Goal: Task Accomplishment & Management: Manage account settings

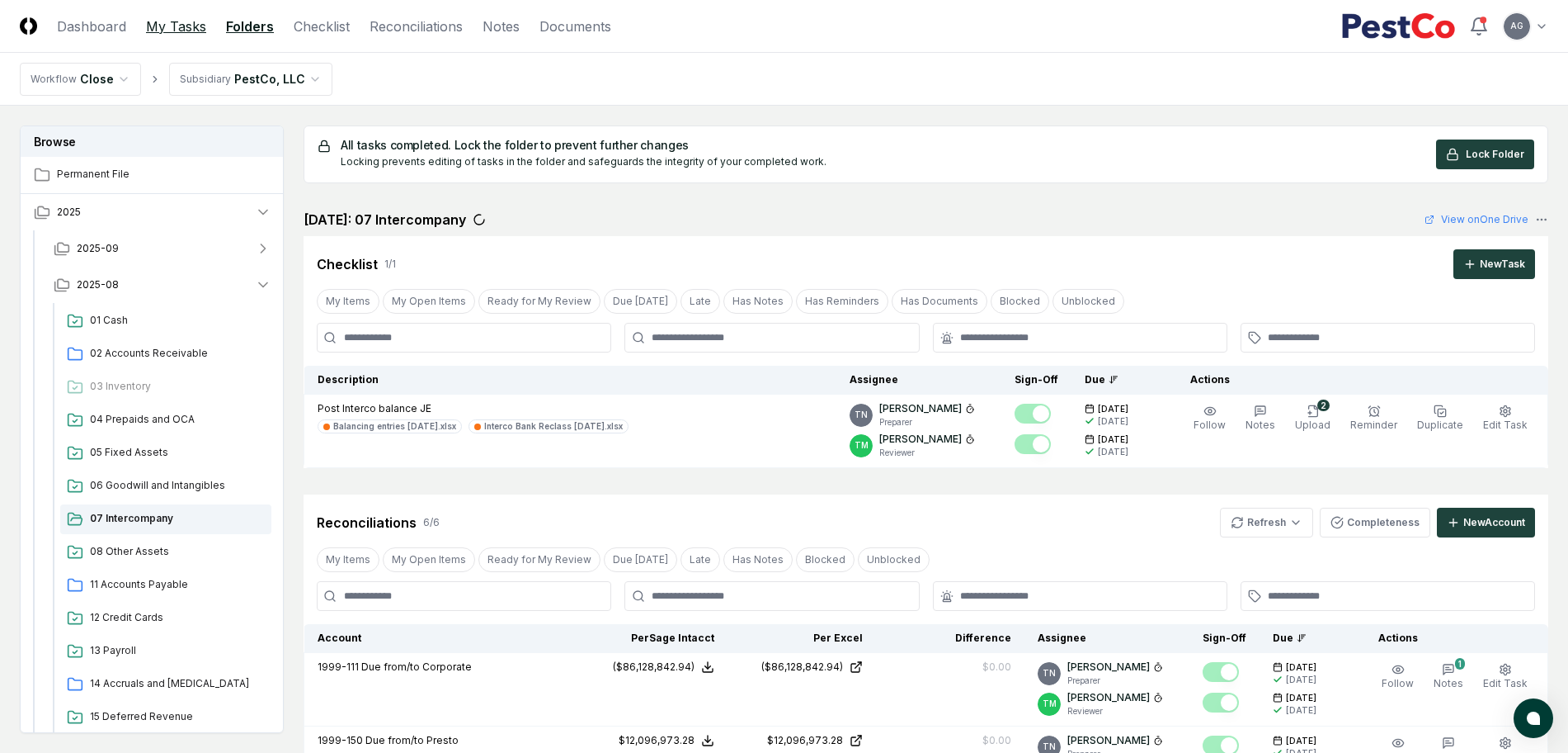
scroll to position [206, 0]
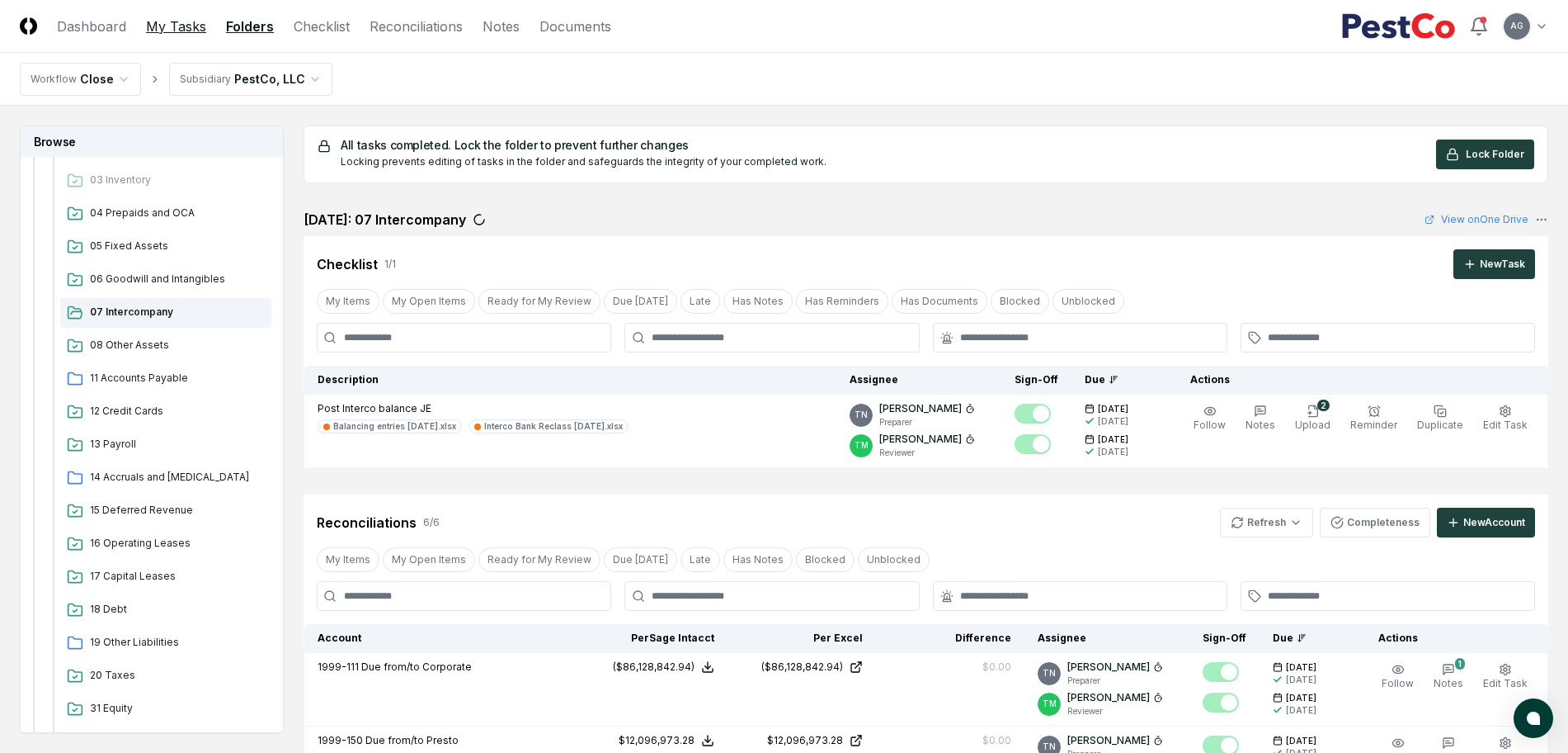
click at [172, 34] on link "My Tasks" at bounding box center [175, 27] width 60 height 20
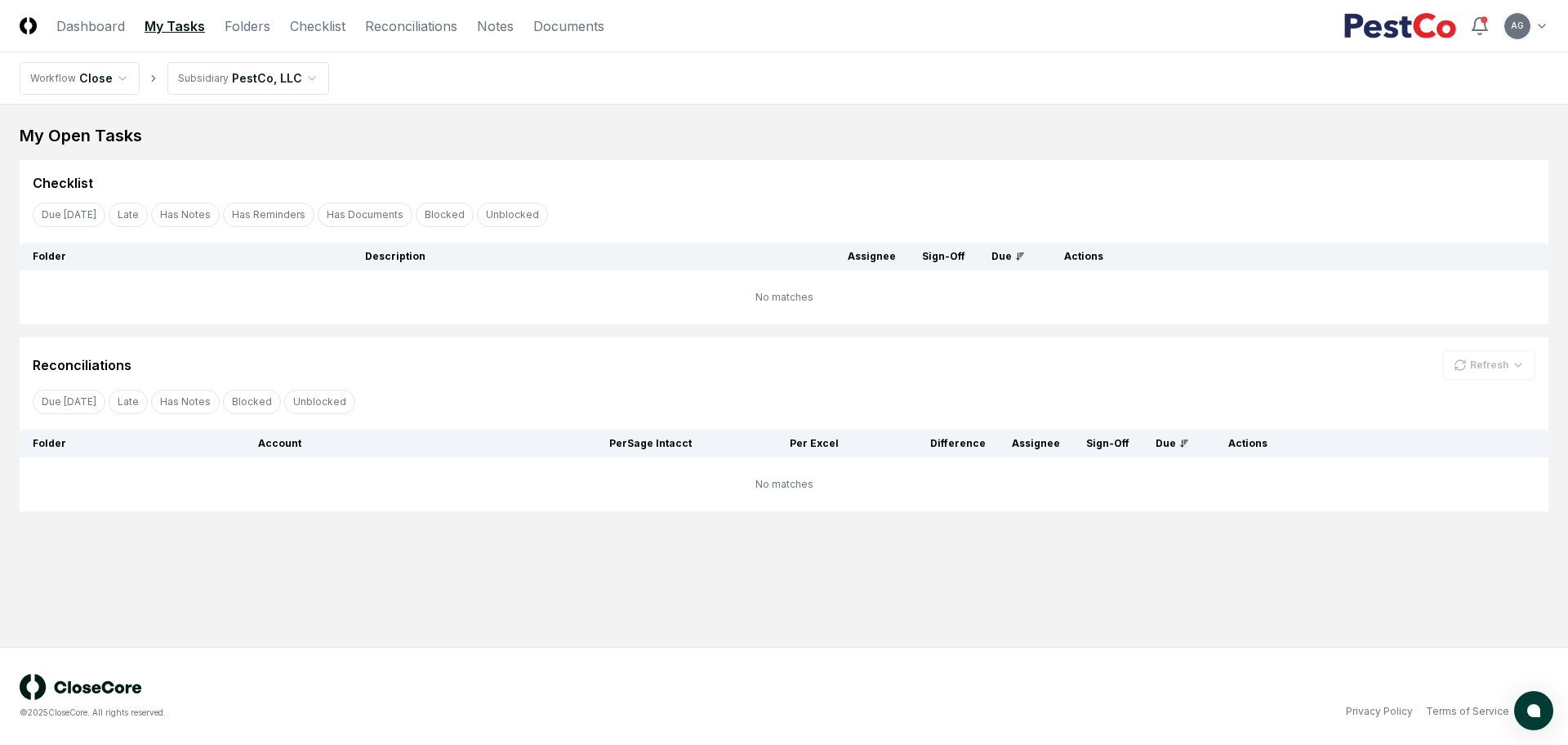
click at [667, 116] on main "My Open Tasks Cancel Reassign Checklist Due [DATE] Late Has Notes Has Reminders…" at bounding box center [784, 375] width 1568 height 542
click at [380, 24] on link "Reconciliations" at bounding box center [411, 26] width 92 height 20
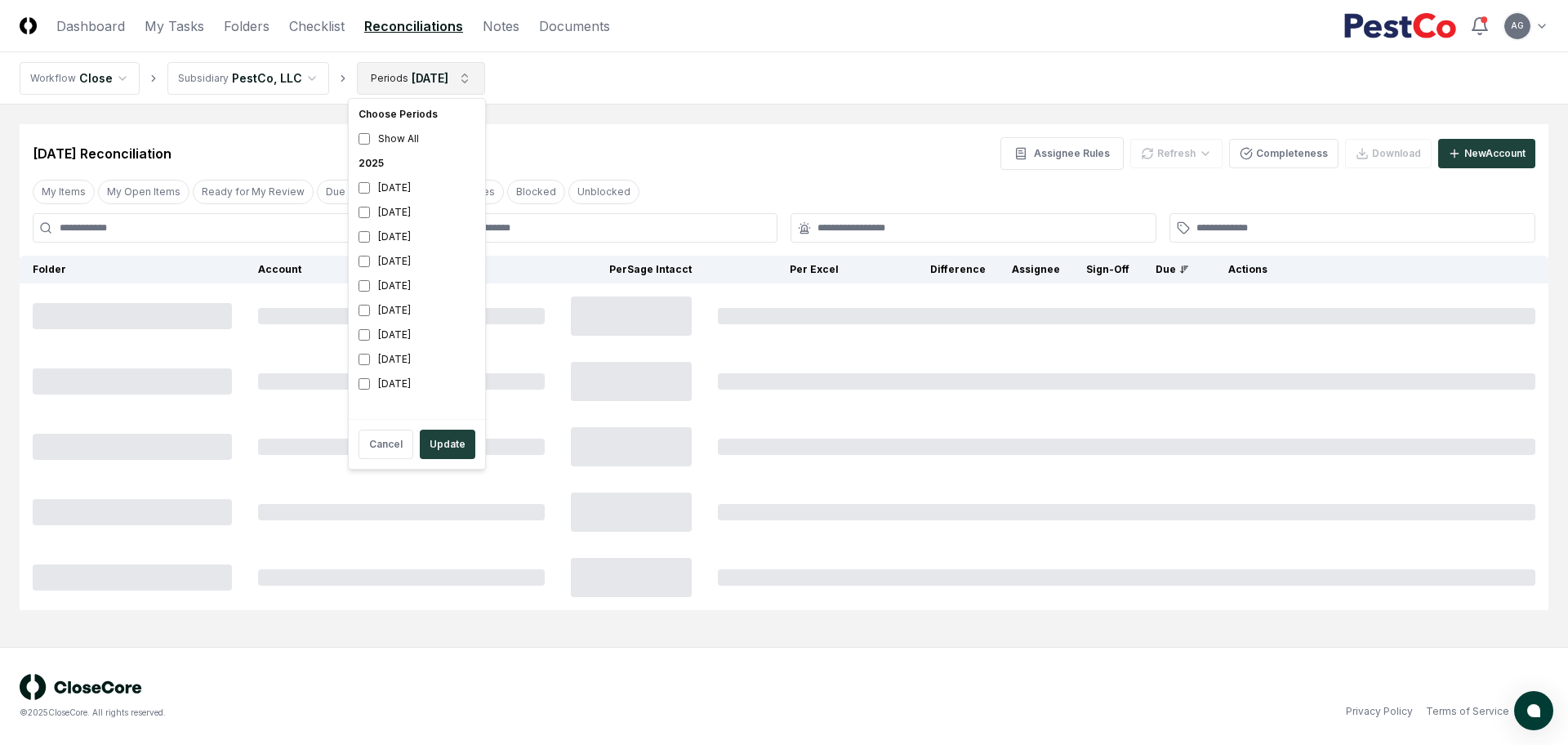
click at [413, 72] on html "CloseCore Dashboard My Tasks Folders Checklist Reconciliations Notes Documents …" at bounding box center [784, 372] width 1568 height 745
click at [415, 193] on div "[DATE]" at bounding box center [417, 187] width 129 height 25
click at [407, 214] on div "[DATE]" at bounding box center [417, 212] width 129 height 25
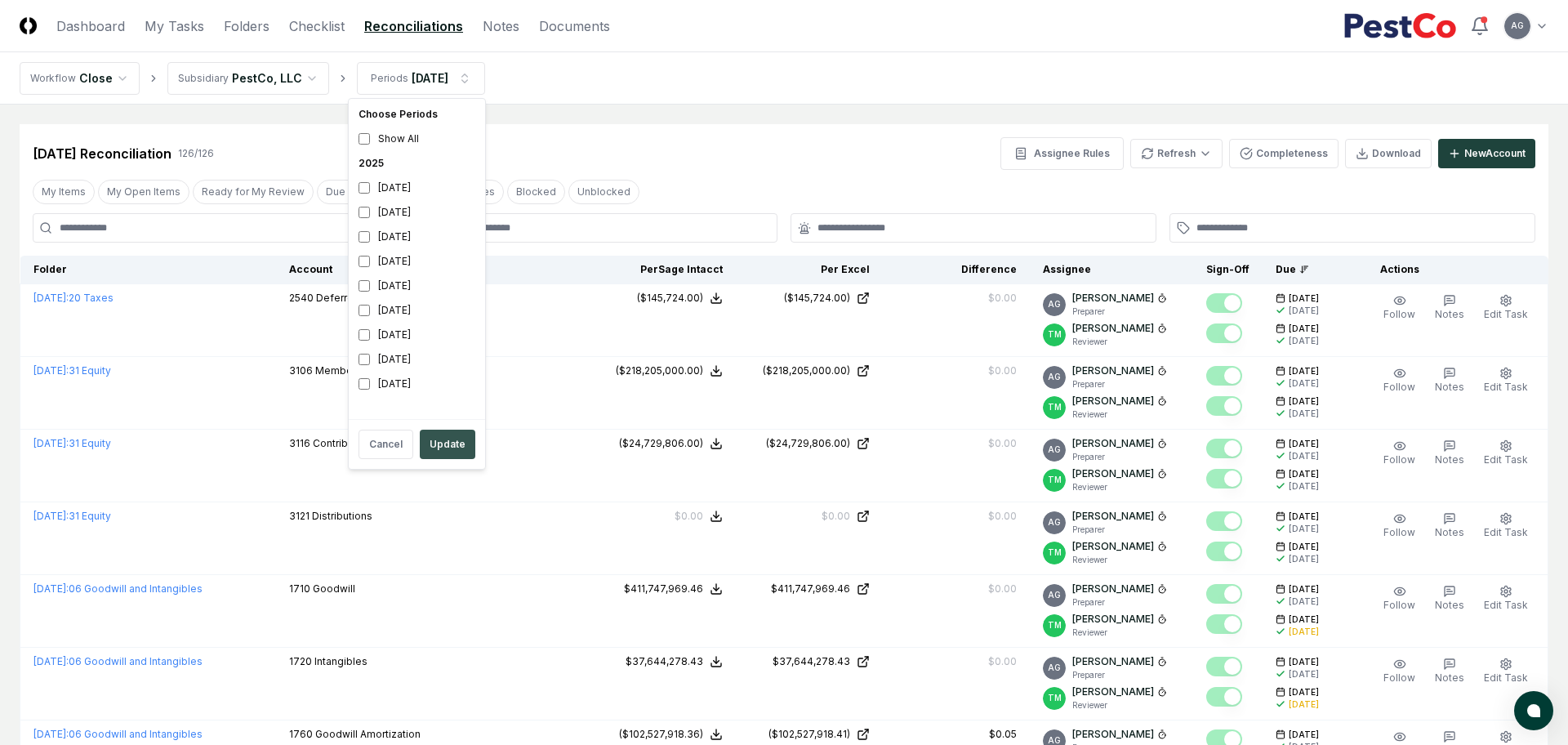
click at [457, 440] on button "Update" at bounding box center [447, 444] width 56 height 29
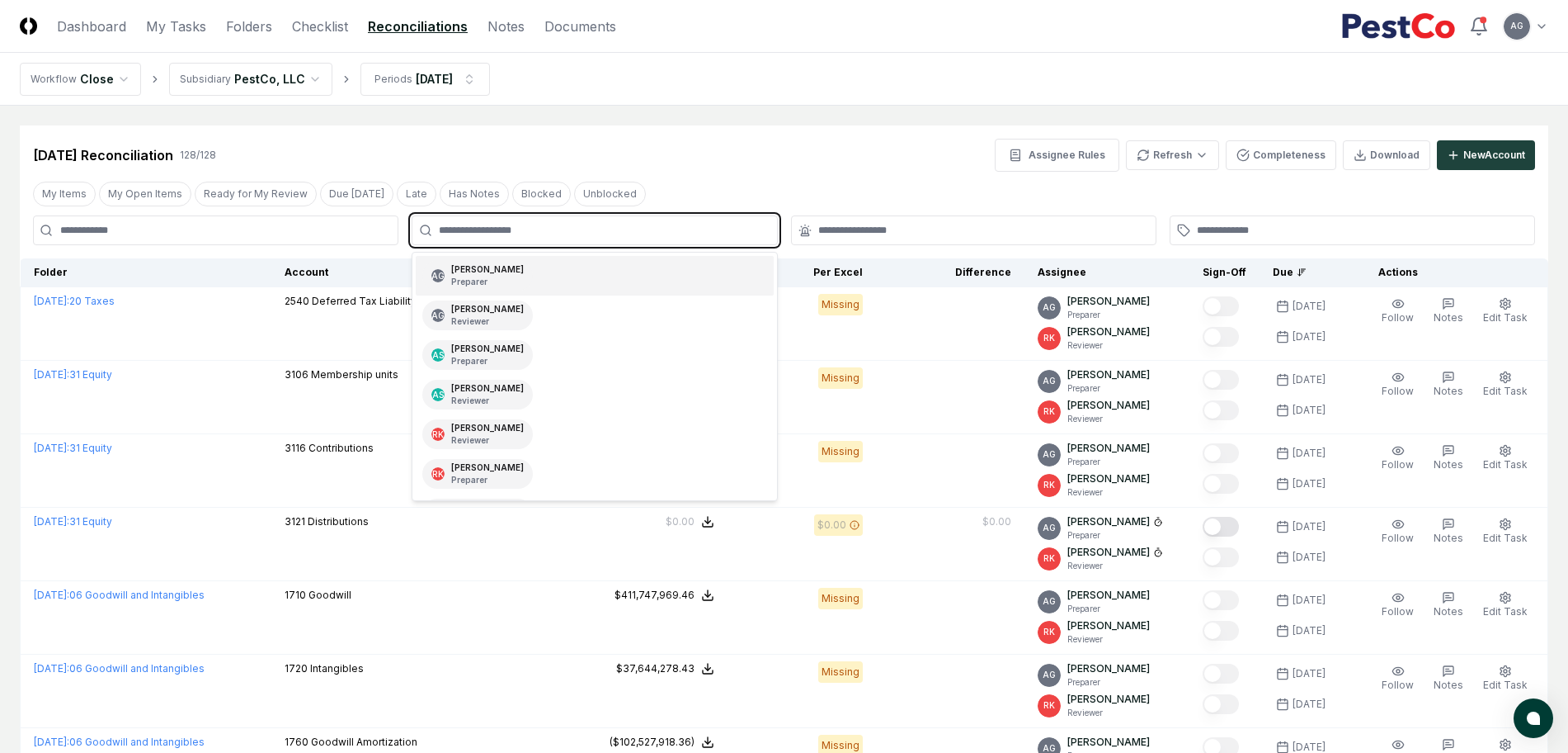
click at [651, 224] on input "text" at bounding box center [602, 230] width 328 height 15
click at [622, 265] on div "AG [PERSON_NAME] Preparer" at bounding box center [594, 275] width 358 height 40
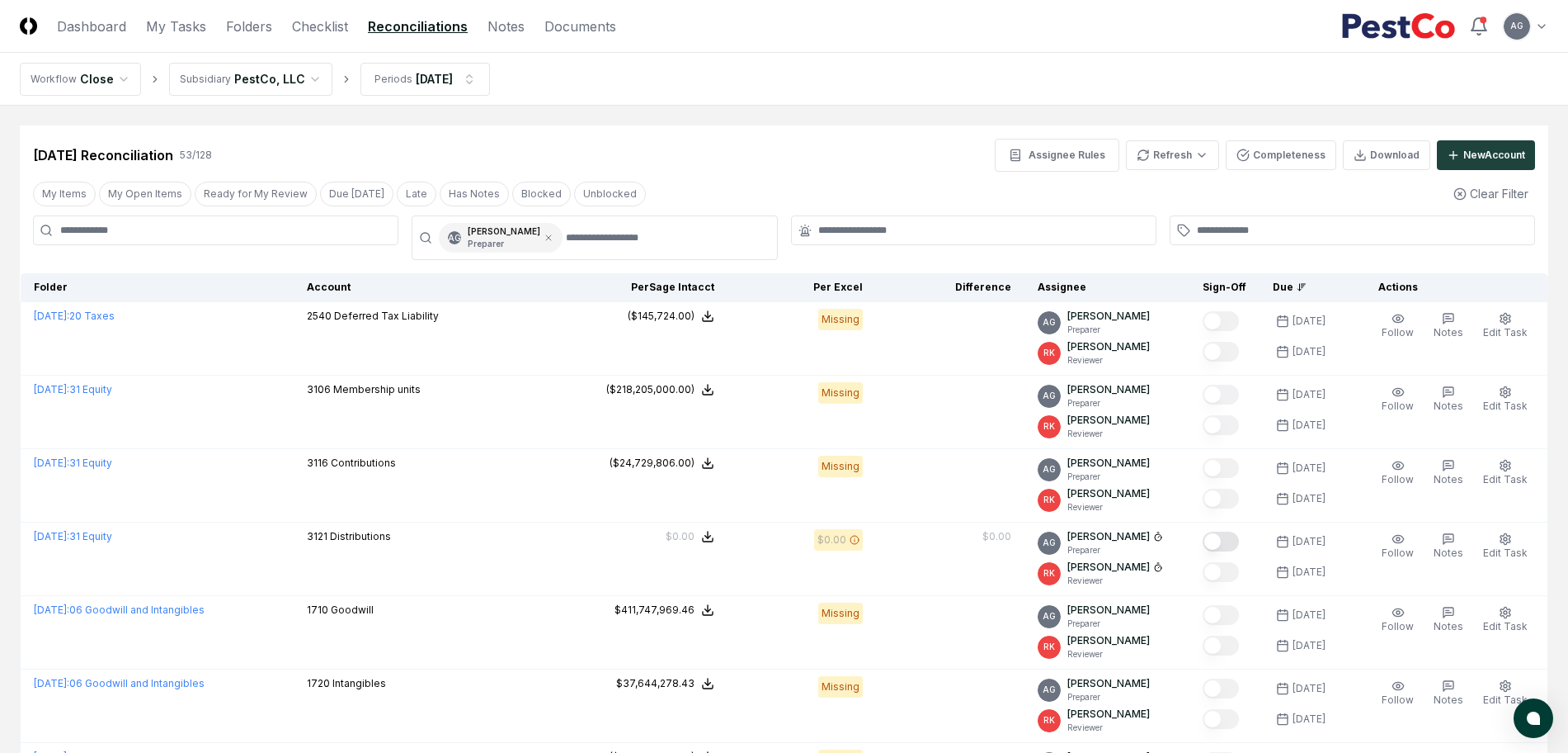
click at [744, 131] on div "[DATE] Reconciliation 53 / 128 Assignee Rules Refresh Completeness Download New…" at bounding box center [784, 149] width 1528 height 47
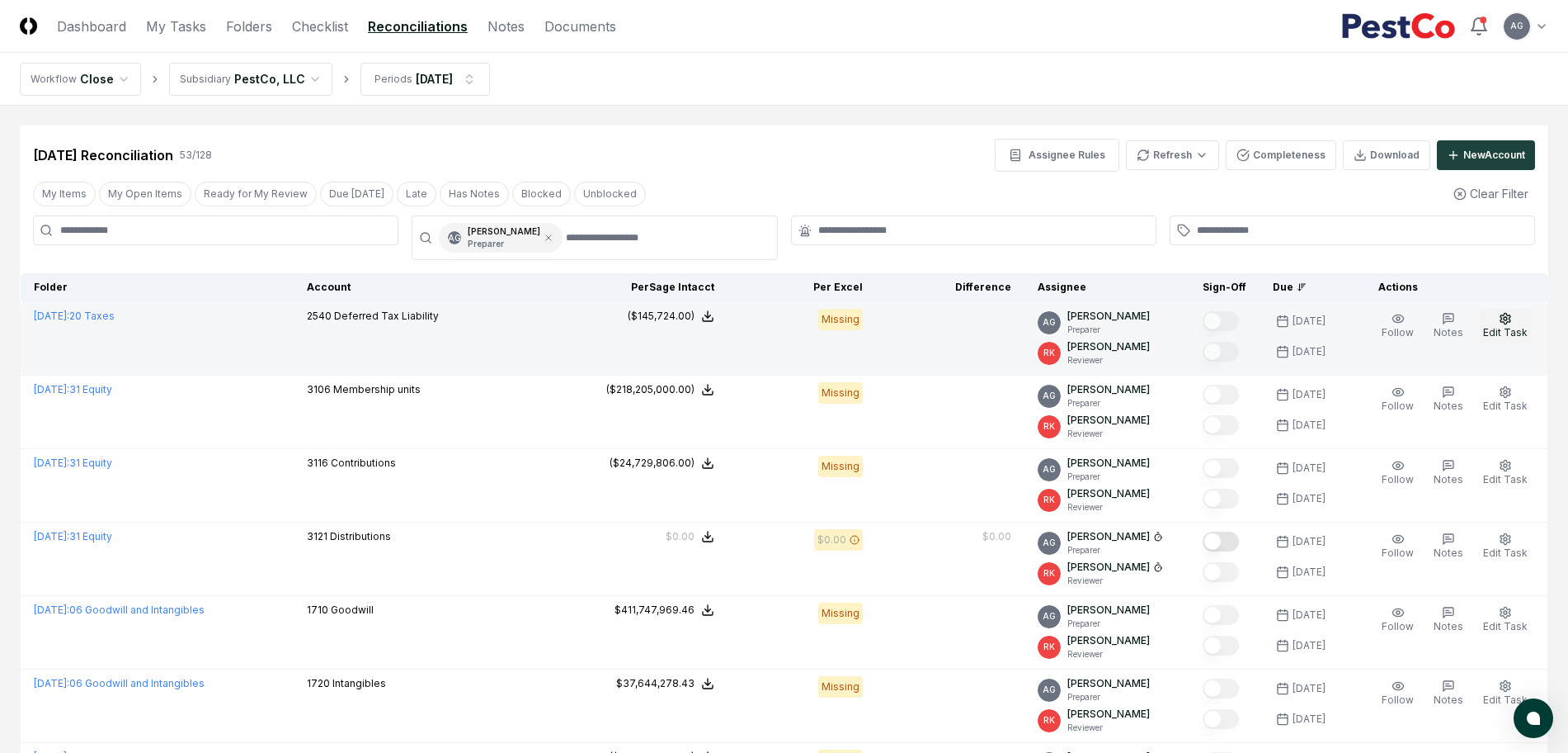
click at [1514, 333] on span "Edit Task" at bounding box center [1506, 332] width 45 height 12
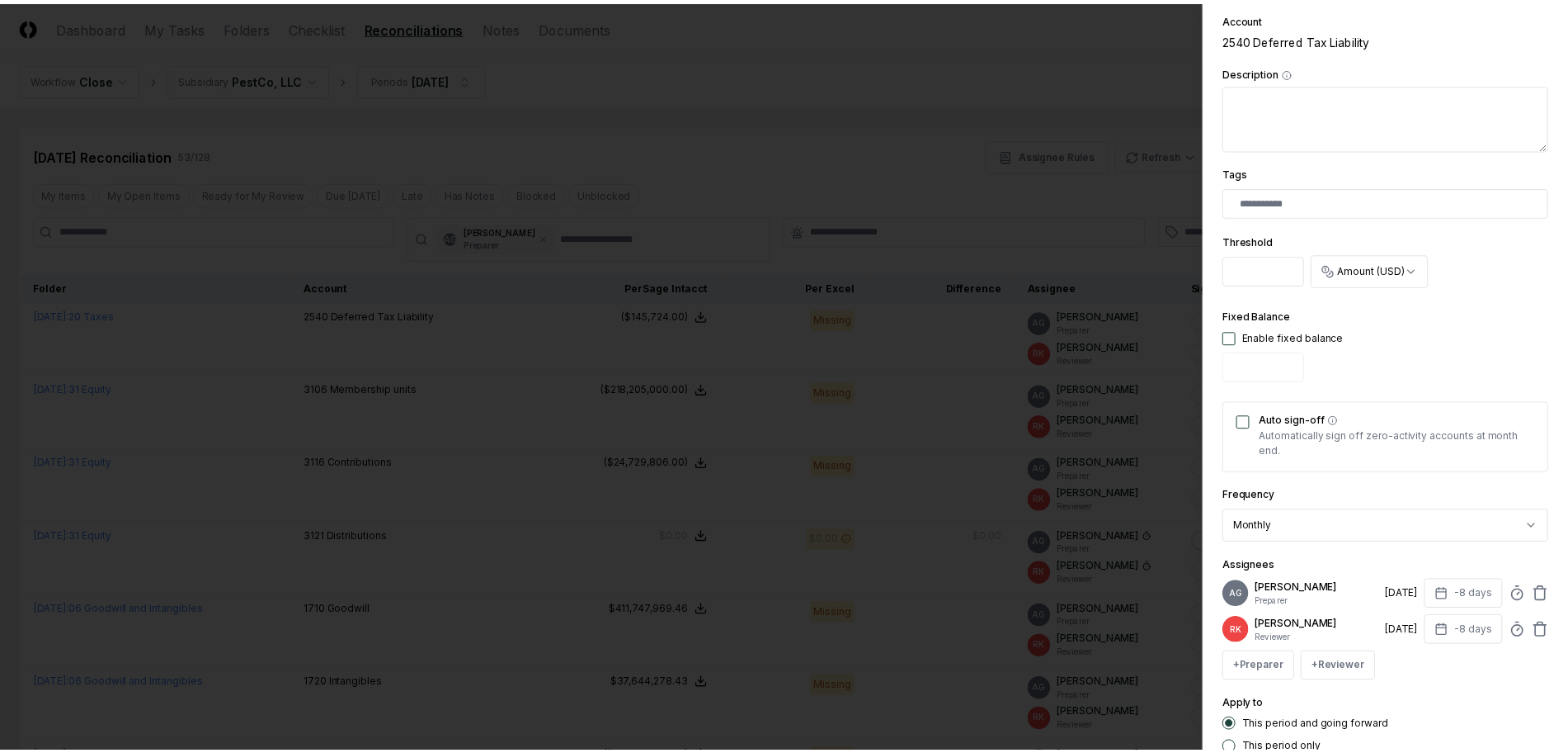
scroll to position [309, 0]
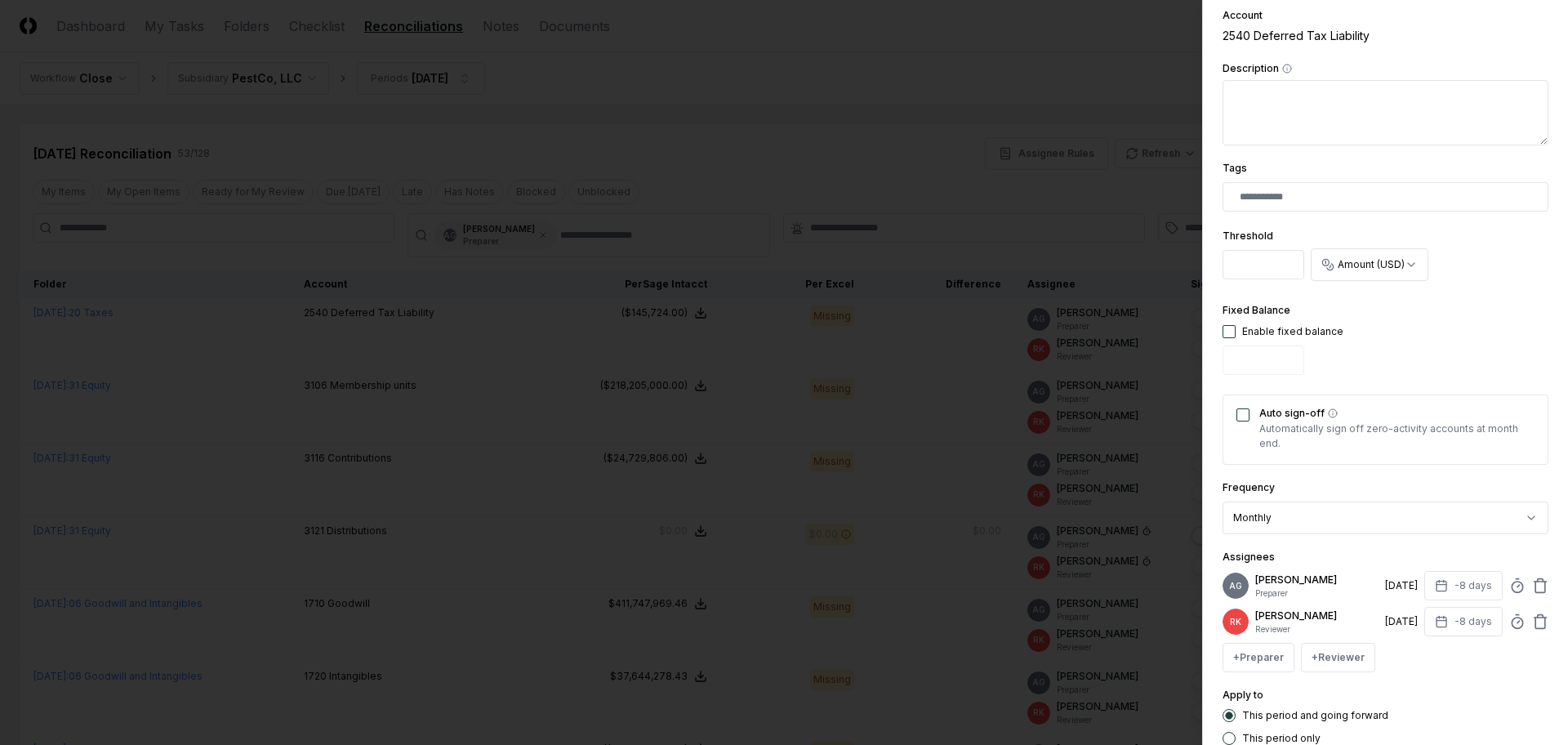
click at [1138, 79] on div at bounding box center [784, 372] width 1568 height 745
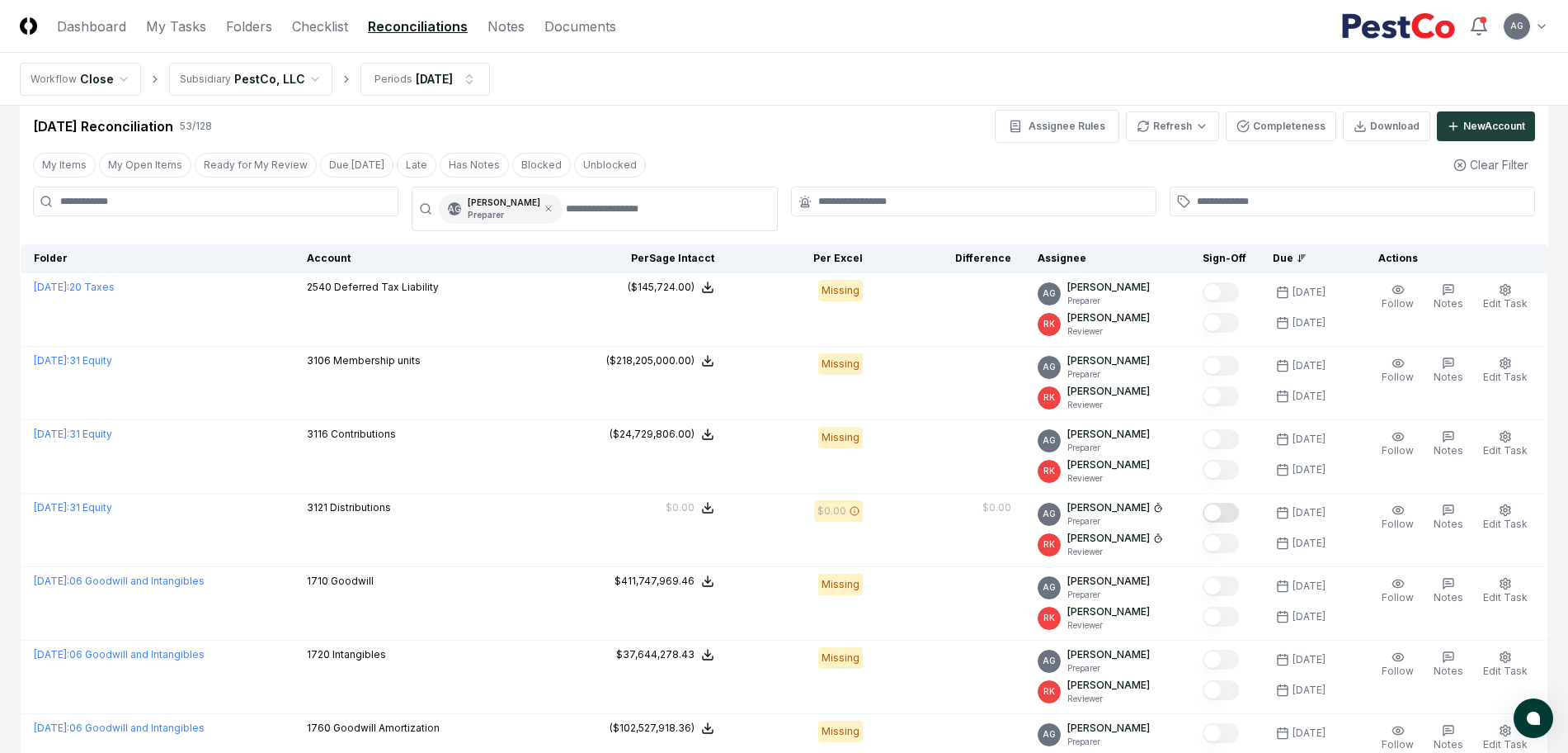
scroll to position [0, 0]
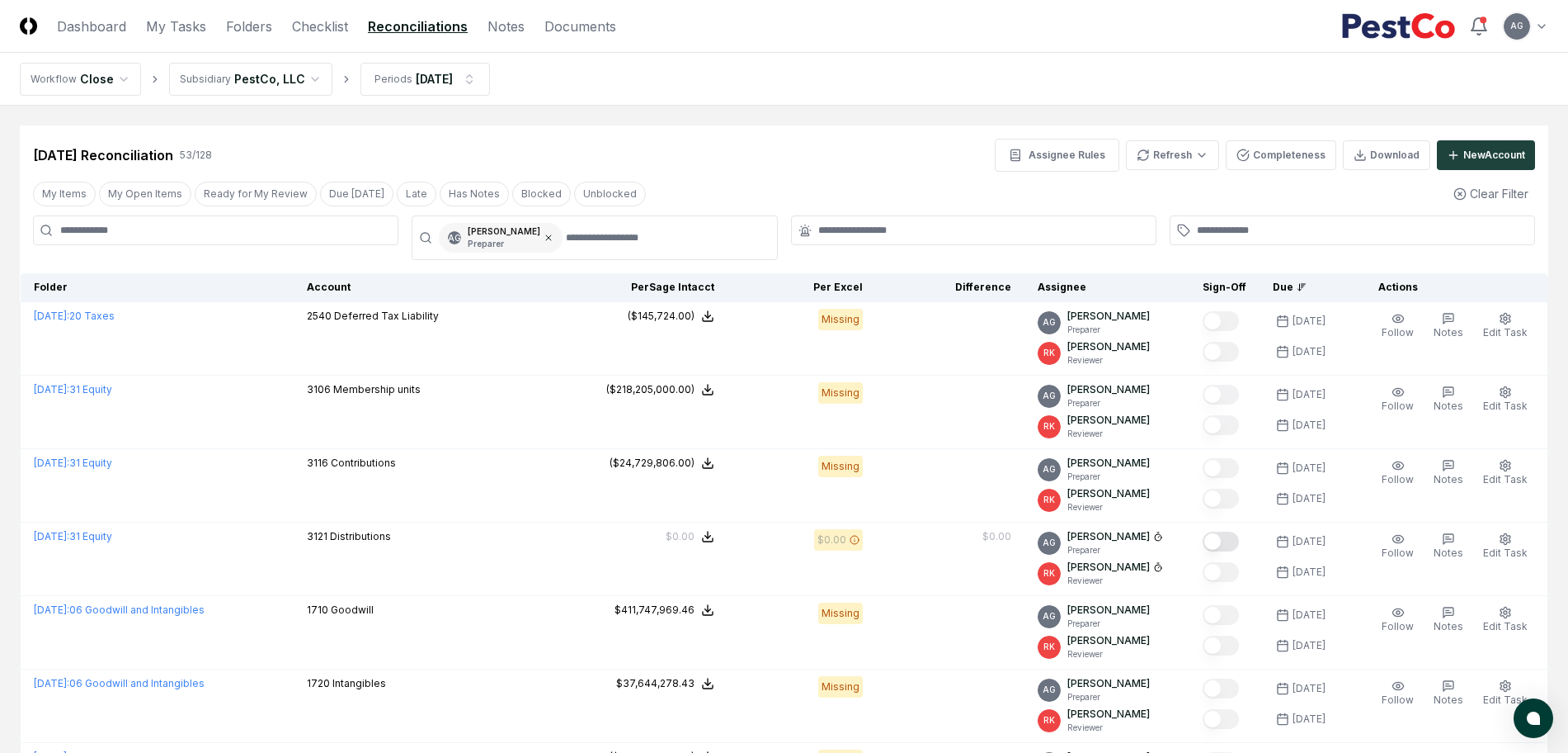
click at [551, 239] on icon at bounding box center [548, 237] width 5 height 5
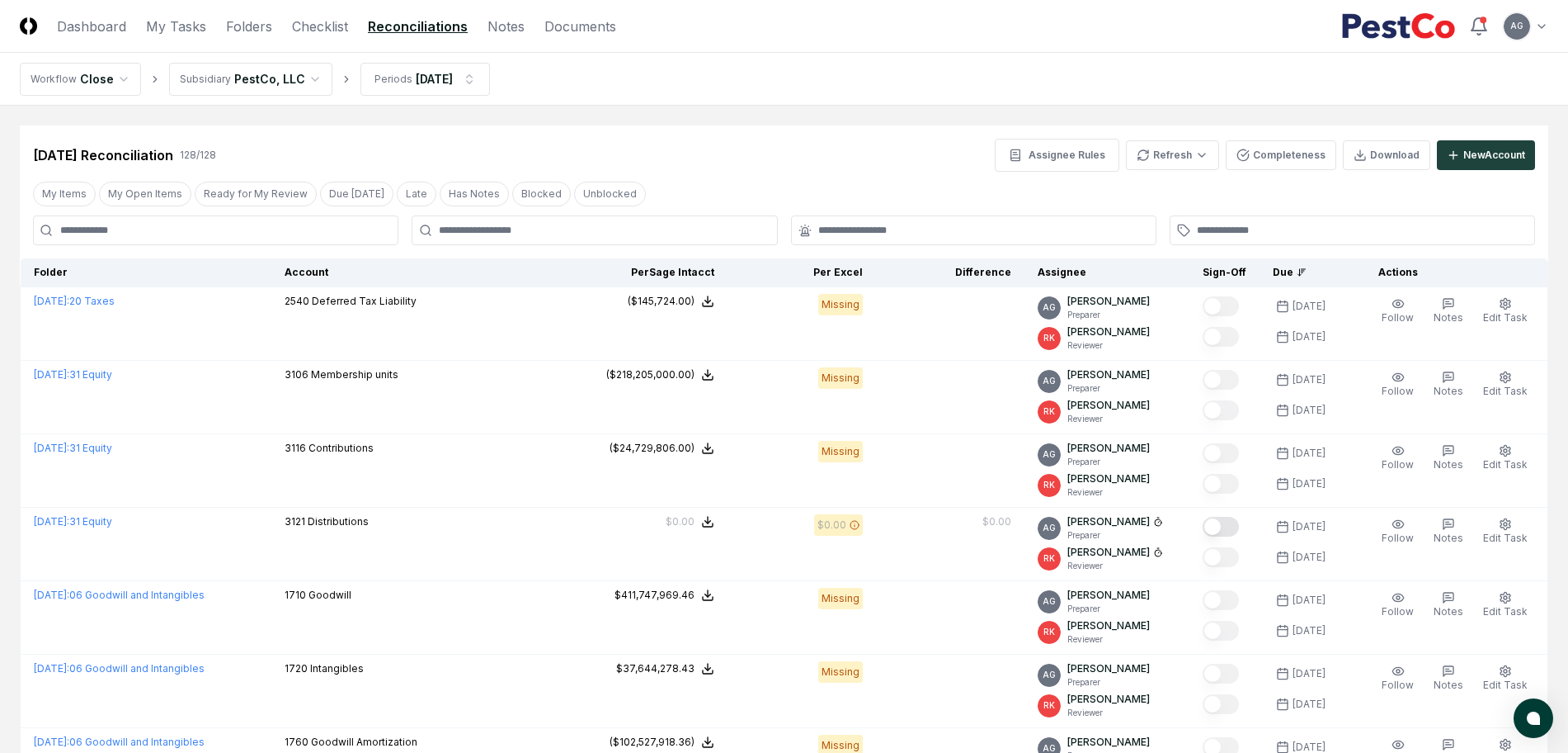
click at [600, 139] on div "[DATE] Reconciliation 128 / 128 Assignee Rules Refresh Completeness Download Ne…" at bounding box center [784, 155] width 1503 height 33
click at [851, 140] on div "[DATE] Reconciliation 128 / 128 Assignee Rules Refresh Completeness Download Ne…" at bounding box center [784, 155] width 1503 height 33
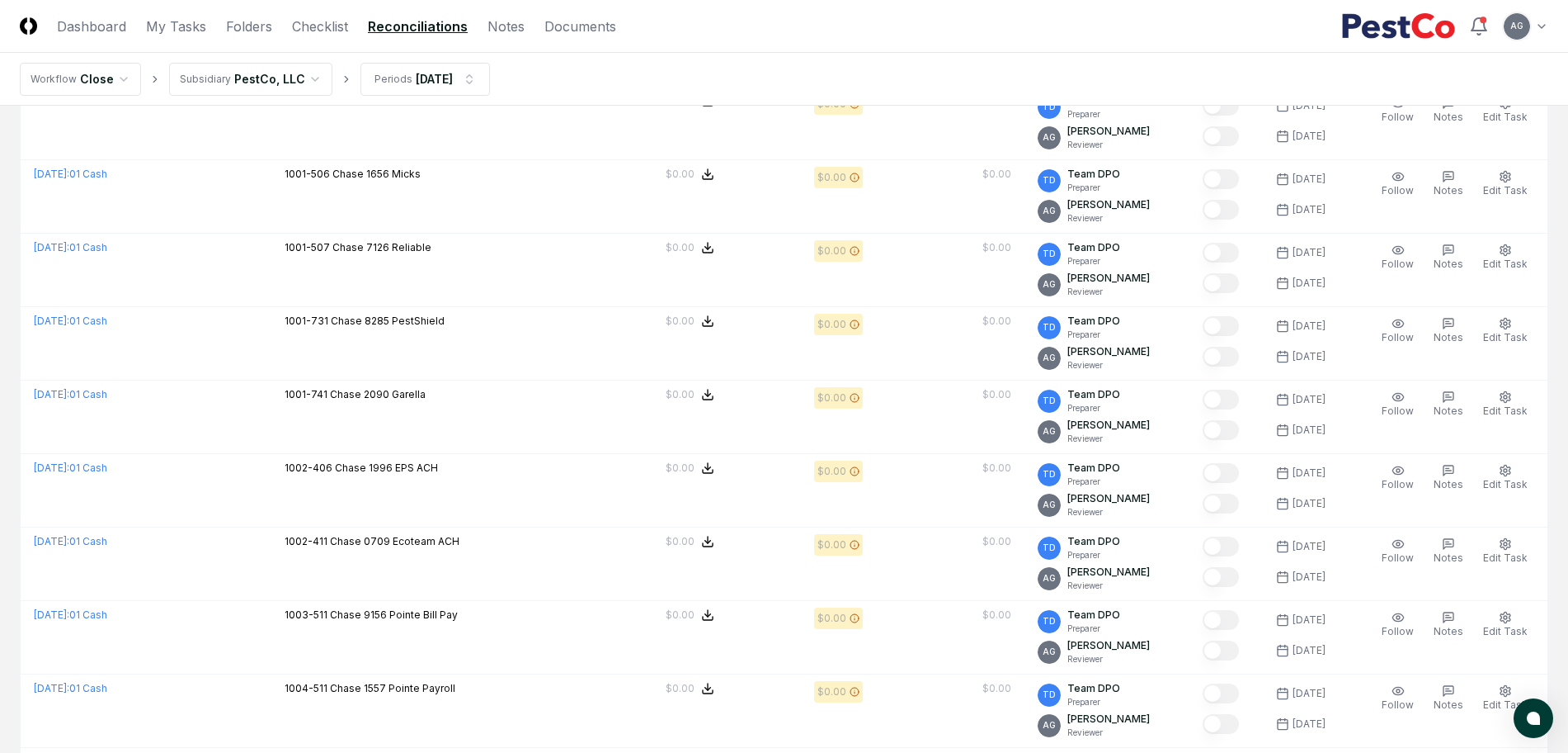
scroll to position [3359, 0]
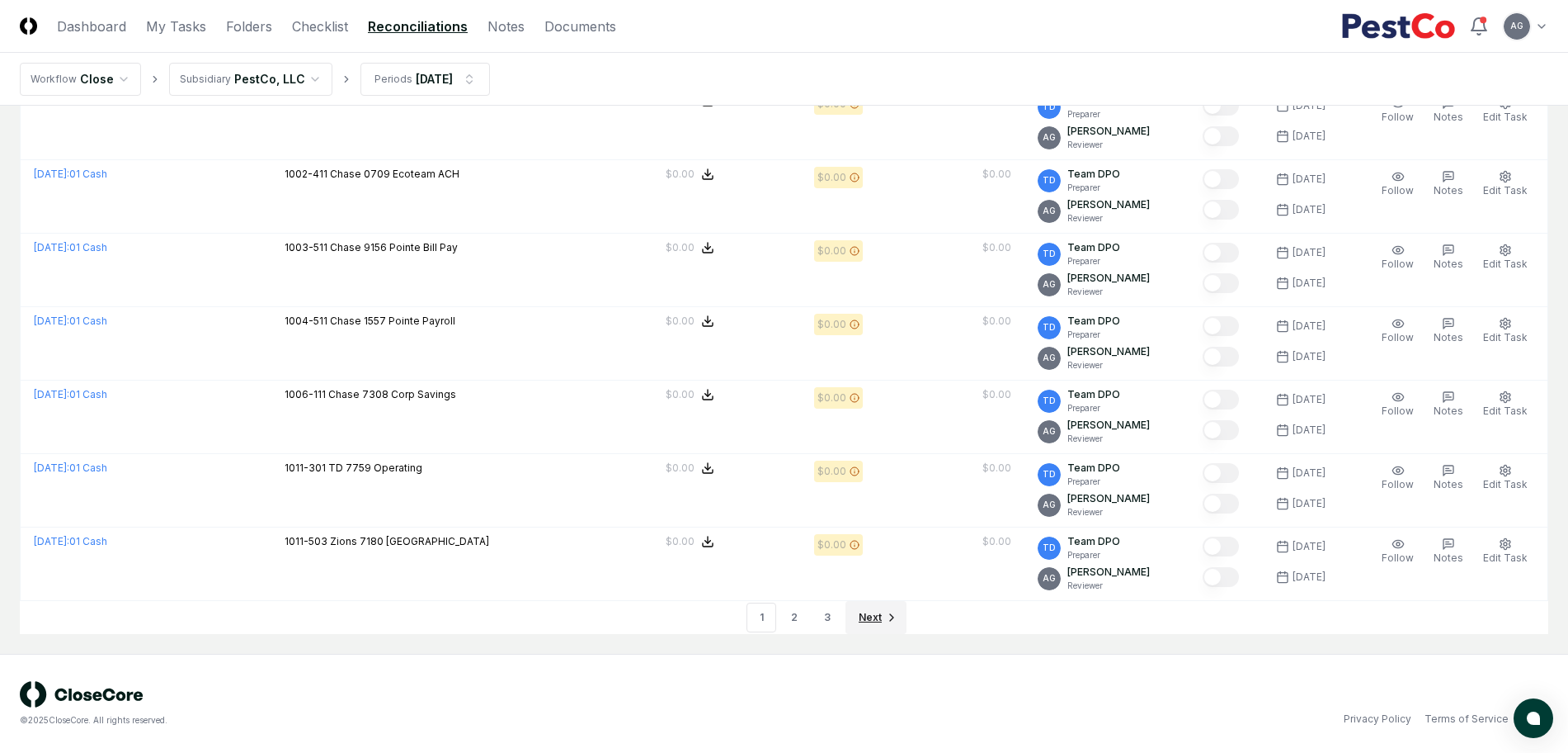
click at [877, 618] on span "Next" at bounding box center [870, 617] width 23 height 15
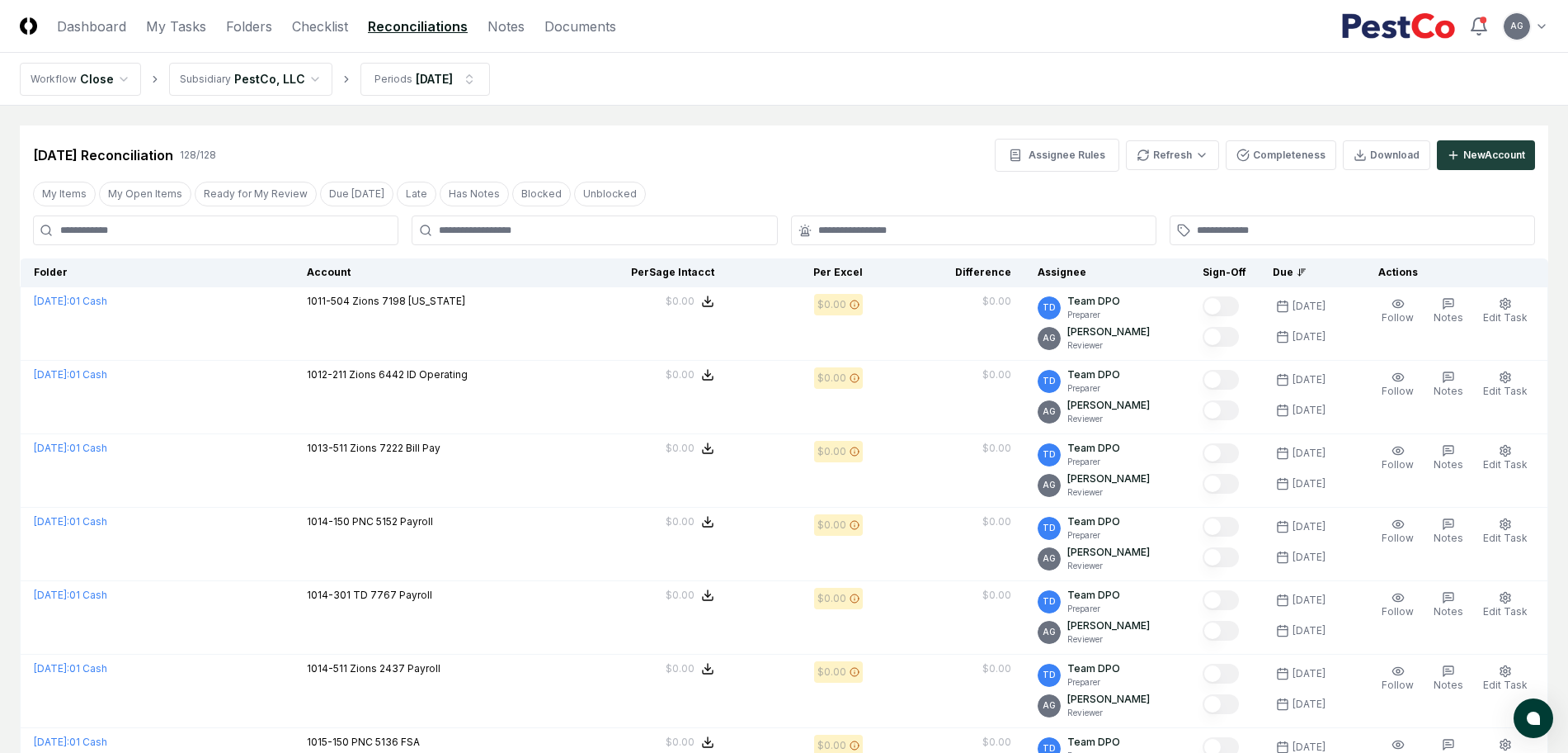
click at [618, 244] on div at bounding box center [594, 230] width 366 height 30
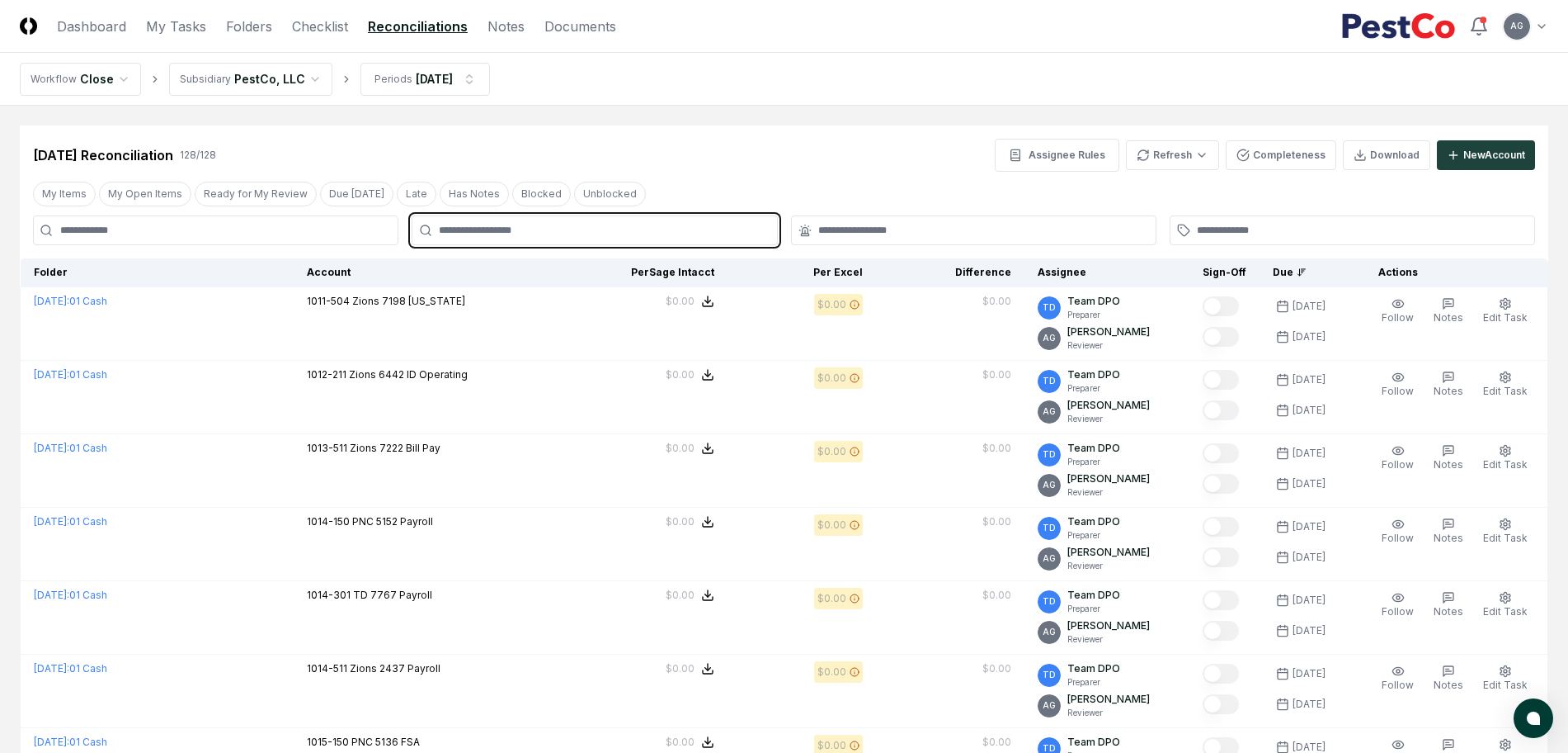
click at [609, 225] on input "text" at bounding box center [602, 230] width 328 height 15
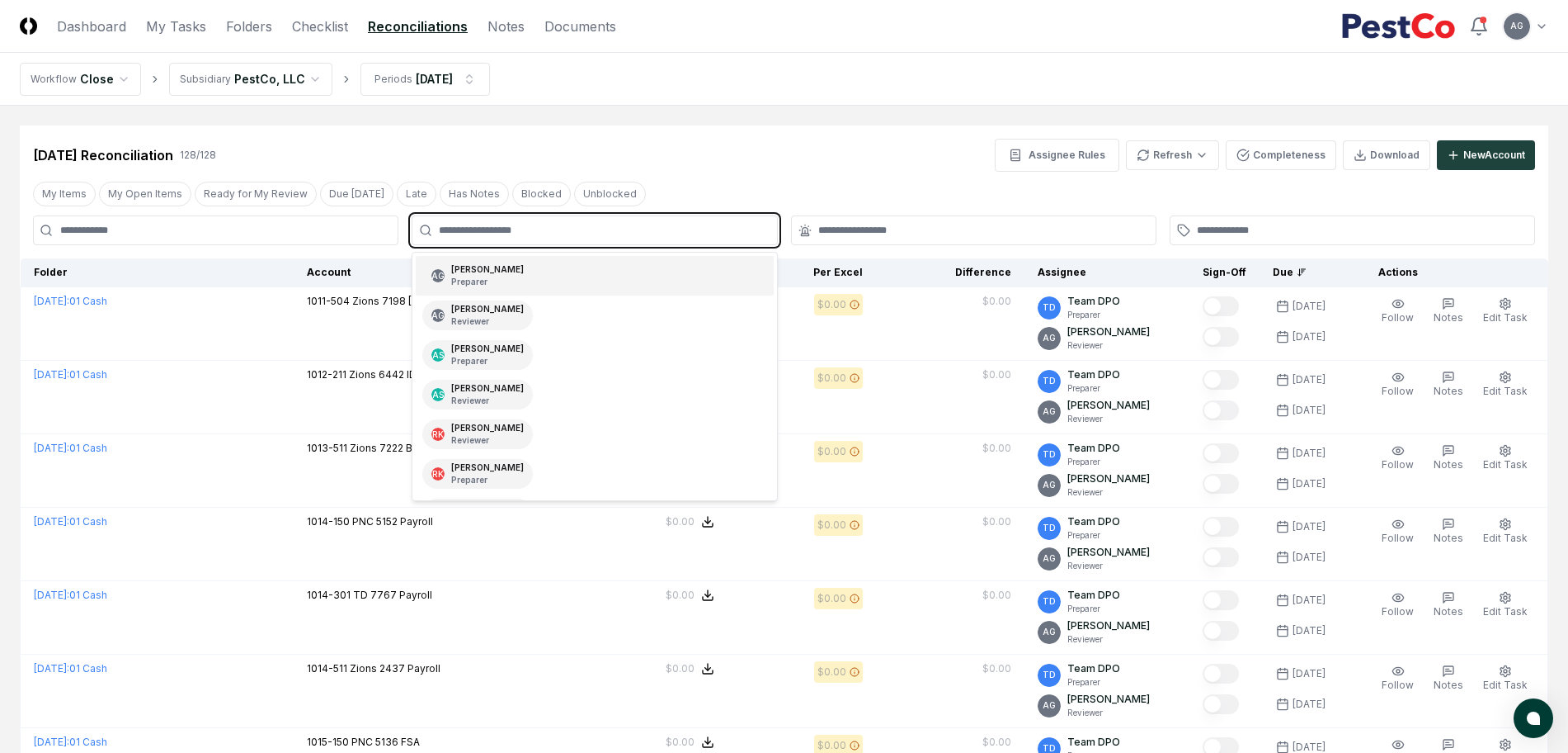
click at [590, 269] on div "AG [PERSON_NAME] Preparer" at bounding box center [594, 275] width 358 height 40
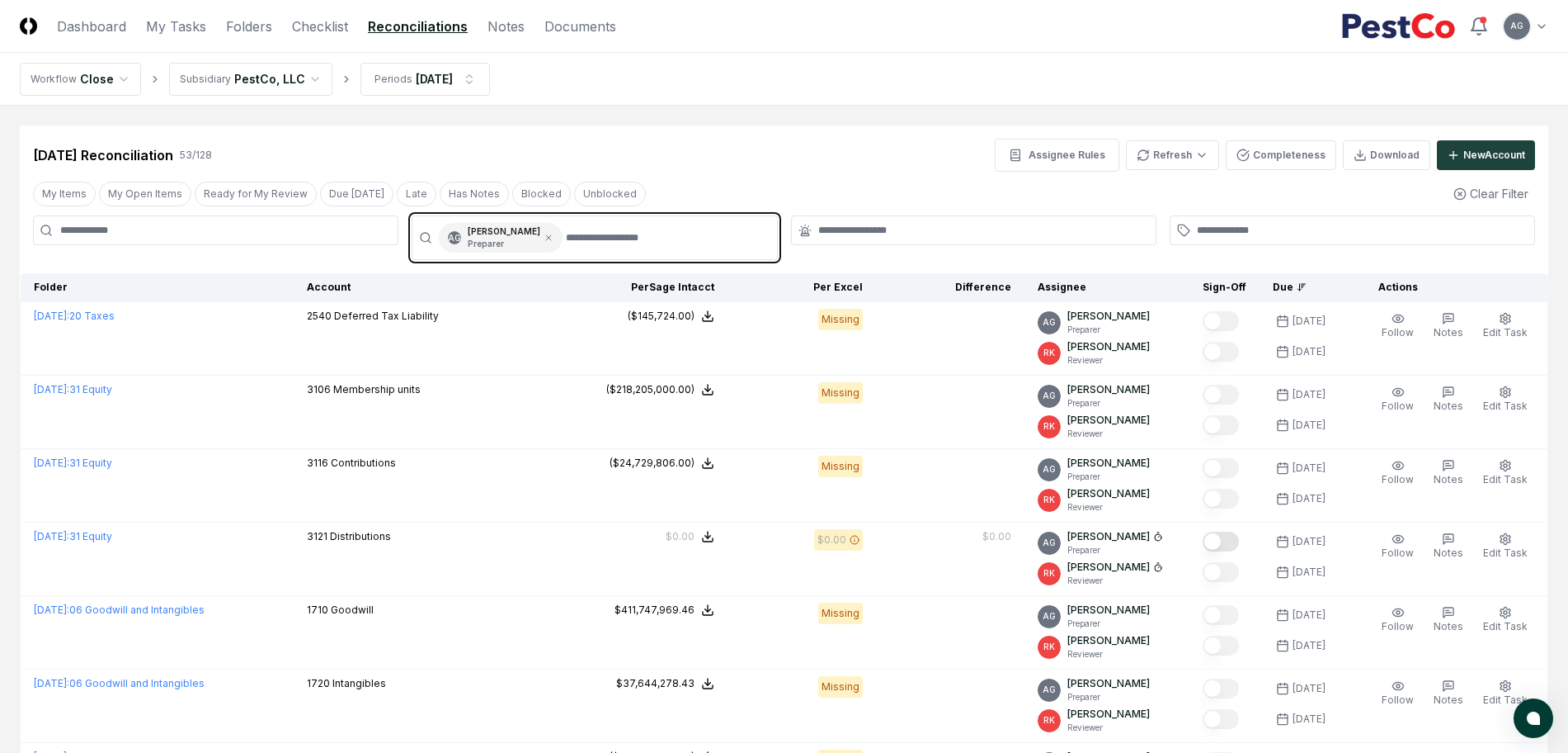
click at [682, 247] on input "text" at bounding box center [666, 238] width 200 height 30
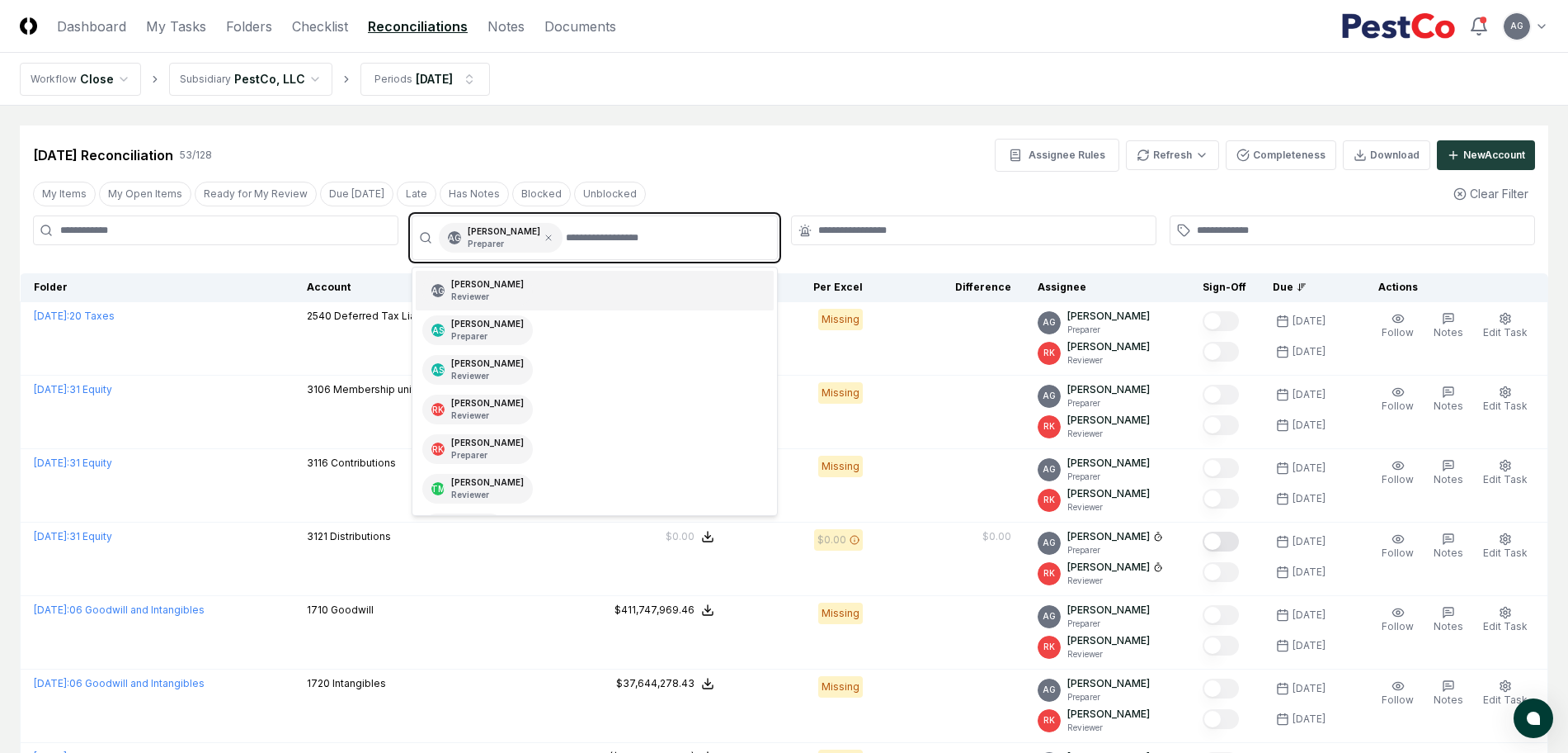
click at [626, 299] on div "AG [PERSON_NAME] Reviewer" at bounding box center [594, 290] width 358 height 40
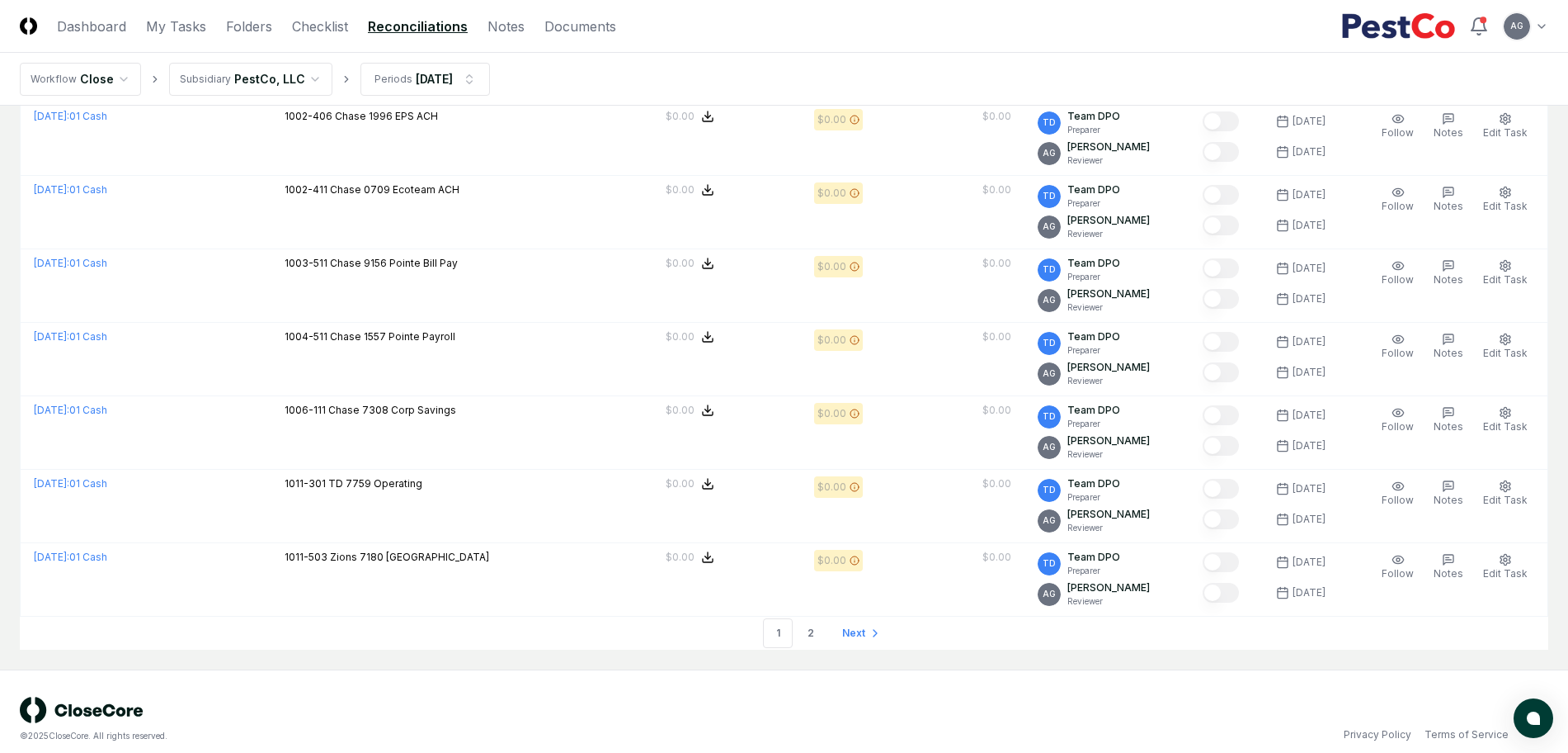
scroll to position [3391, 0]
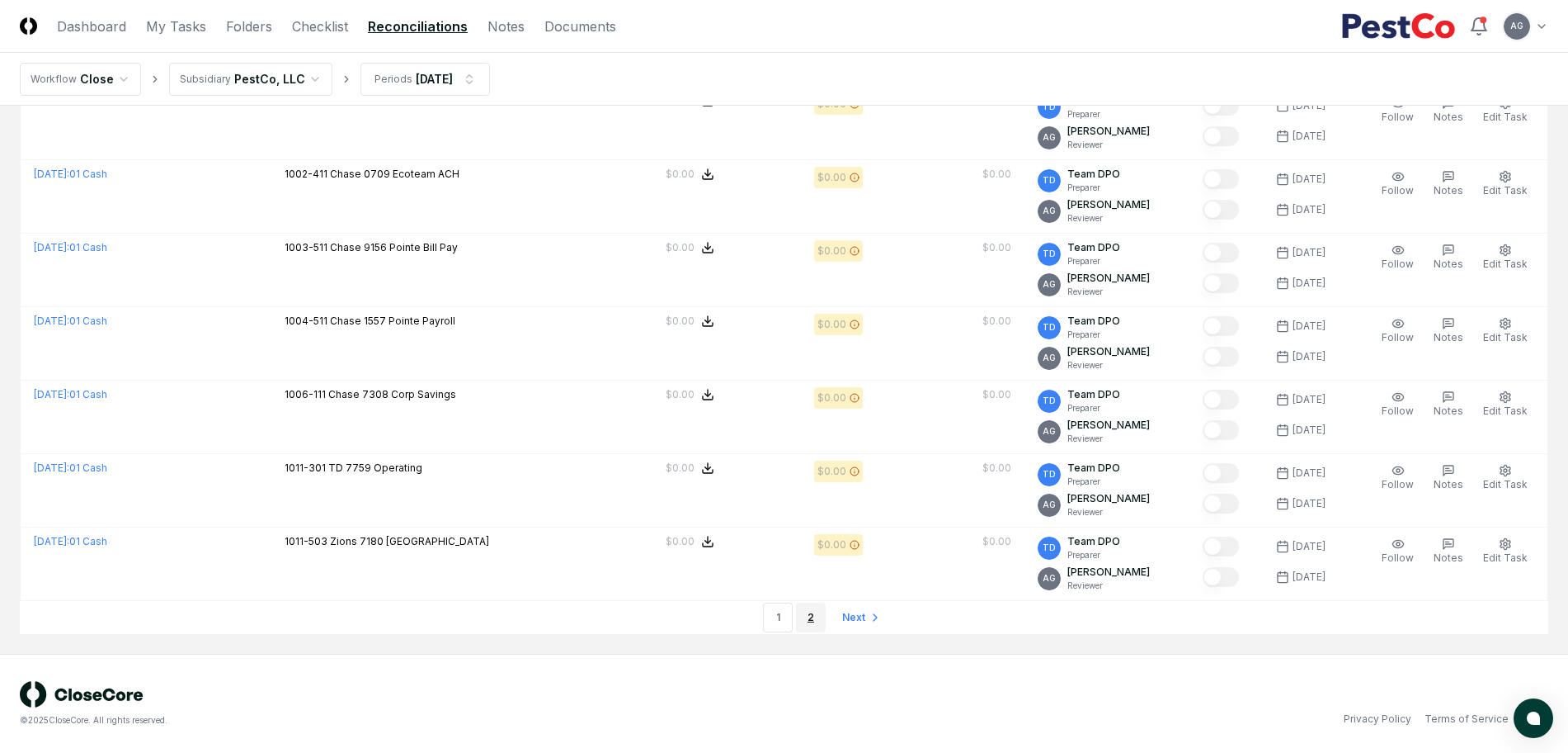
click at [805, 617] on link "2" at bounding box center [811, 617] width 30 height 30
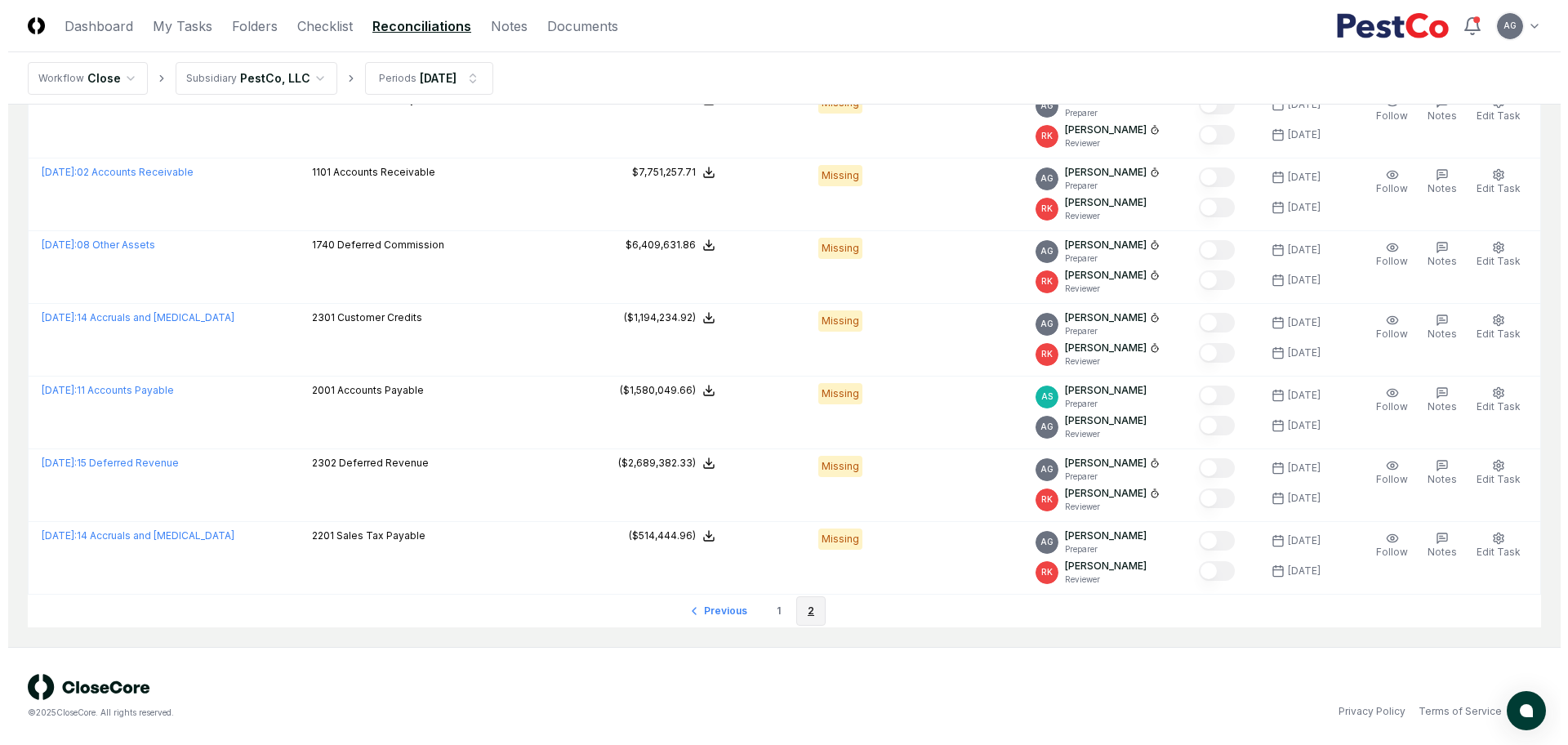
scroll to position [3138, 0]
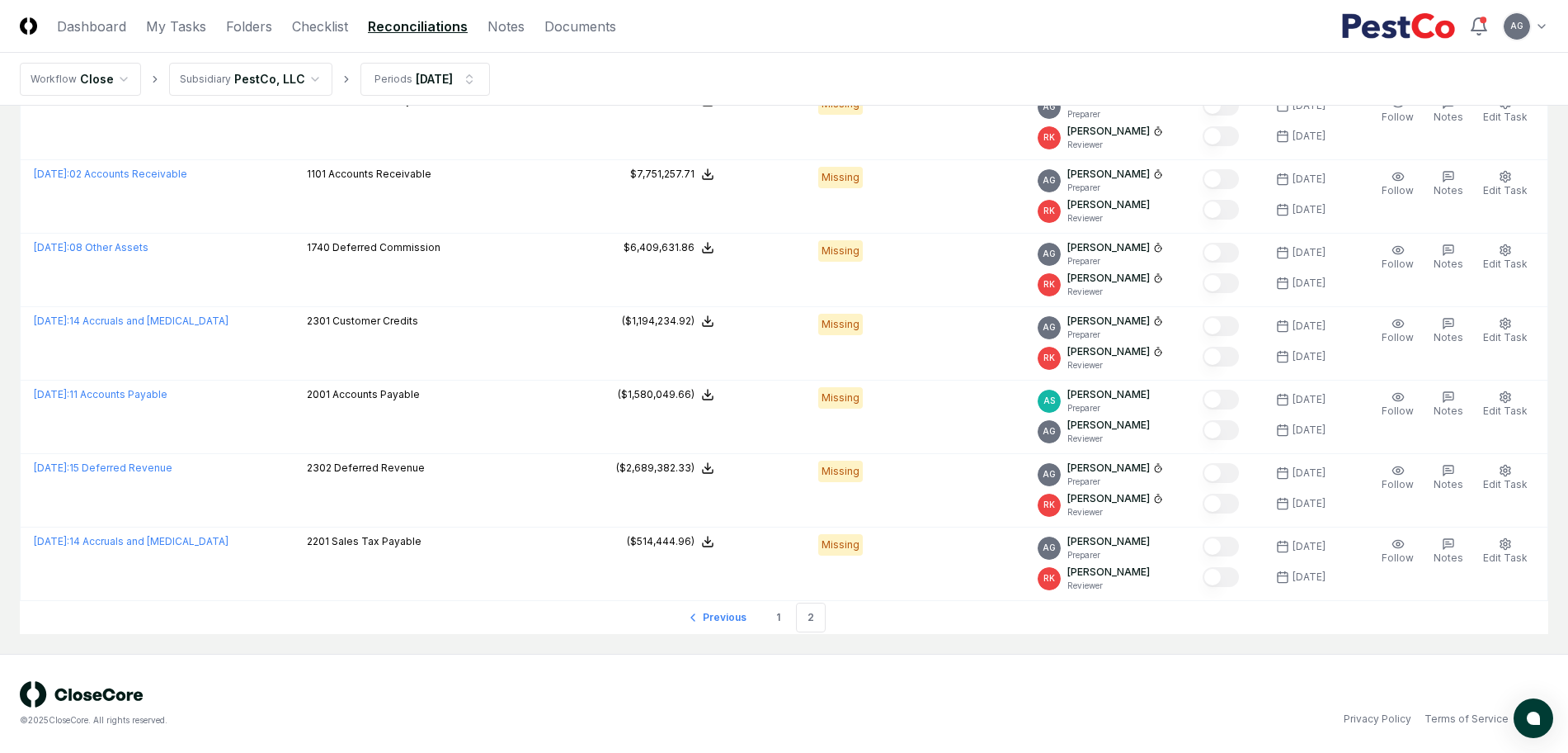
click at [1144, 661] on div "© 2025 CloseCore. All rights reserved. Privacy Policy Terms of Service" at bounding box center [784, 703] width 1568 height 99
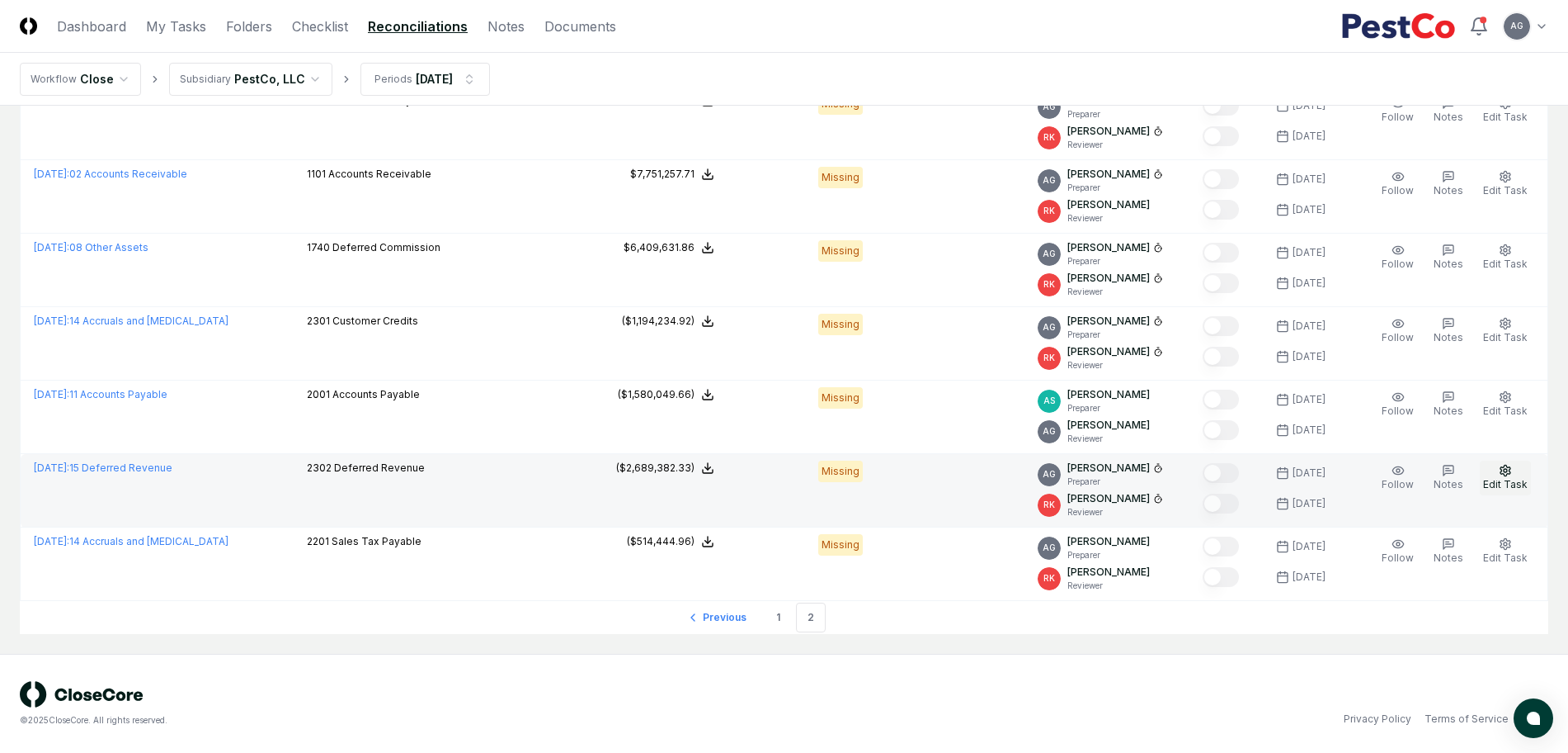
click at [1505, 481] on span "Edit Task" at bounding box center [1506, 484] width 45 height 12
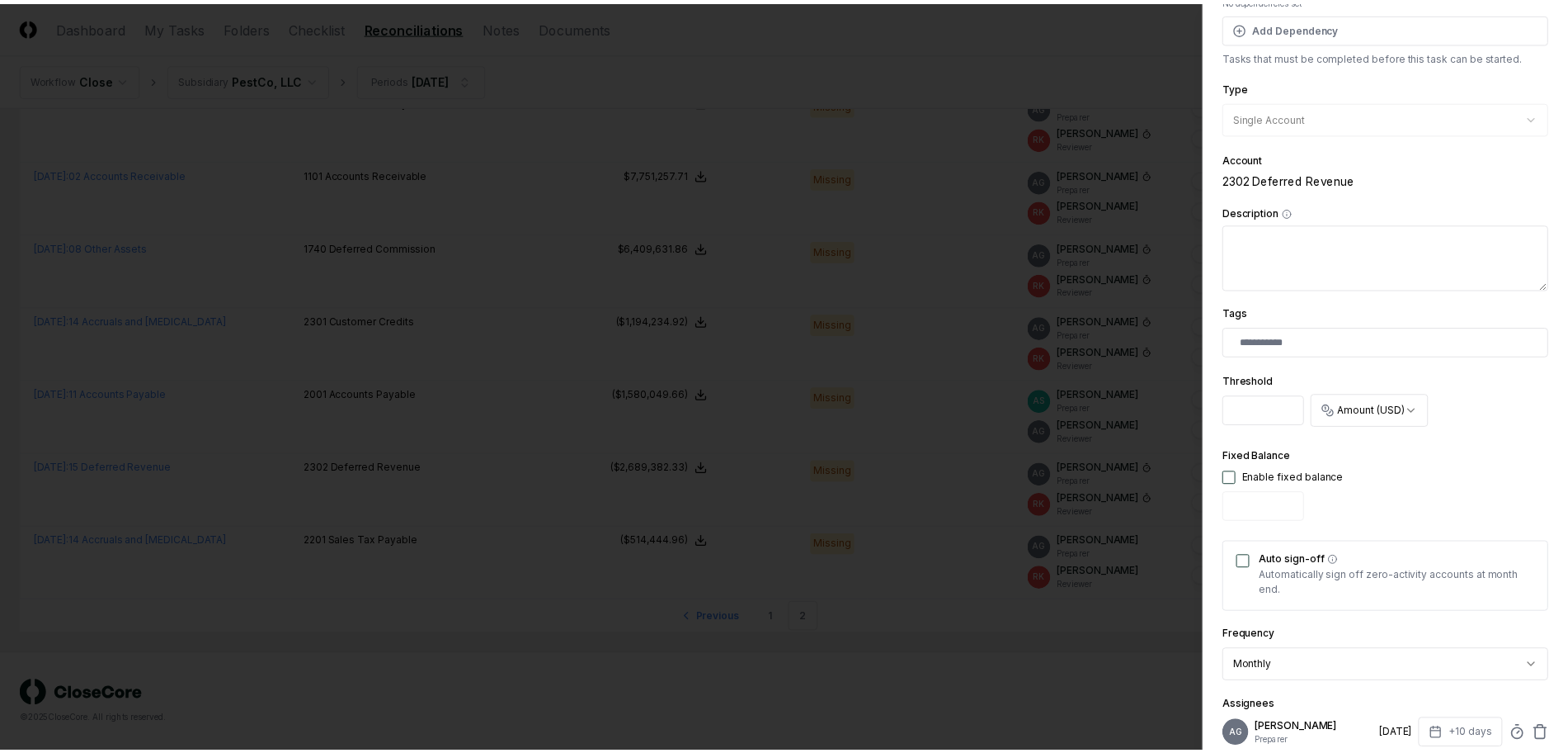
scroll to position [309, 0]
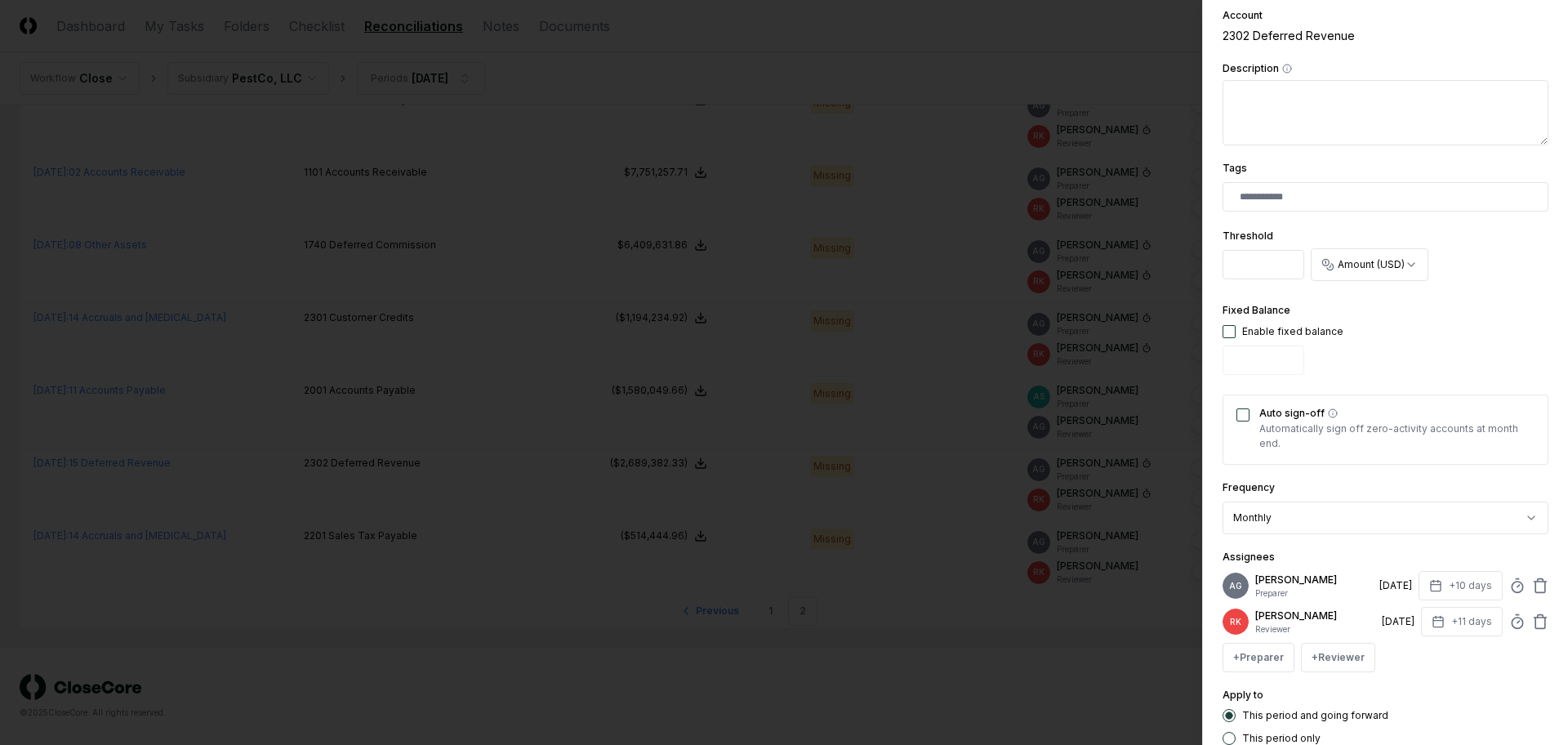
click at [1030, 657] on div at bounding box center [784, 372] width 1568 height 745
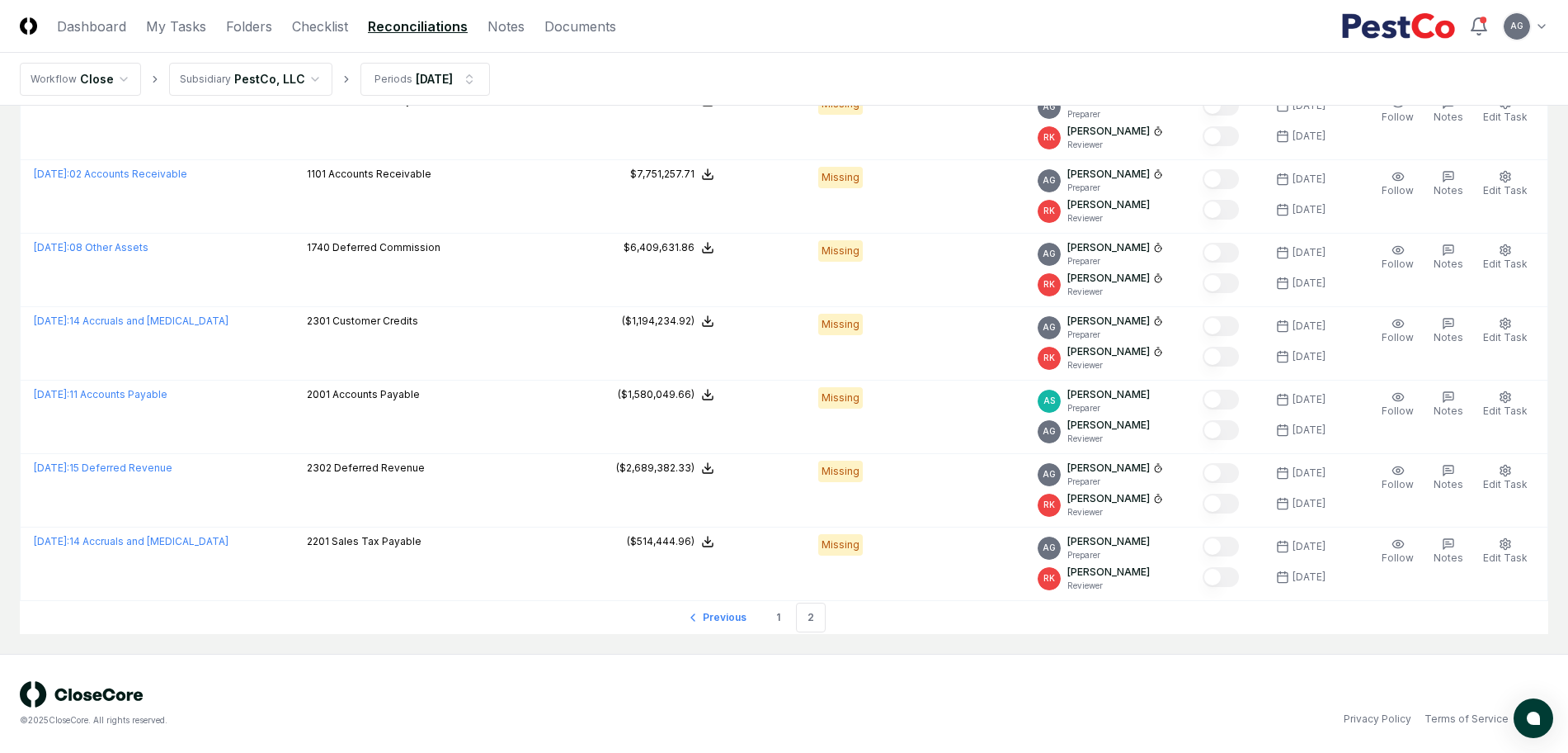
click at [1090, 664] on div "© 2025 CloseCore. All rights reserved. Privacy Policy Terms of Service" at bounding box center [784, 703] width 1568 height 99
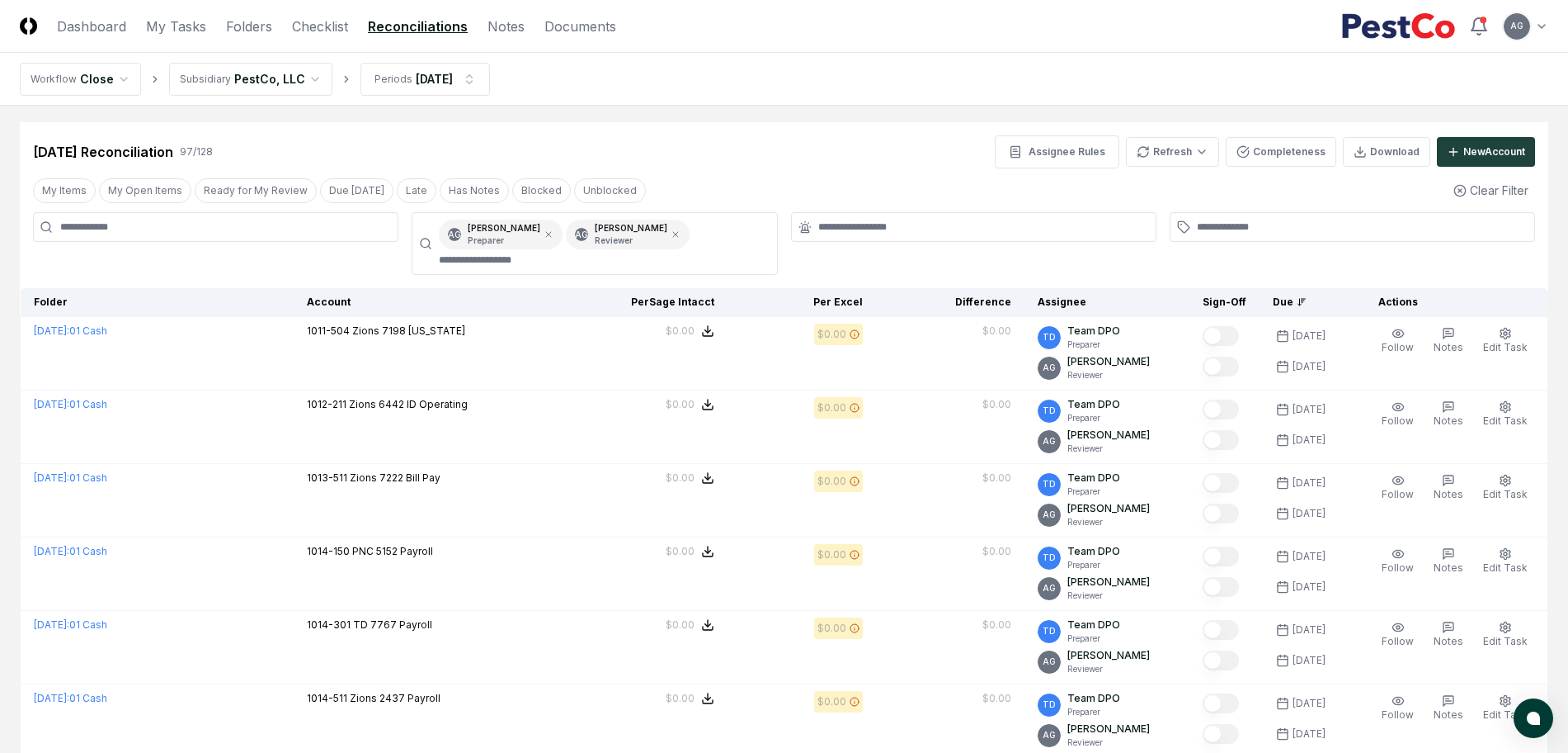
scroll to position [0, 0]
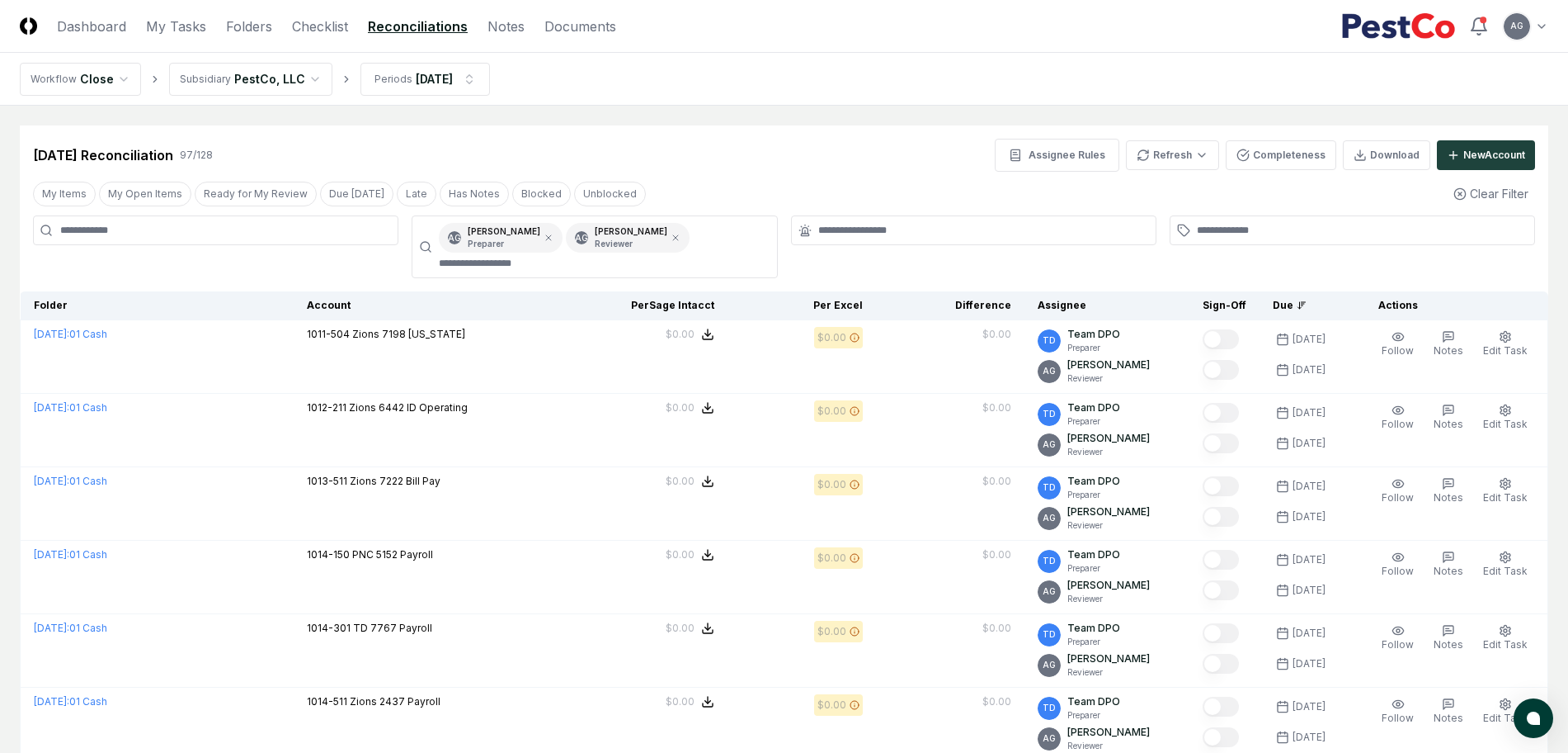
click at [779, 158] on div "[DATE] Reconciliation 97 / 128 Assignee Rules Refresh Completeness Download New…" at bounding box center [784, 155] width 1503 height 33
click at [306, 22] on link "Checklist" at bounding box center [320, 27] width 56 height 20
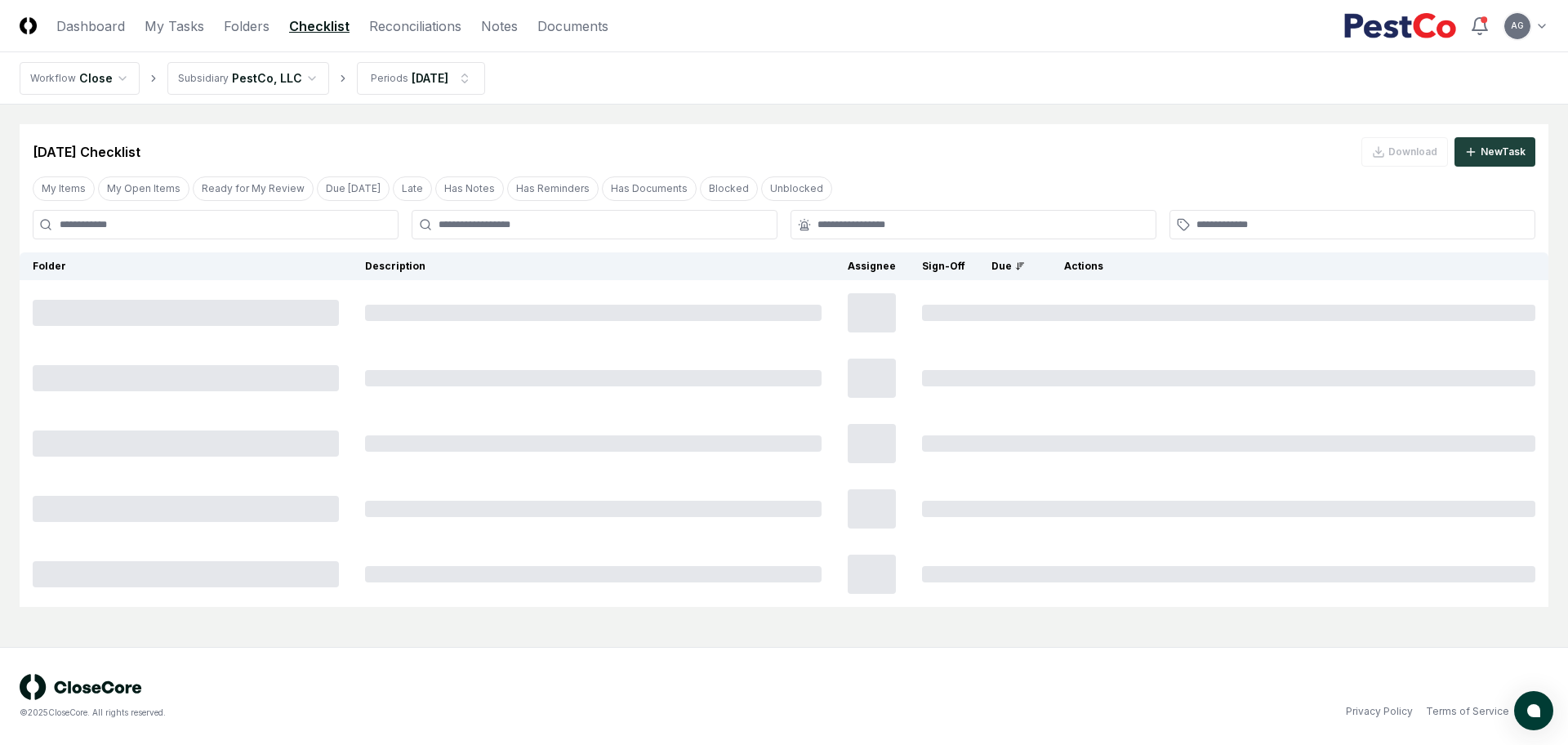
click at [836, 106] on main "Cancel Reassign [DATE] Checklist Download New Task My Items My Open Items Ready…" at bounding box center [784, 375] width 1568 height 542
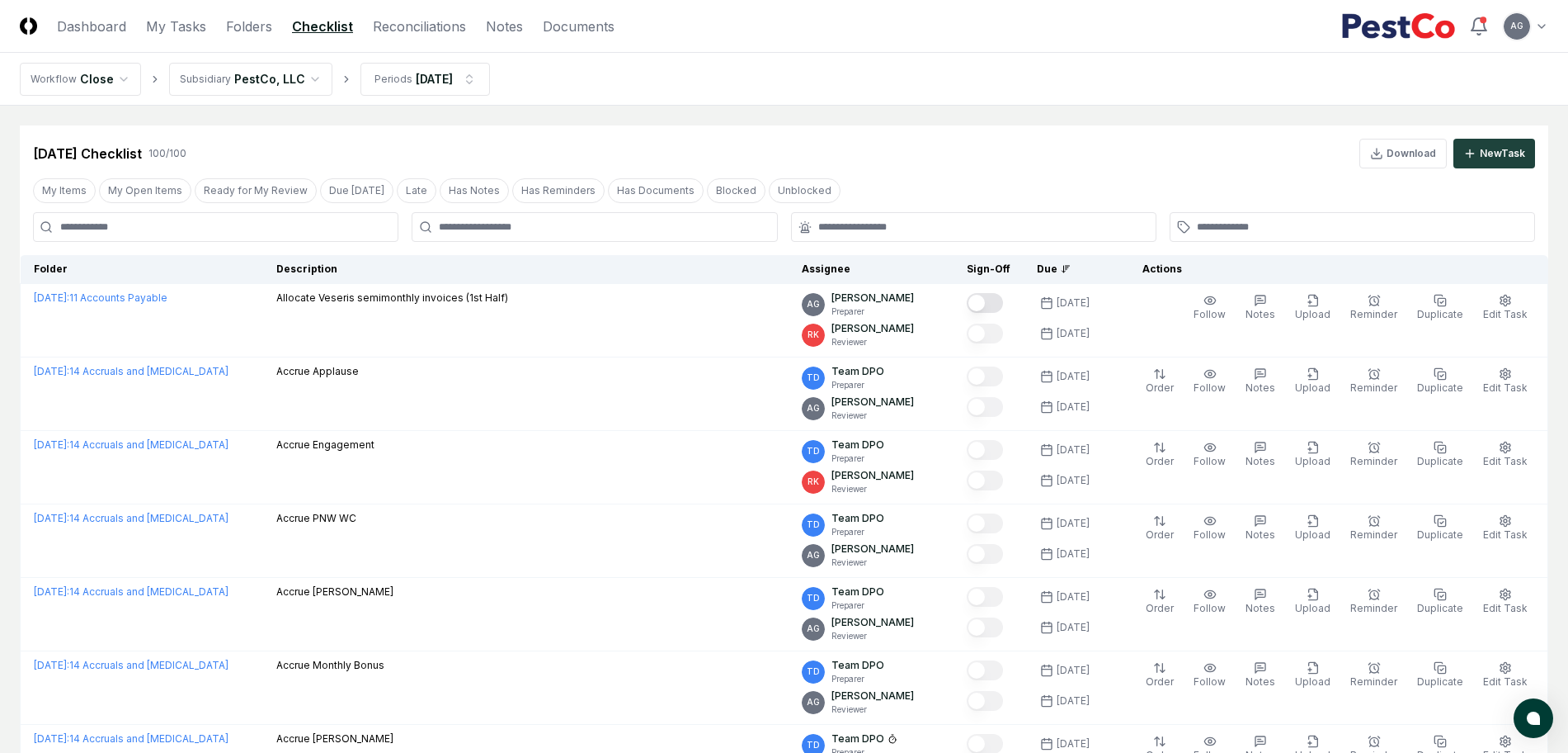
click at [713, 238] on div at bounding box center [594, 227] width 366 height 30
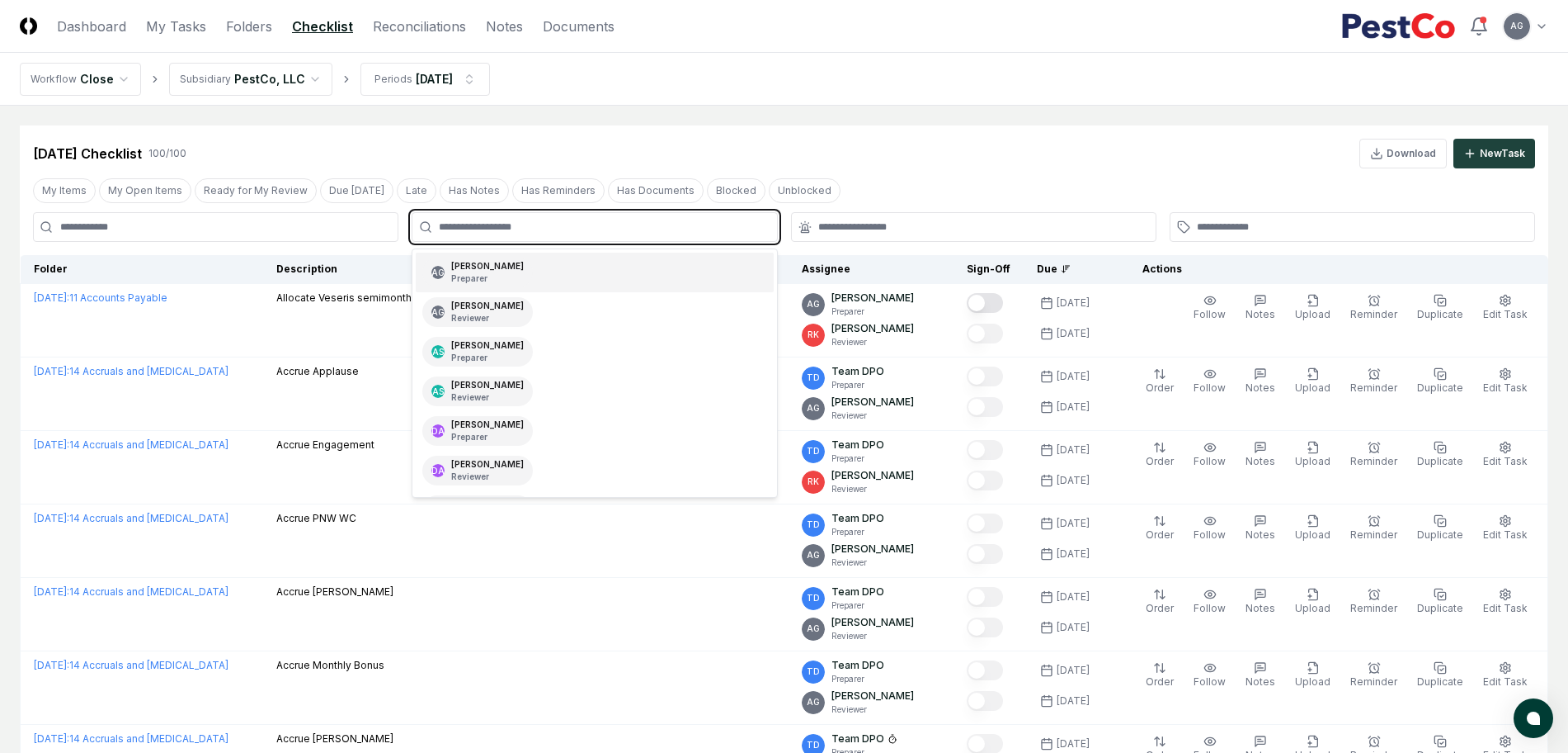
click at [703, 221] on input "text" at bounding box center [602, 227] width 328 height 15
click at [651, 270] on div "AG [PERSON_NAME] Preparer" at bounding box center [594, 272] width 358 height 40
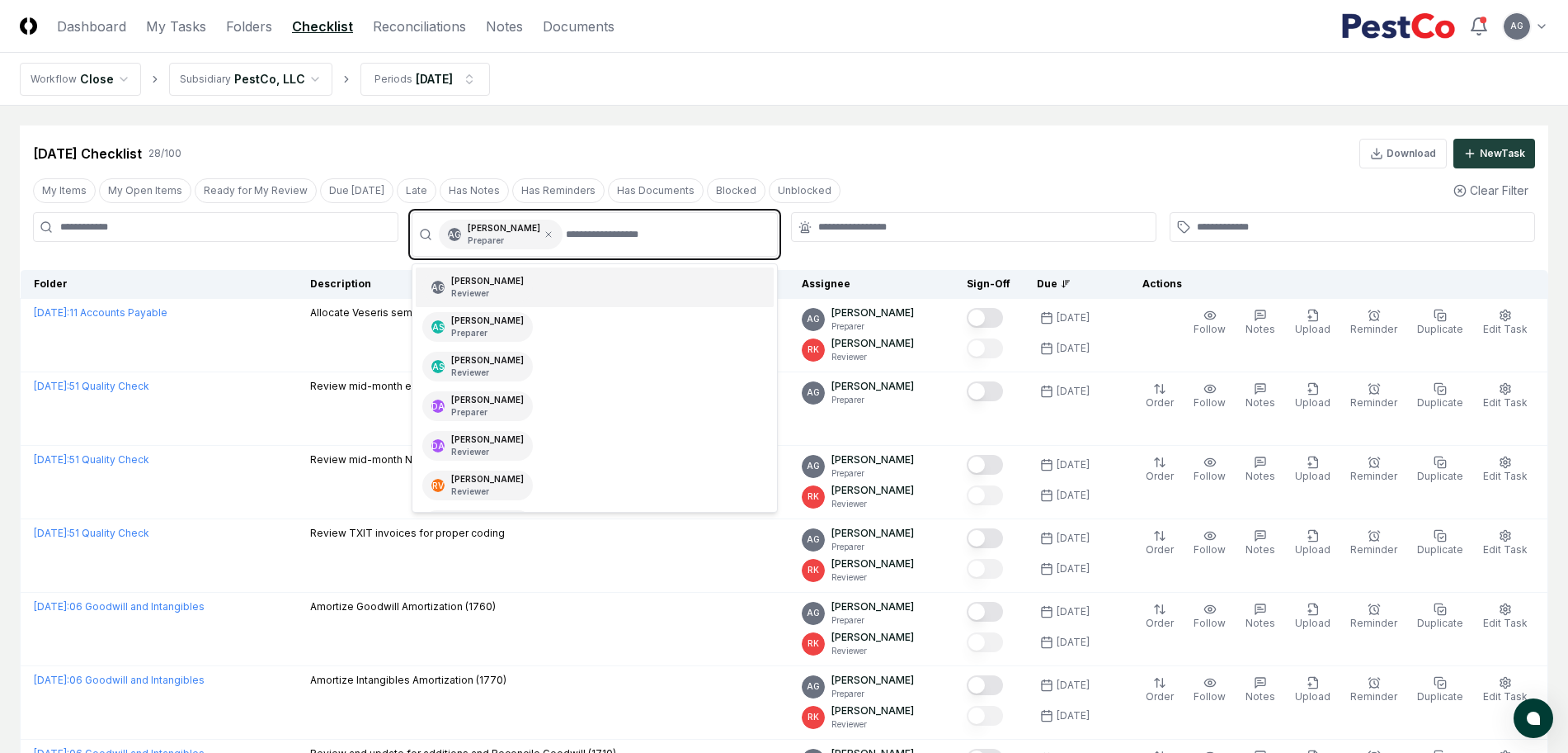
click at [655, 226] on input "text" at bounding box center [666, 235] width 200 height 30
click at [629, 294] on div "AG [PERSON_NAME] Reviewer" at bounding box center [594, 287] width 358 height 40
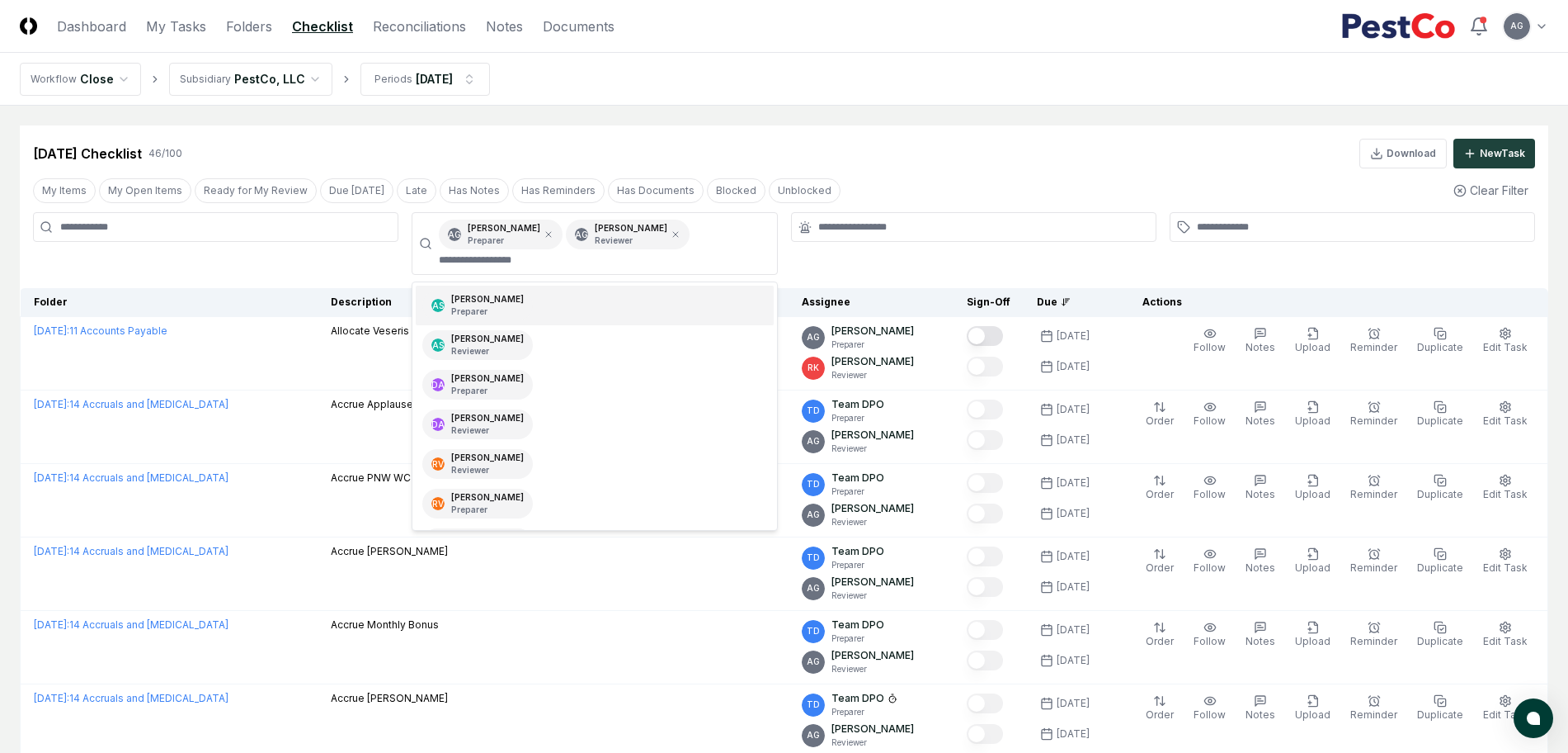
click at [877, 63] on nav "Workflow Close Subsidiary PestCo, LLC Periods [DATE]" at bounding box center [784, 78] width 1568 height 53
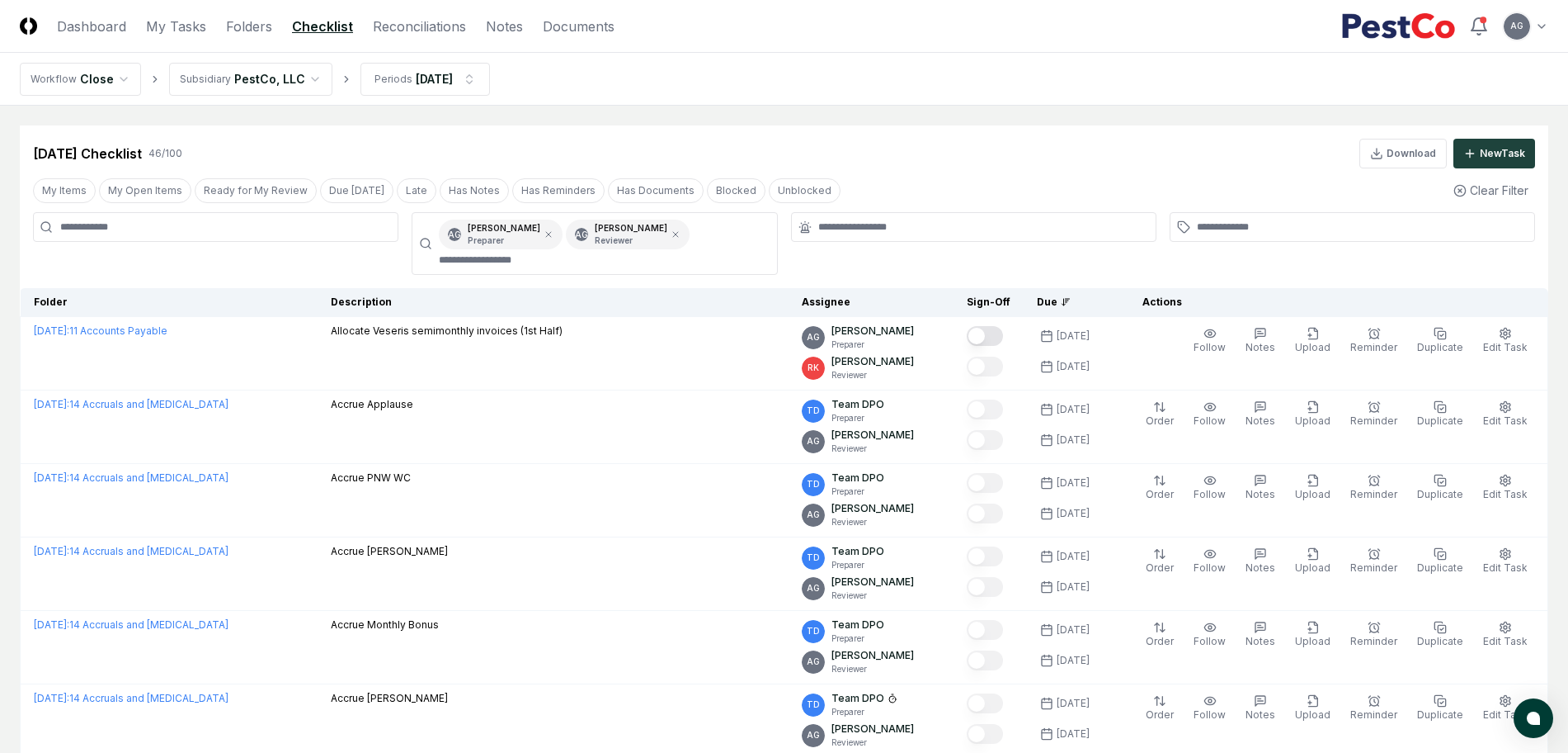
click at [1054, 157] on div "[DATE] Checklist 46 / 100 Download New Task" at bounding box center [784, 154] width 1503 height 30
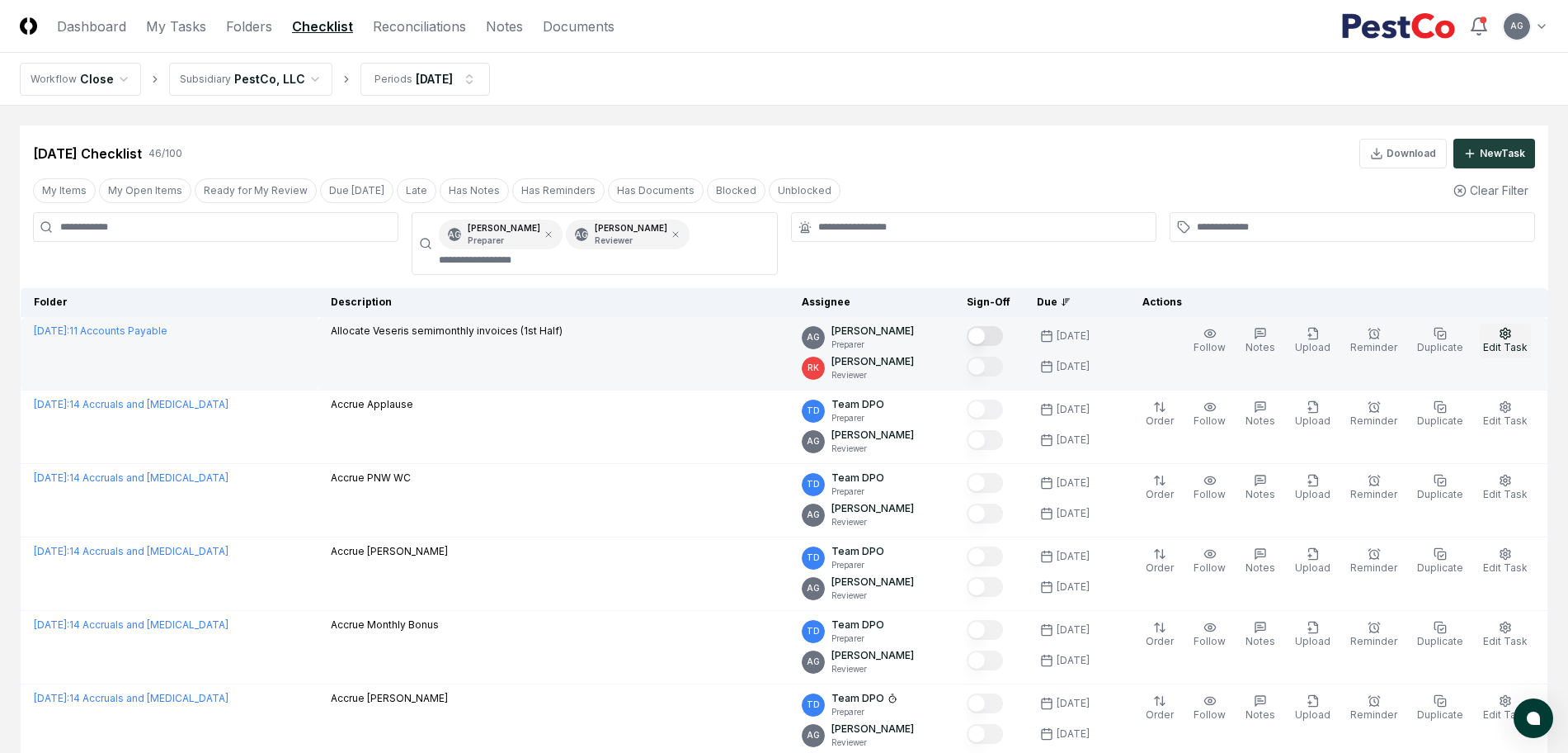
click at [1497, 337] on button "Edit Task" at bounding box center [1506, 340] width 52 height 35
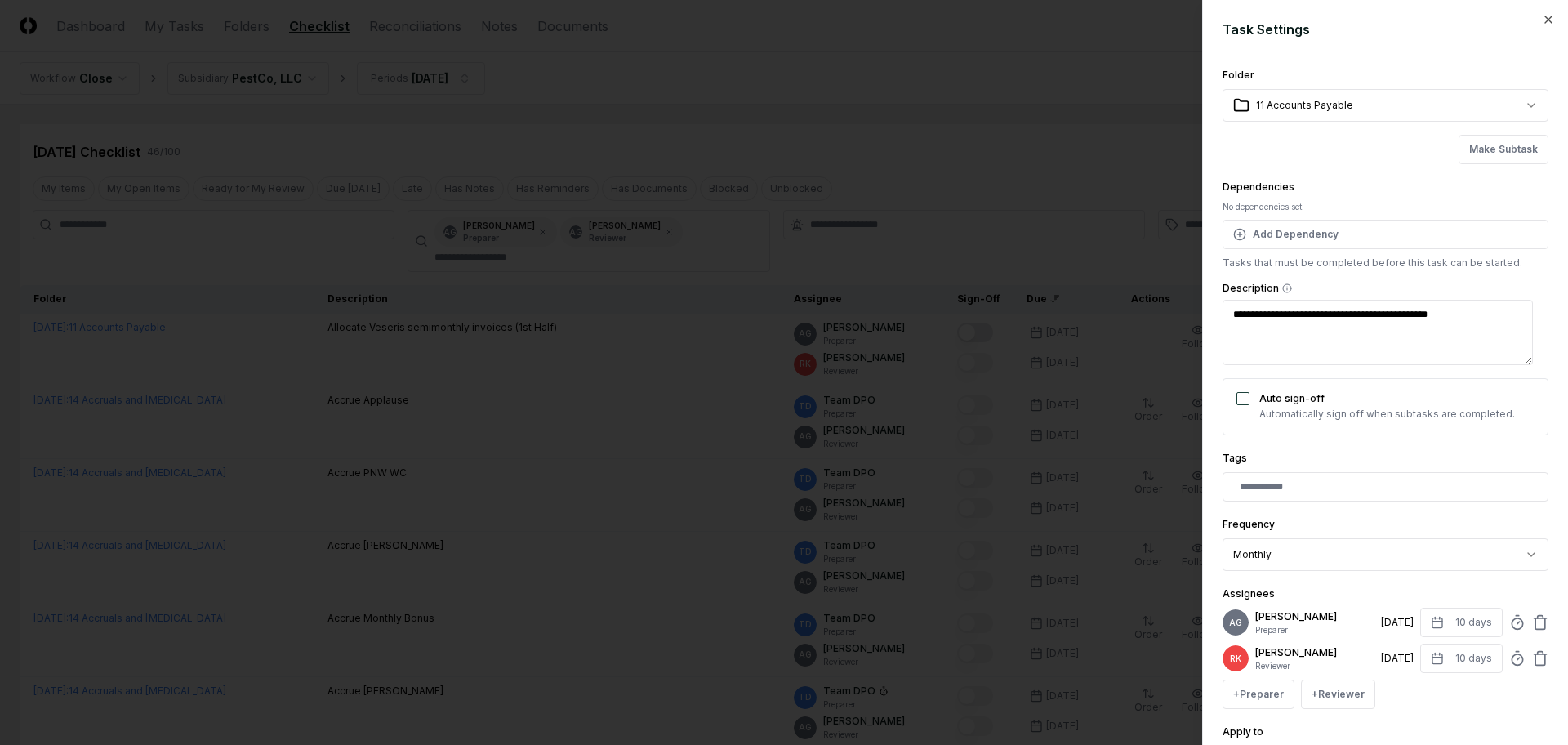
type textarea "*"
click at [974, 182] on div at bounding box center [784, 372] width 1568 height 745
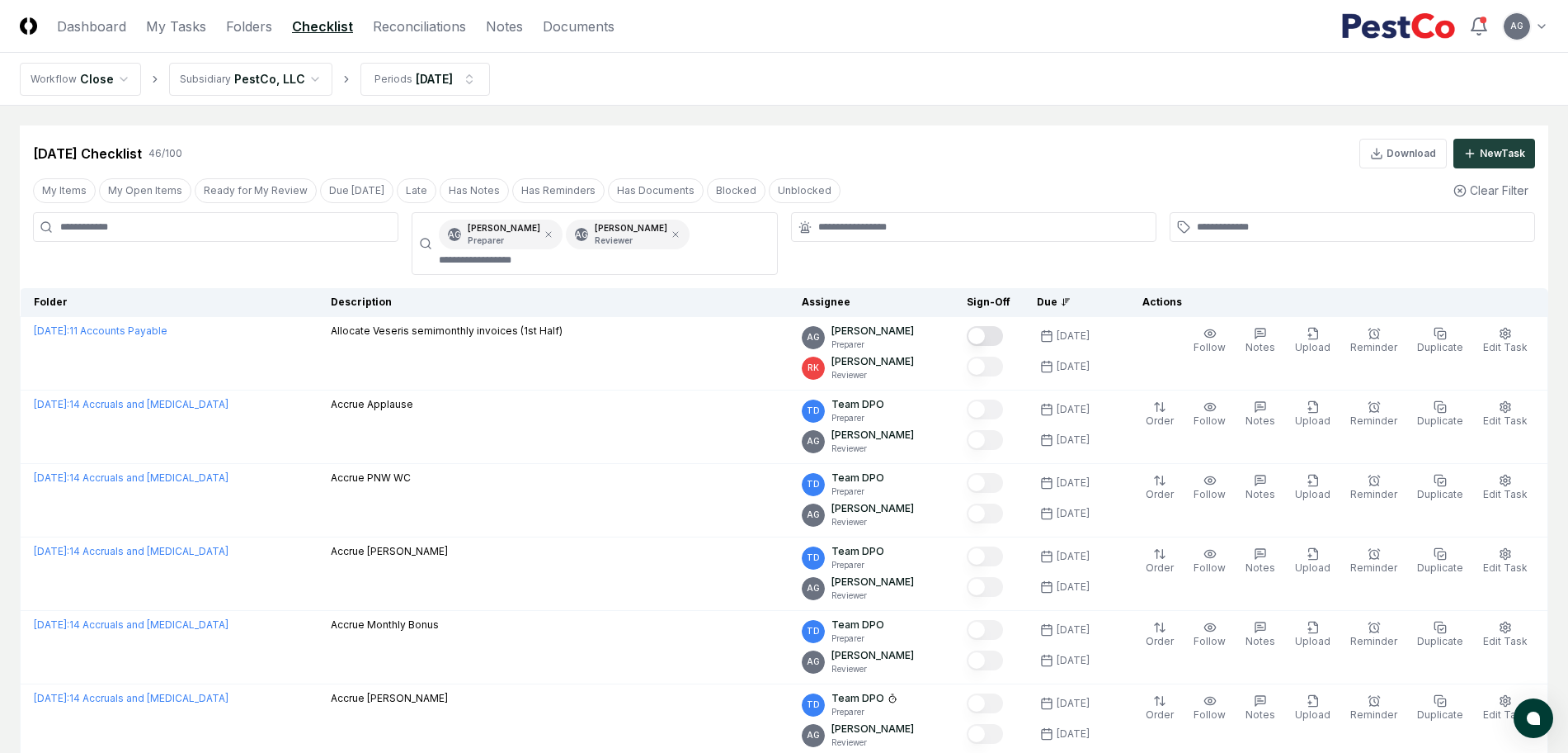
click at [954, 133] on div "[DATE] Checklist 46 / 100 Download New Task" at bounding box center [784, 147] width 1528 height 43
click at [554, 235] on icon at bounding box center [549, 235] width 10 height 10
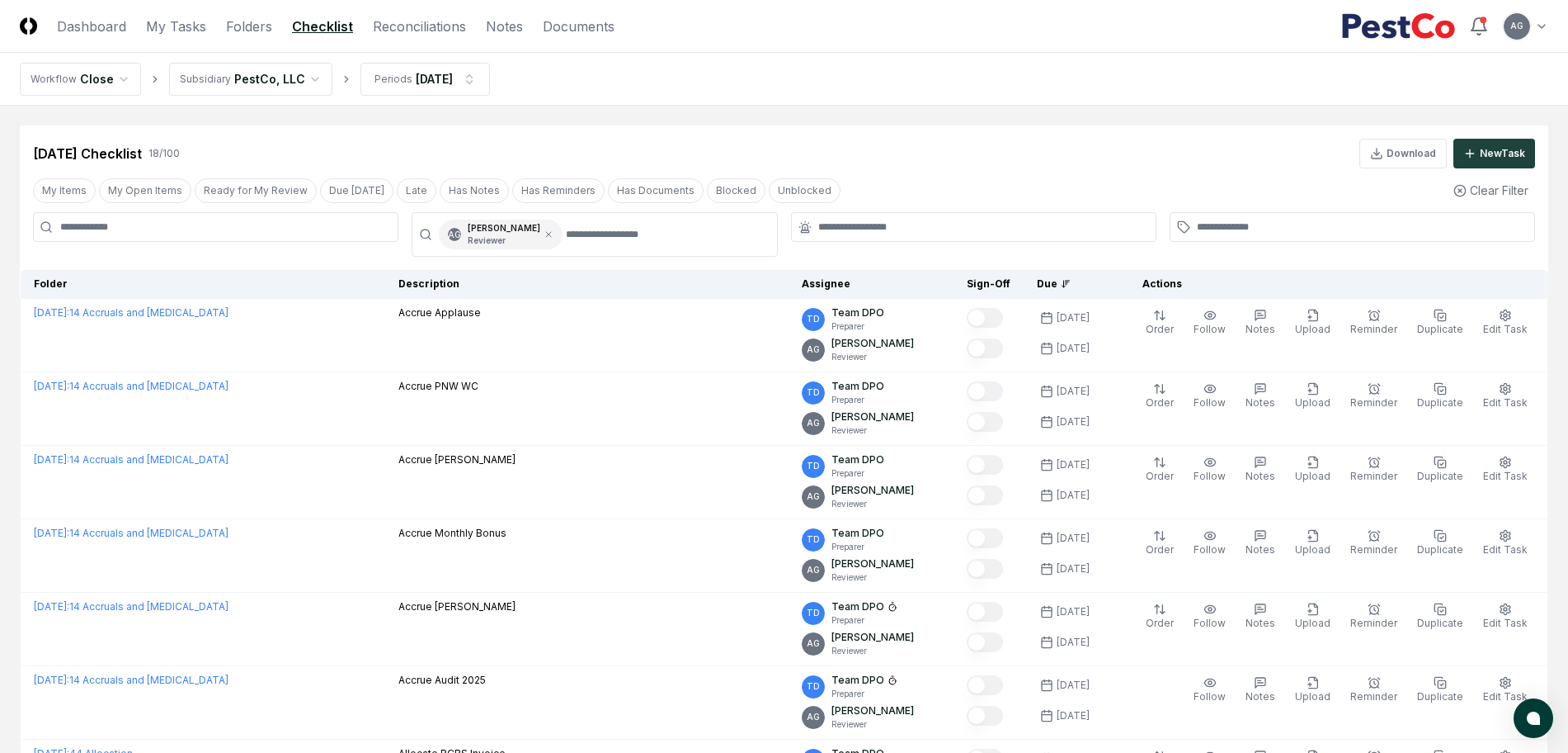
click at [554, 235] on icon at bounding box center [549, 235] width 10 height 10
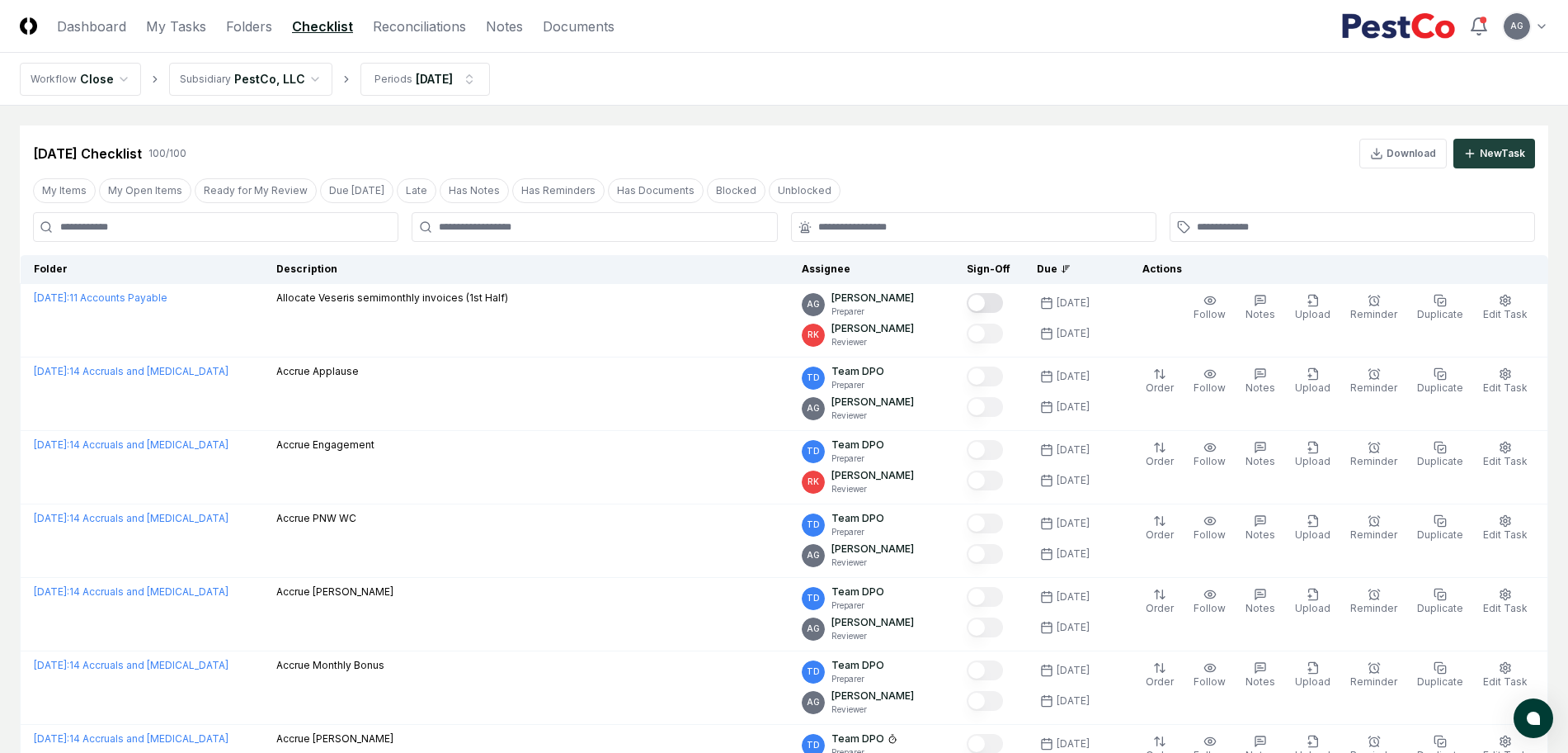
click at [489, 144] on div "[DATE] Checklist 100 / 100 Download New Task" at bounding box center [784, 154] width 1503 height 30
click at [257, 21] on link "Folders" at bounding box center [249, 27] width 47 height 20
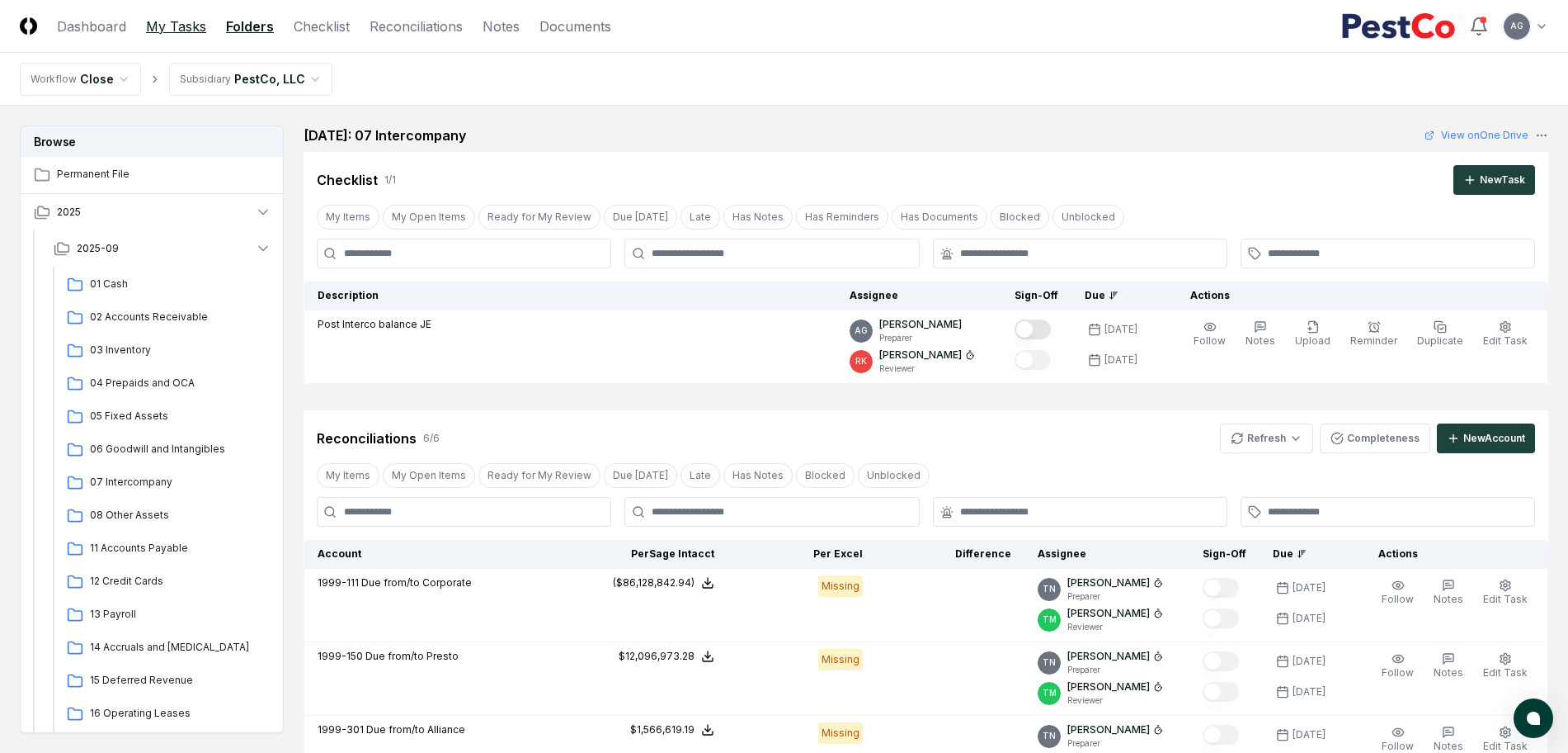
click at [176, 32] on link "My Tasks" at bounding box center [175, 27] width 60 height 20
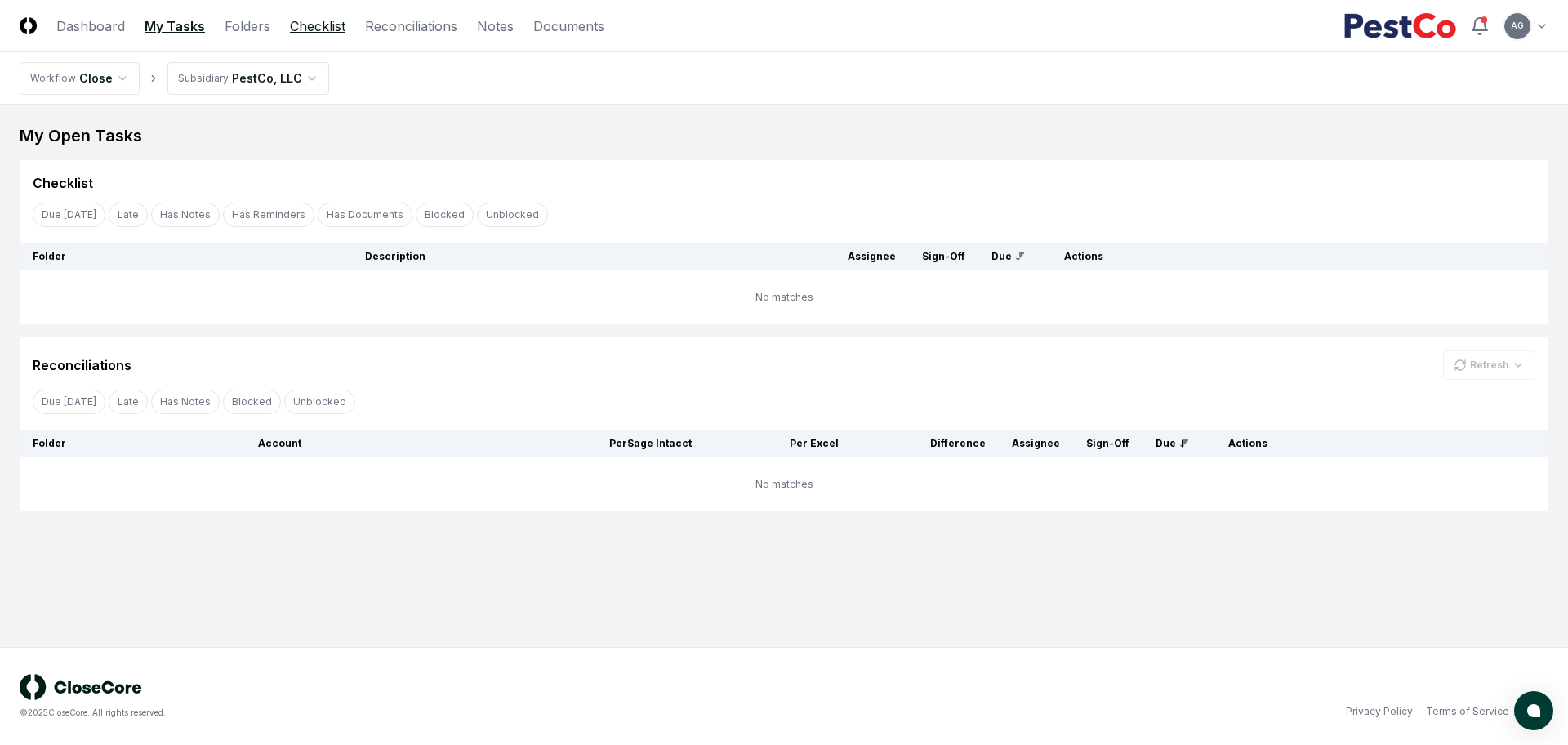
click at [325, 23] on link "Checklist" at bounding box center [318, 26] width 56 height 20
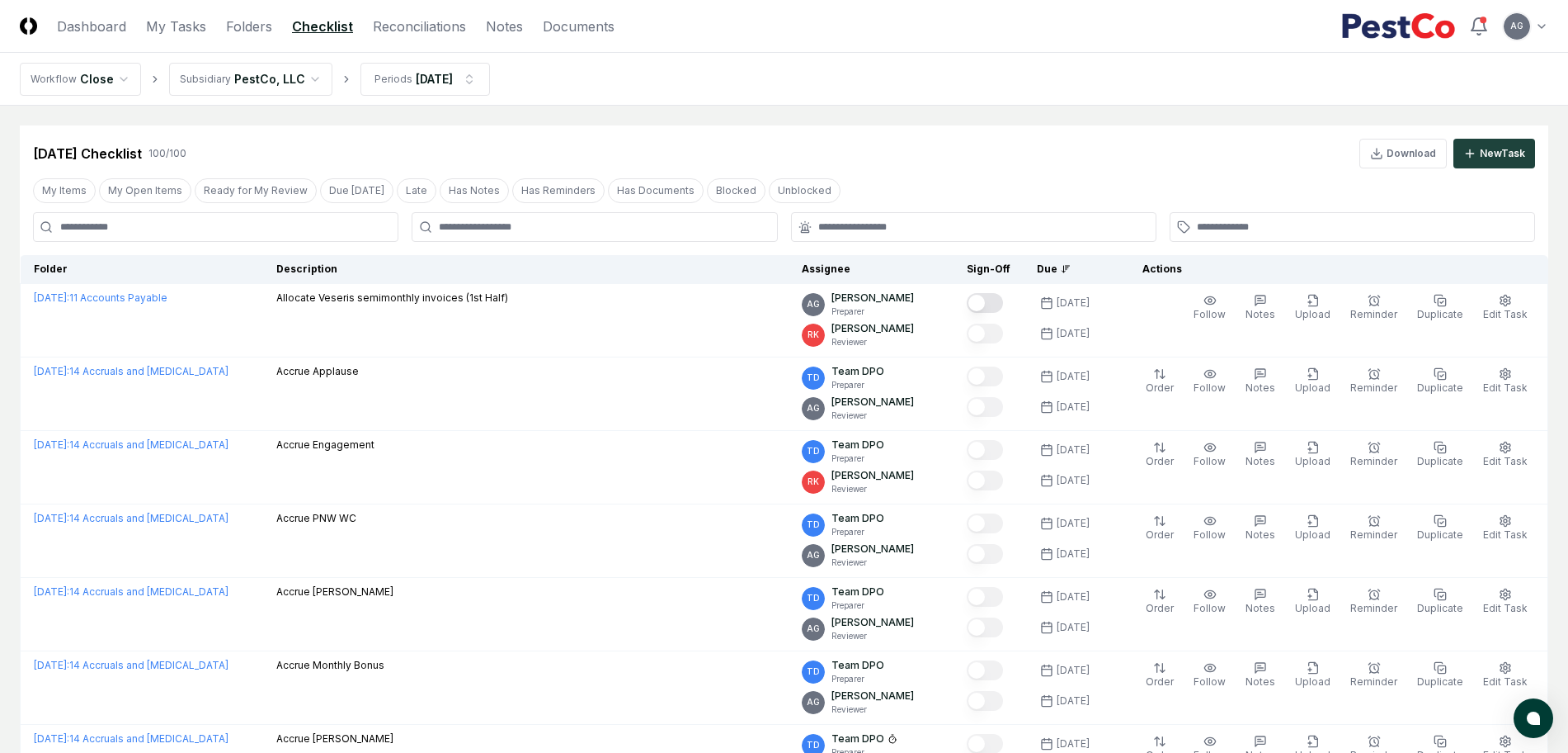
click at [507, 217] on div at bounding box center [594, 227] width 366 height 30
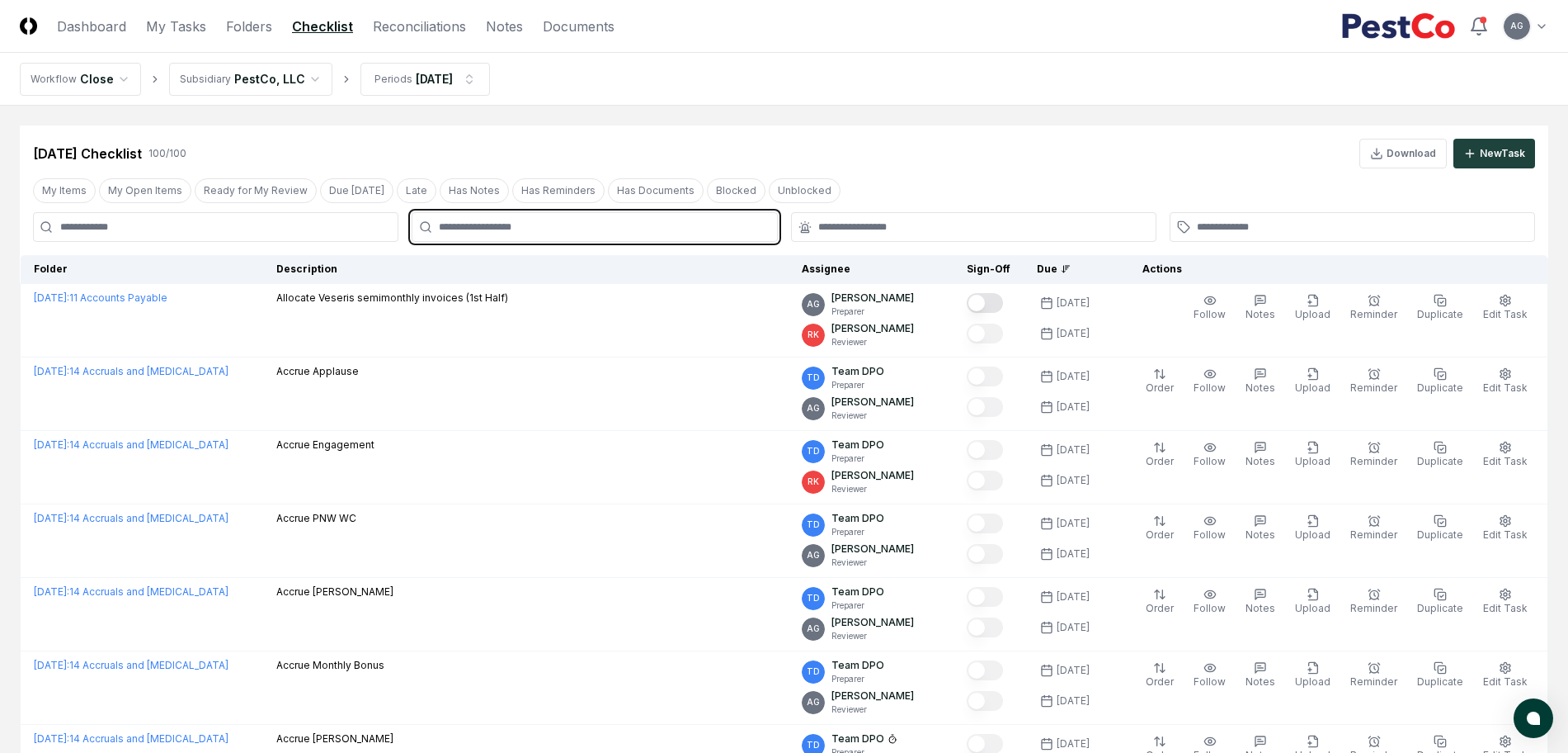
click at [507, 229] on input "text" at bounding box center [602, 227] width 328 height 15
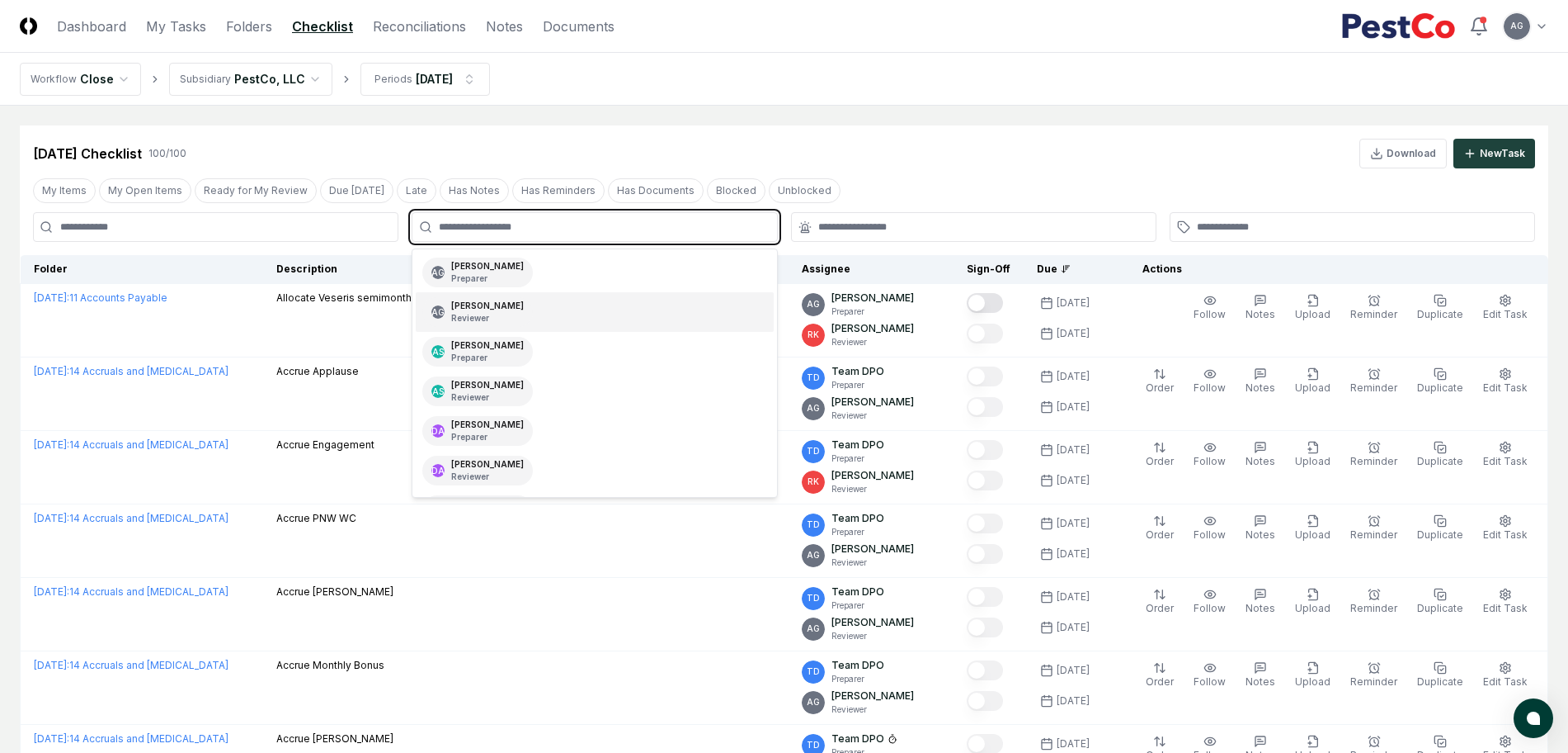
click at [524, 311] on div "[PERSON_NAME] Reviewer" at bounding box center [487, 311] width 72 height 25
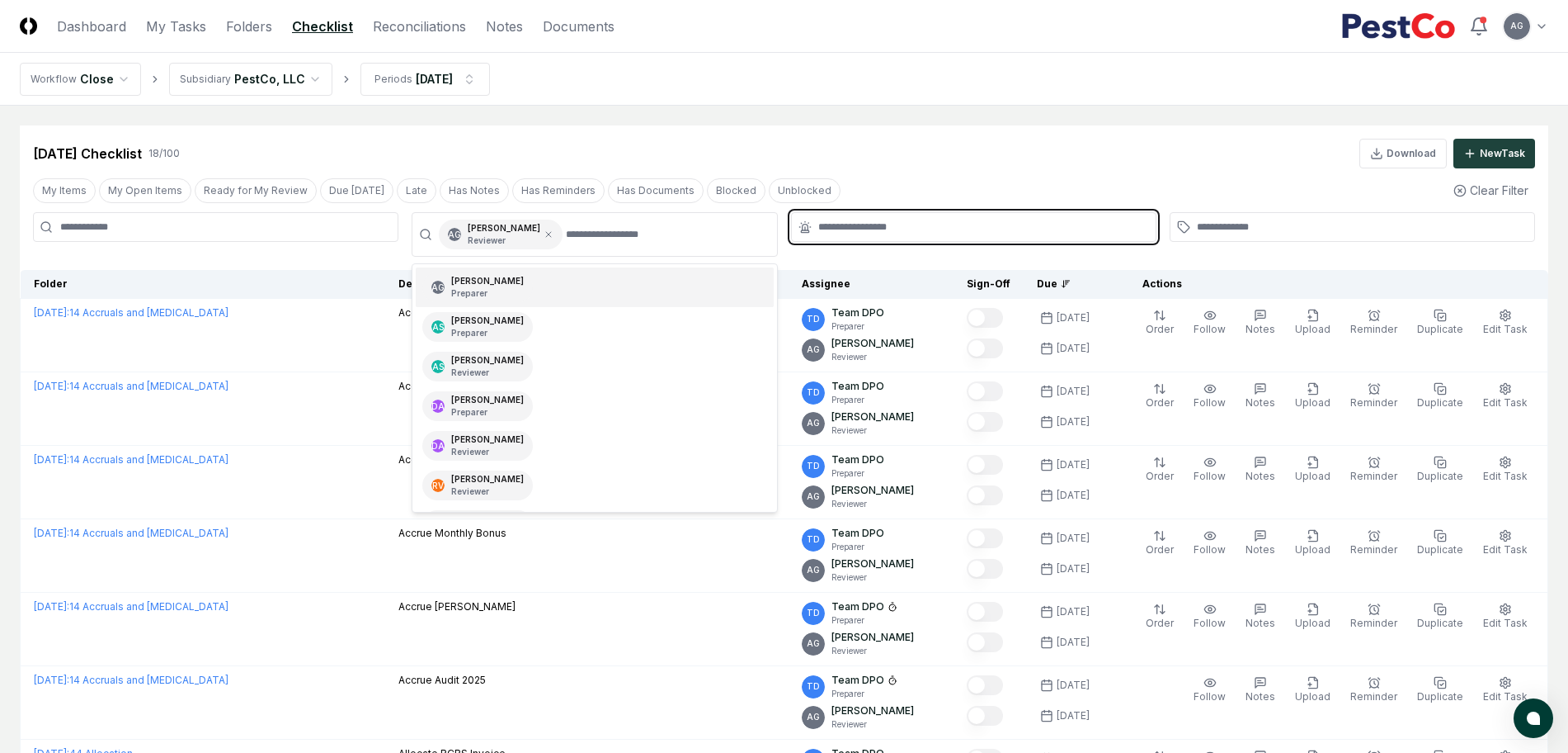
click at [837, 227] on input "text" at bounding box center [982, 227] width 328 height 15
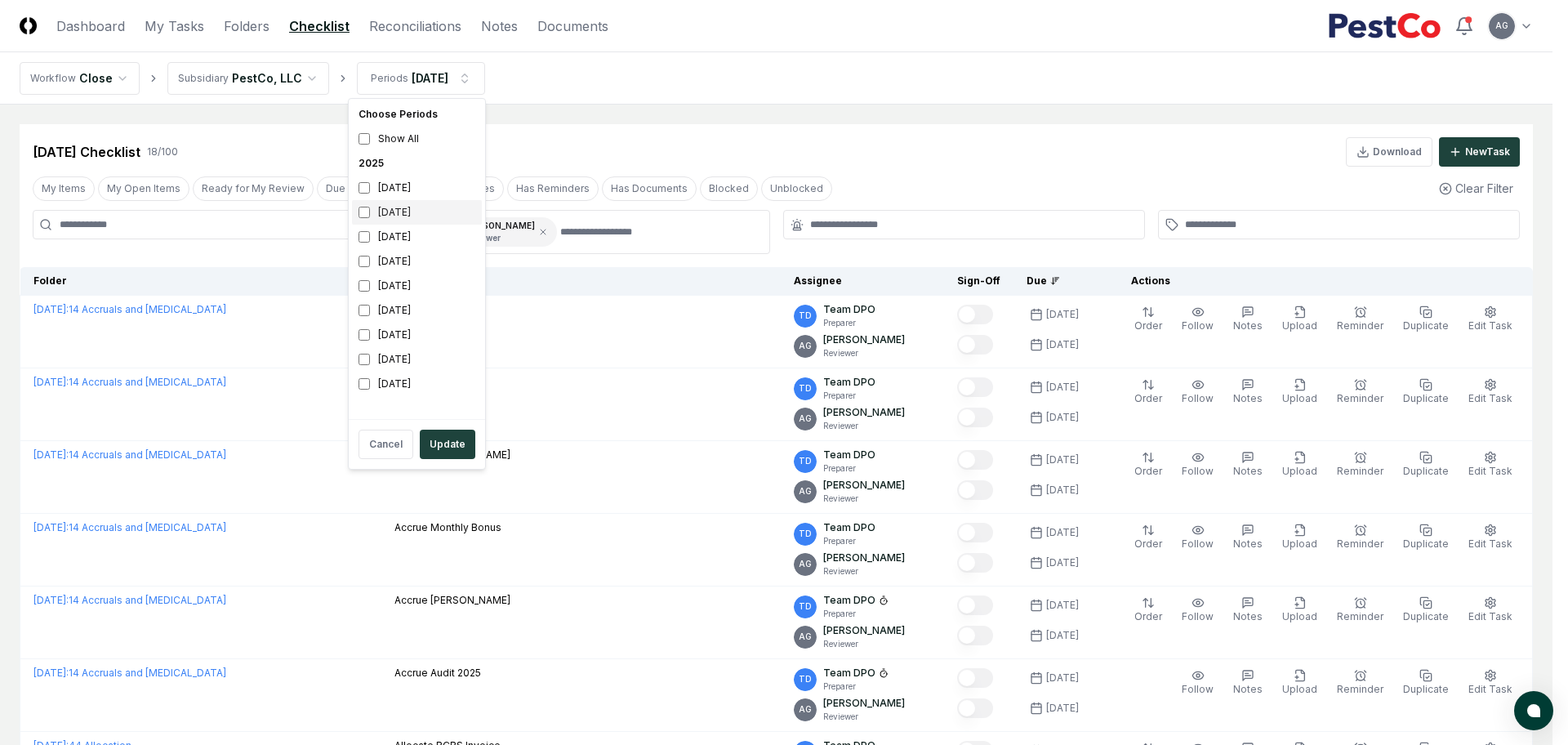
click at [403, 212] on div "[DATE]" at bounding box center [417, 212] width 129 height 25
click at [402, 192] on div "[DATE]" at bounding box center [417, 187] width 129 height 25
click at [442, 443] on button "Update" at bounding box center [447, 444] width 56 height 29
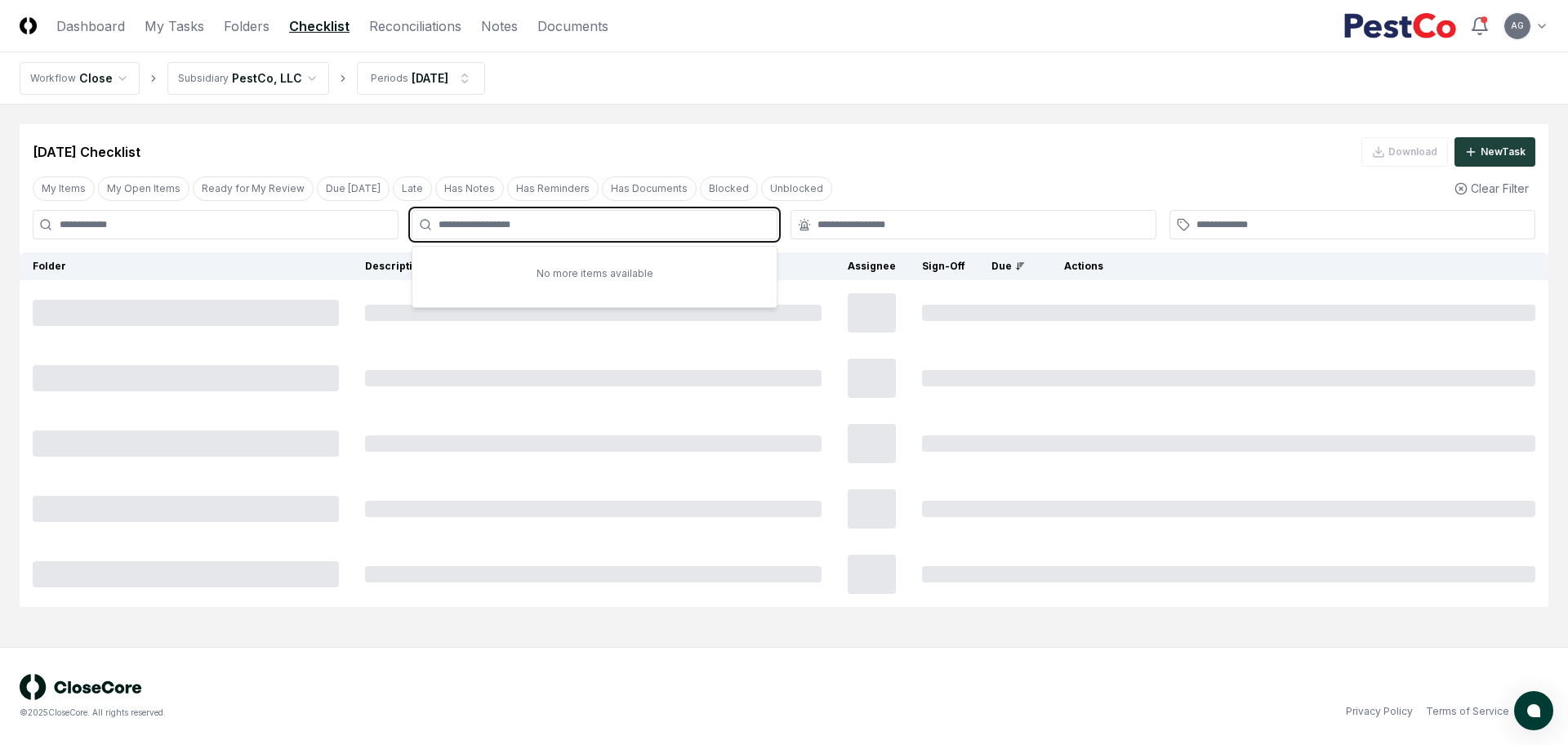
click at [513, 230] on input "text" at bounding box center [602, 224] width 329 height 15
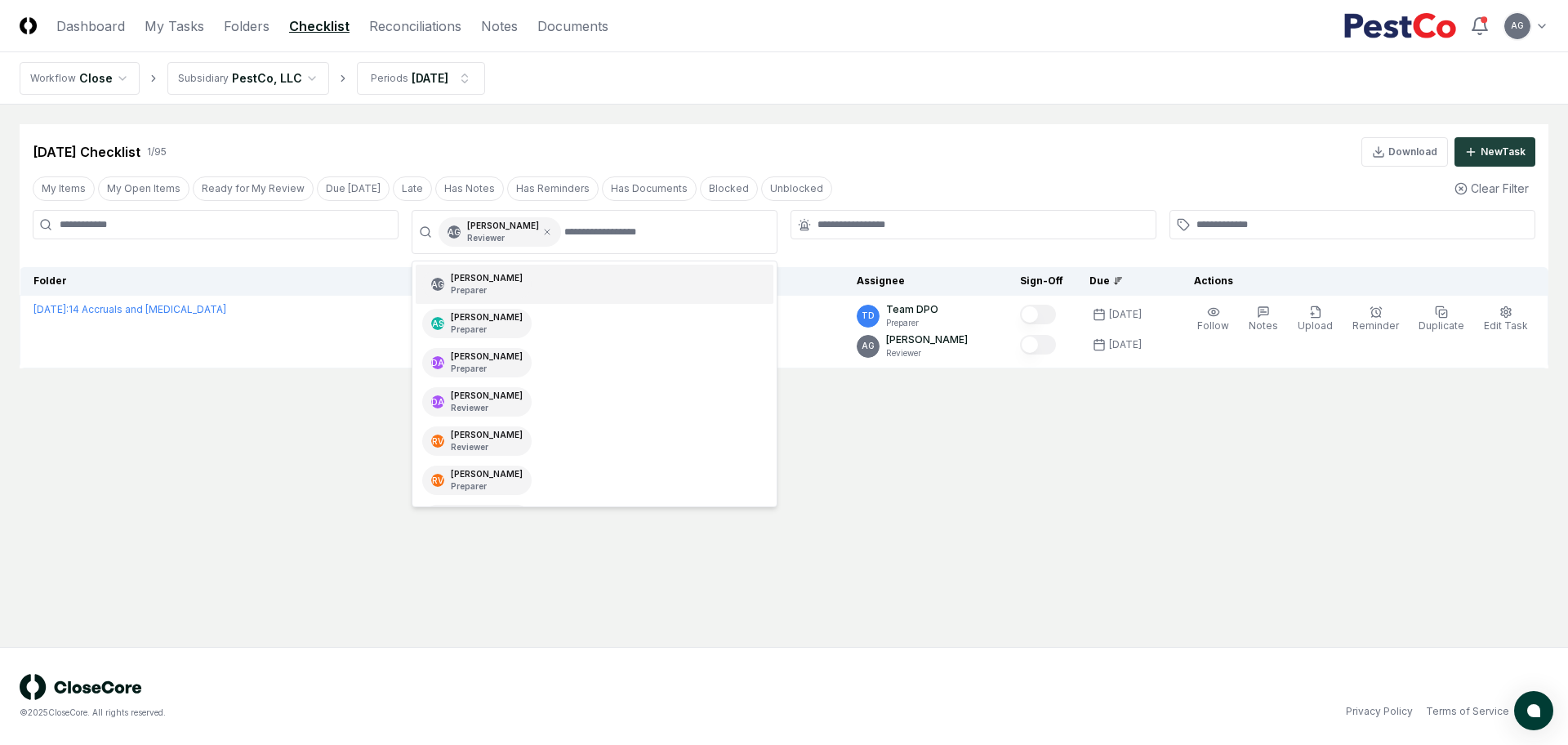
click at [905, 101] on nav "Workflow Close Subsidiary PestCo, LLC Periods [DATE]" at bounding box center [784, 77] width 1568 height 52
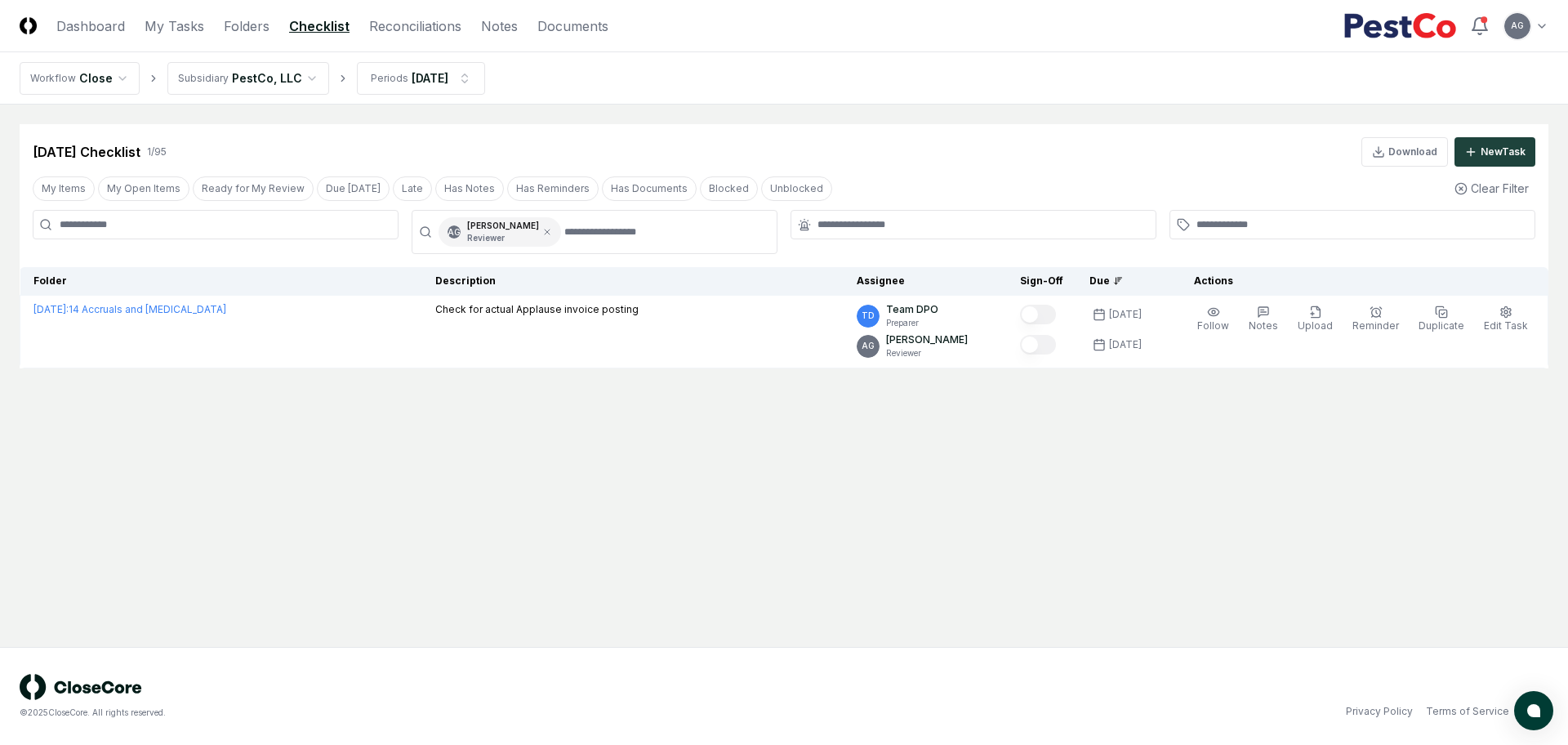
click at [708, 472] on main "Cancel Reassign [DATE] Checklist 1 / 95 Download New Task My Items My Open Item…" at bounding box center [784, 375] width 1568 height 542
click at [935, 447] on main "Cancel Reassign [DATE] Checklist 1 / 95 Download New Task My Items My Open Item…" at bounding box center [784, 375] width 1568 height 542
click at [394, 29] on link "Reconciliations" at bounding box center [415, 26] width 92 height 20
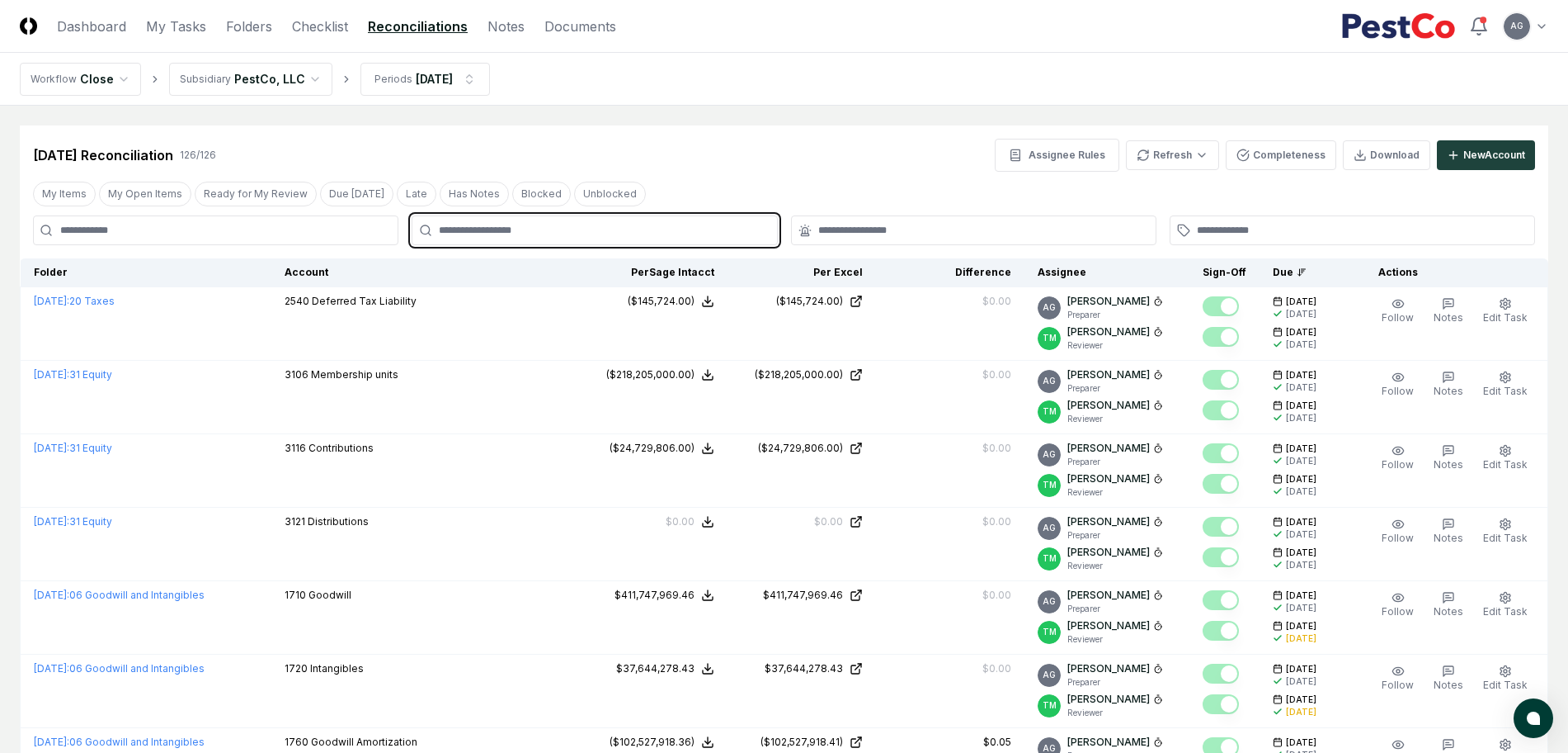
click at [658, 236] on input "text" at bounding box center [602, 230] width 328 height 15
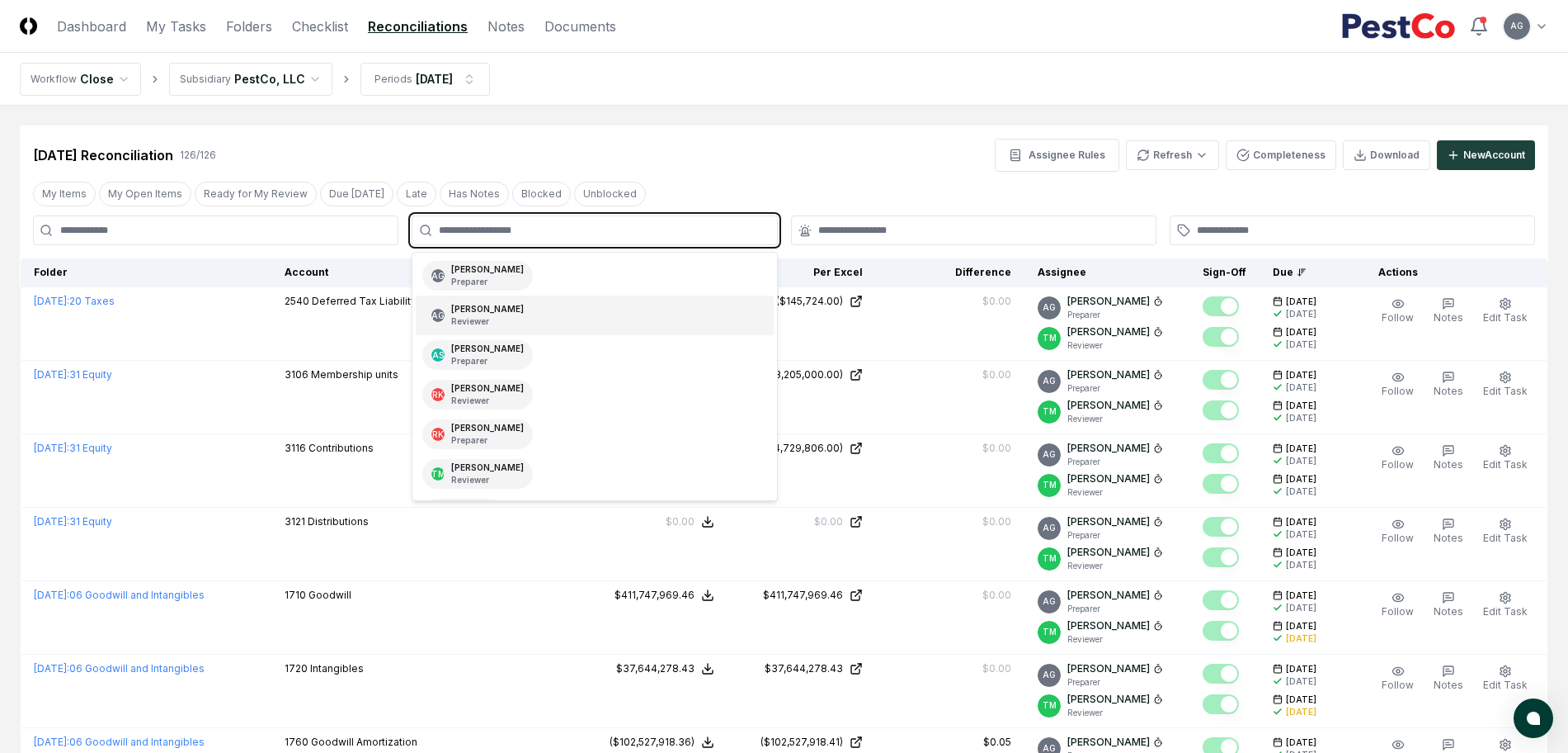
click at [588, 309] on div "AG [PERSON_NAME] Reviewer" at bounding box center [594, 315] width 358 height 40
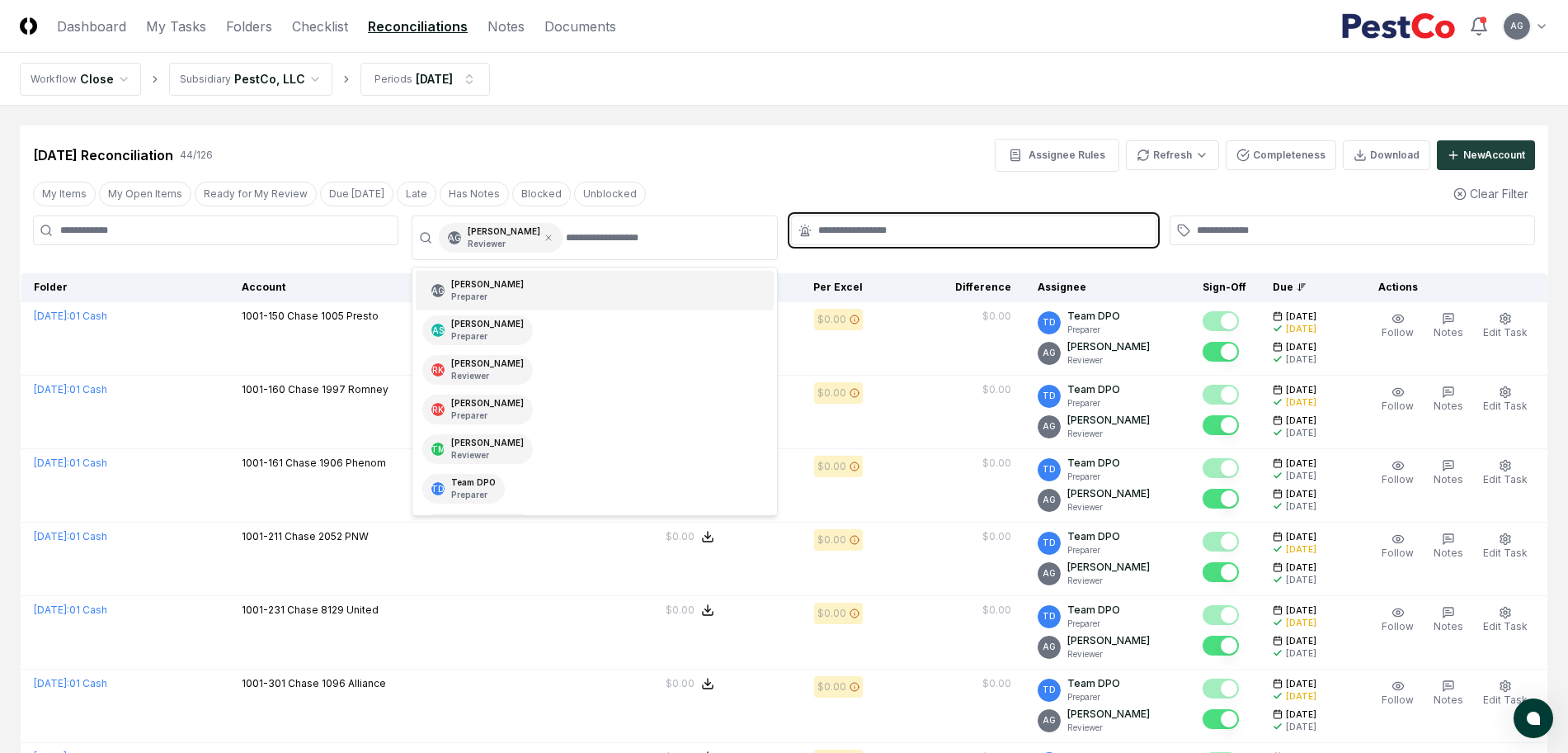
click at [863, 223] on input "text" at bounding box center [982, 230] width 328 height 15
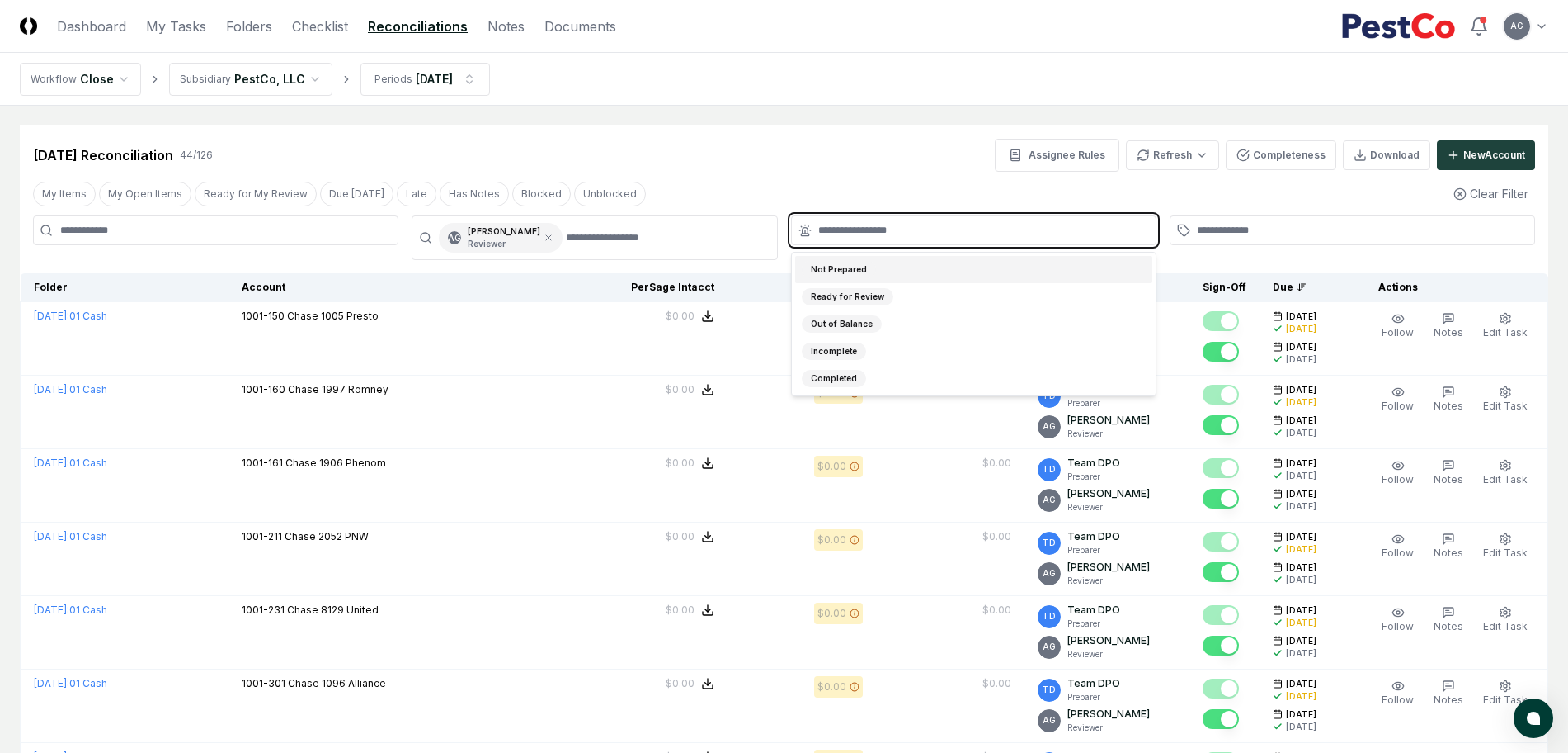
click at [905, 268] on div "Not Prepared" at bounding box center [974, 269] width 358 height 27
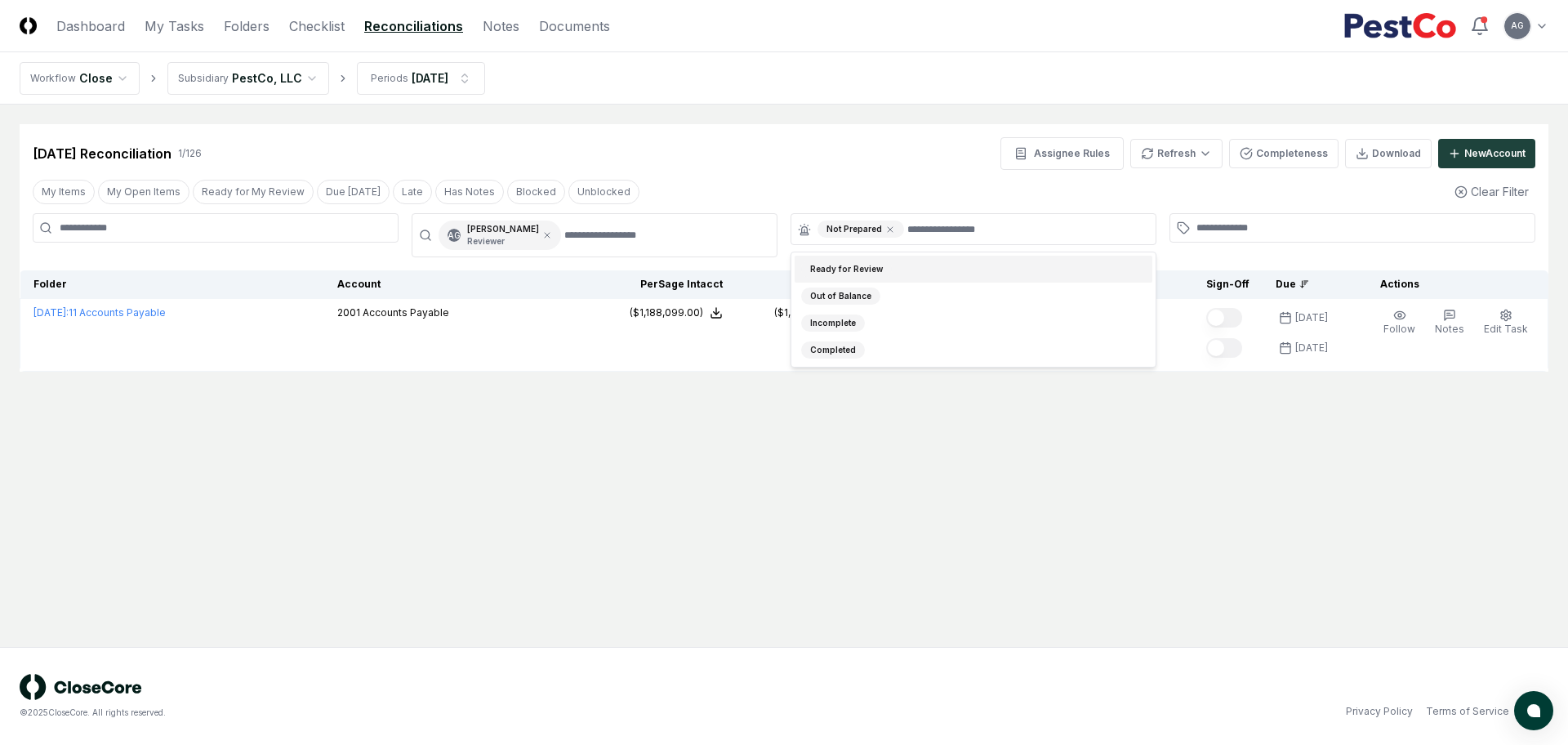
click at [807, 118] on main "Cancel Reassign [DATE] Reconciliation 1 / 126 Assignee Rules Refresh Completene…" at bounding box center [784, 375] width 1568 height 542
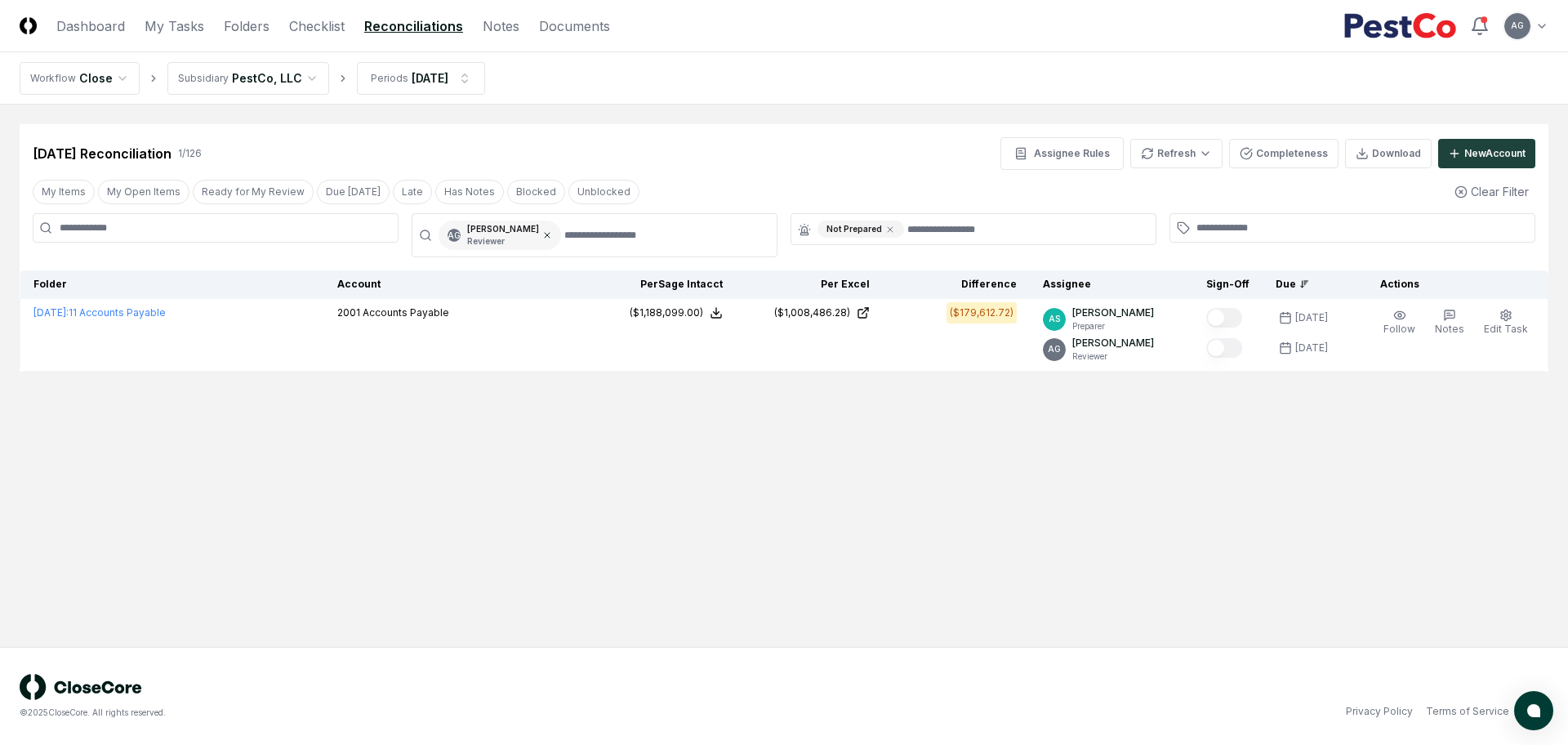
click at [552, 237] on icon at bounding box center [547, 235] width 10 height 10
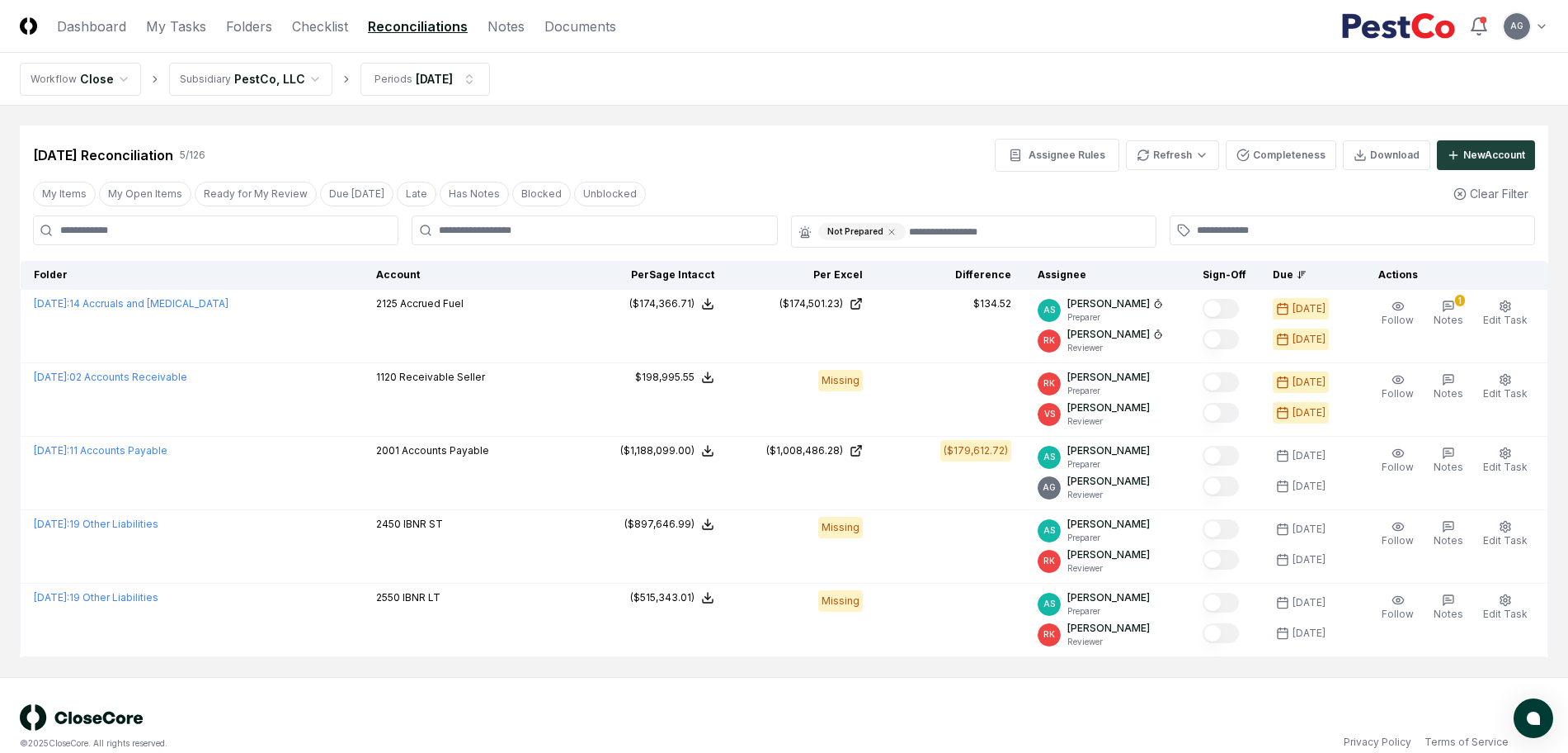
click at [799, 96] on nav "Workflow Close Subsidiary PestCo, LLC Periods [DATE]" at bounding box center [784, 78] width 1568 height 53
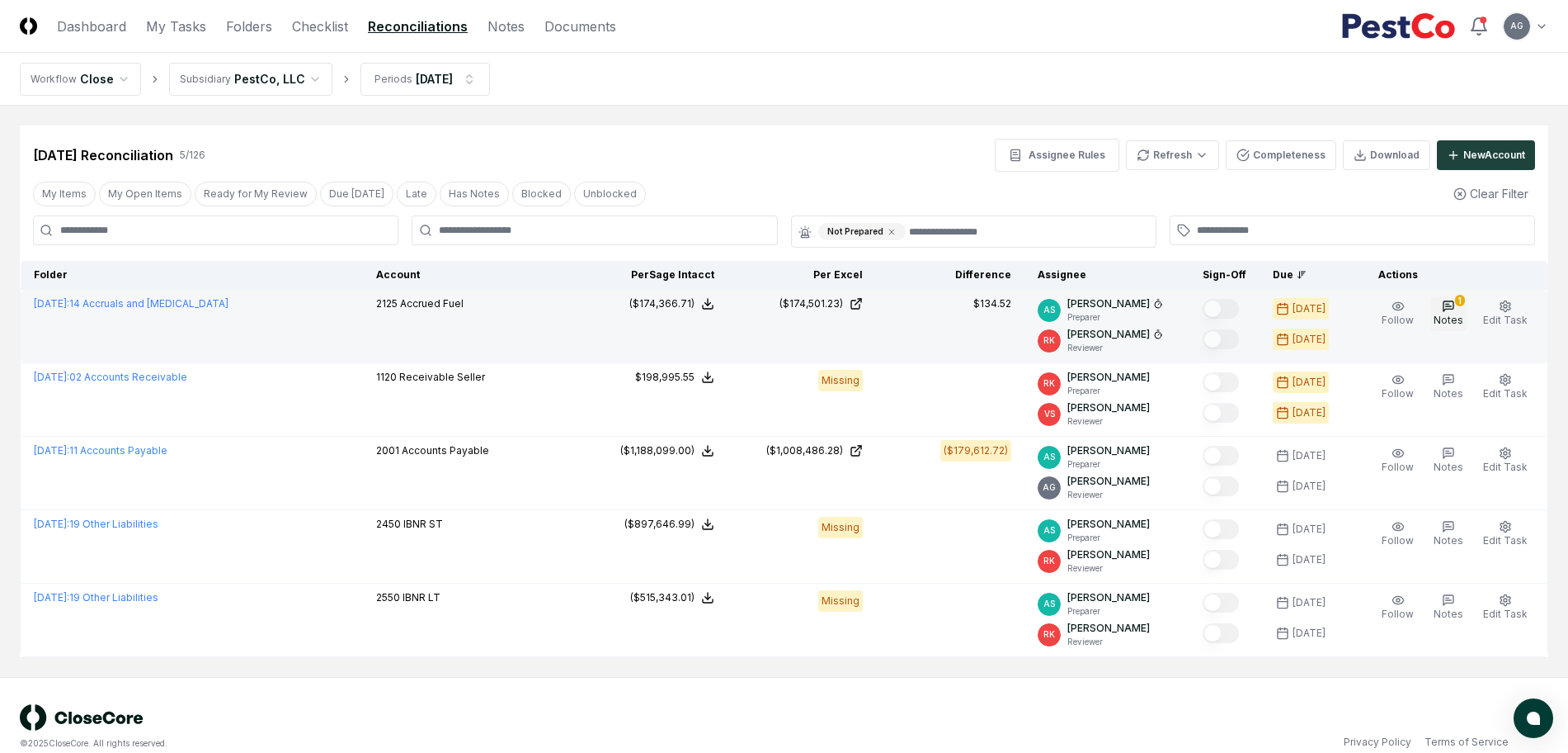
click at [1447, 309] on icon "button" at bounding box center [1449, 306] width 10 height 10
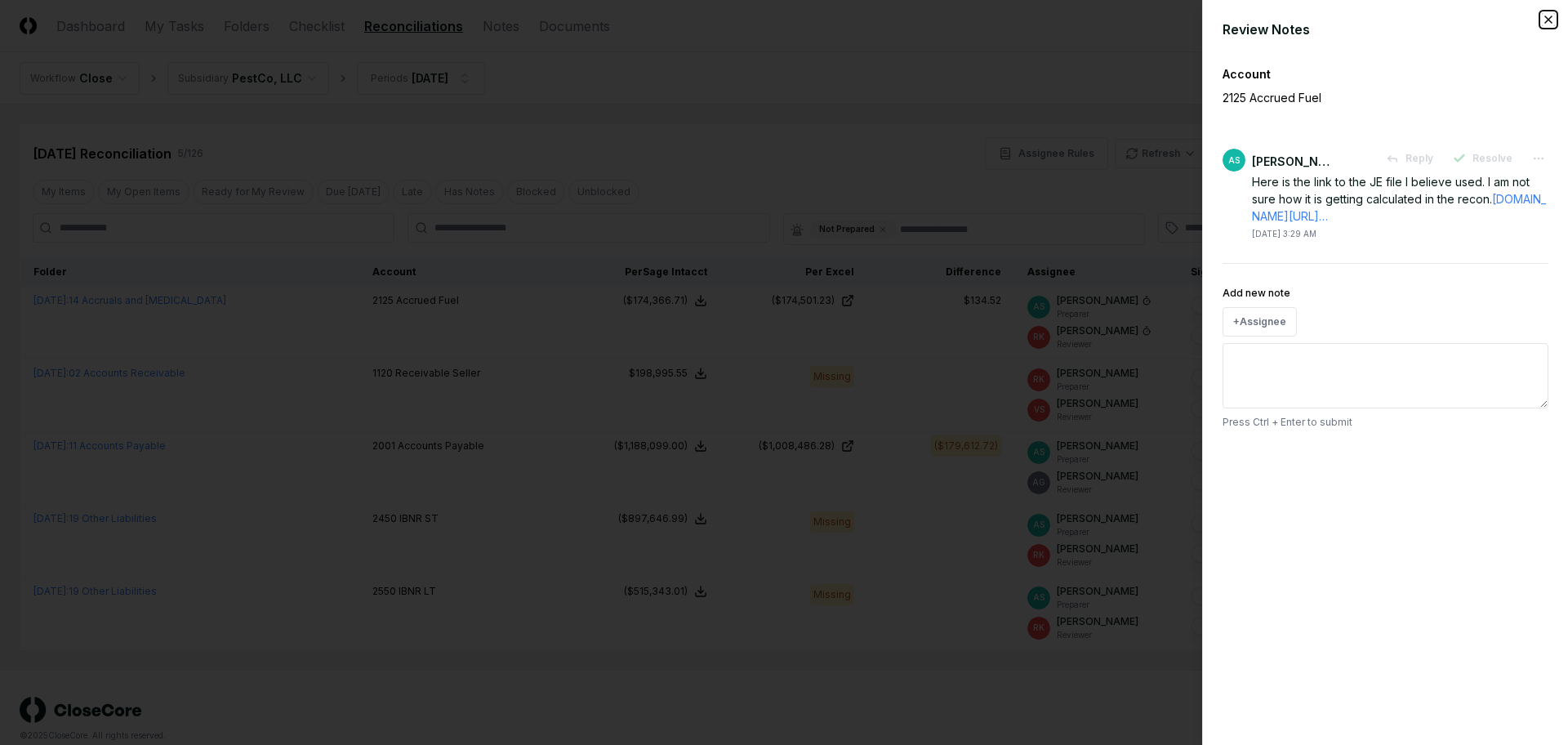
click at [1547, 22] on icon "button" at bounding box center [1548, 19] width 13 height 13
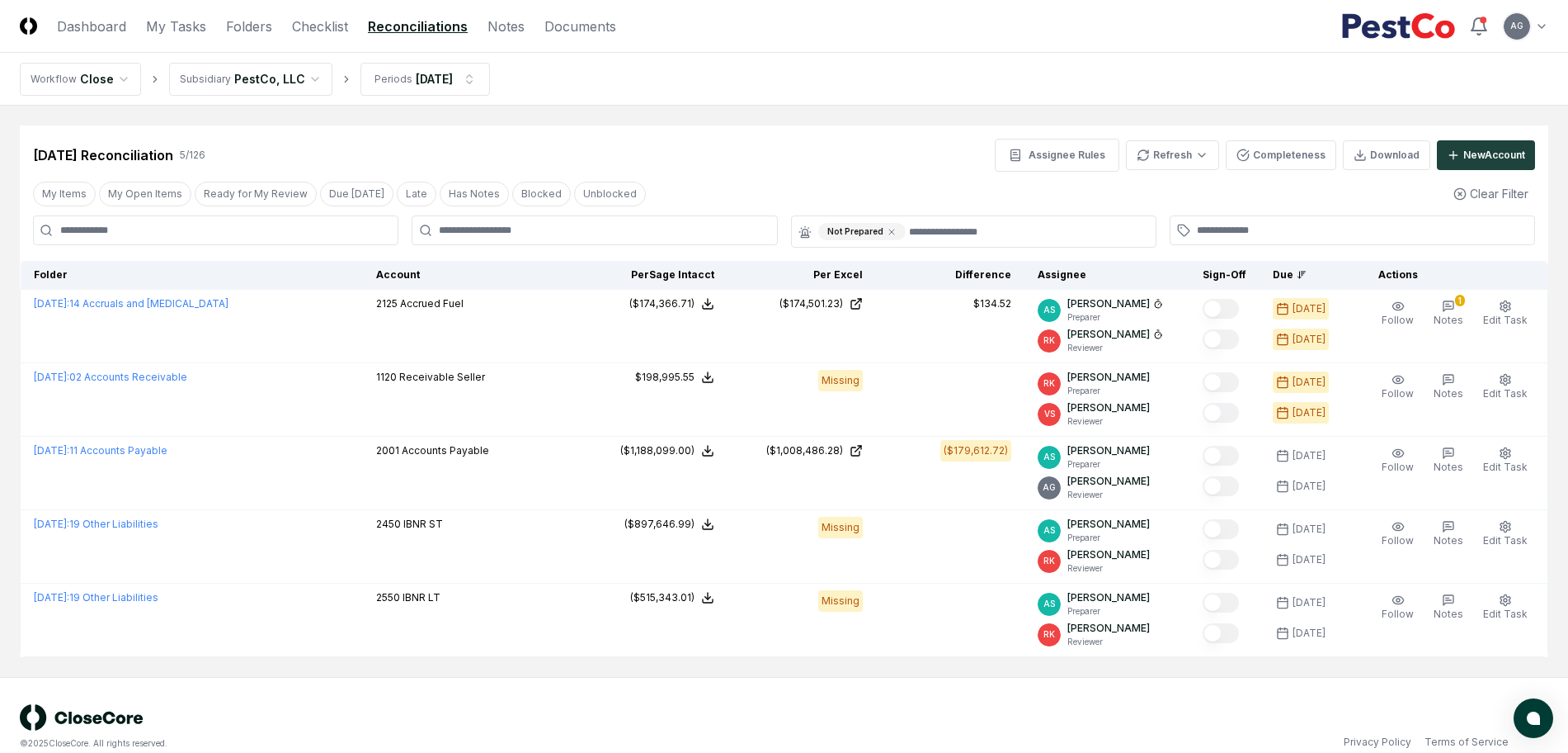
click at [743, 160] on div "[DATE] Reconciliation 5 / 126 Assignee Rules Refresh Completeness Download New …" at bounding box center [784, 155] width 1503 height 33
click at [888, 234] on icon at bounding box center [891, 232] width 10 height 10
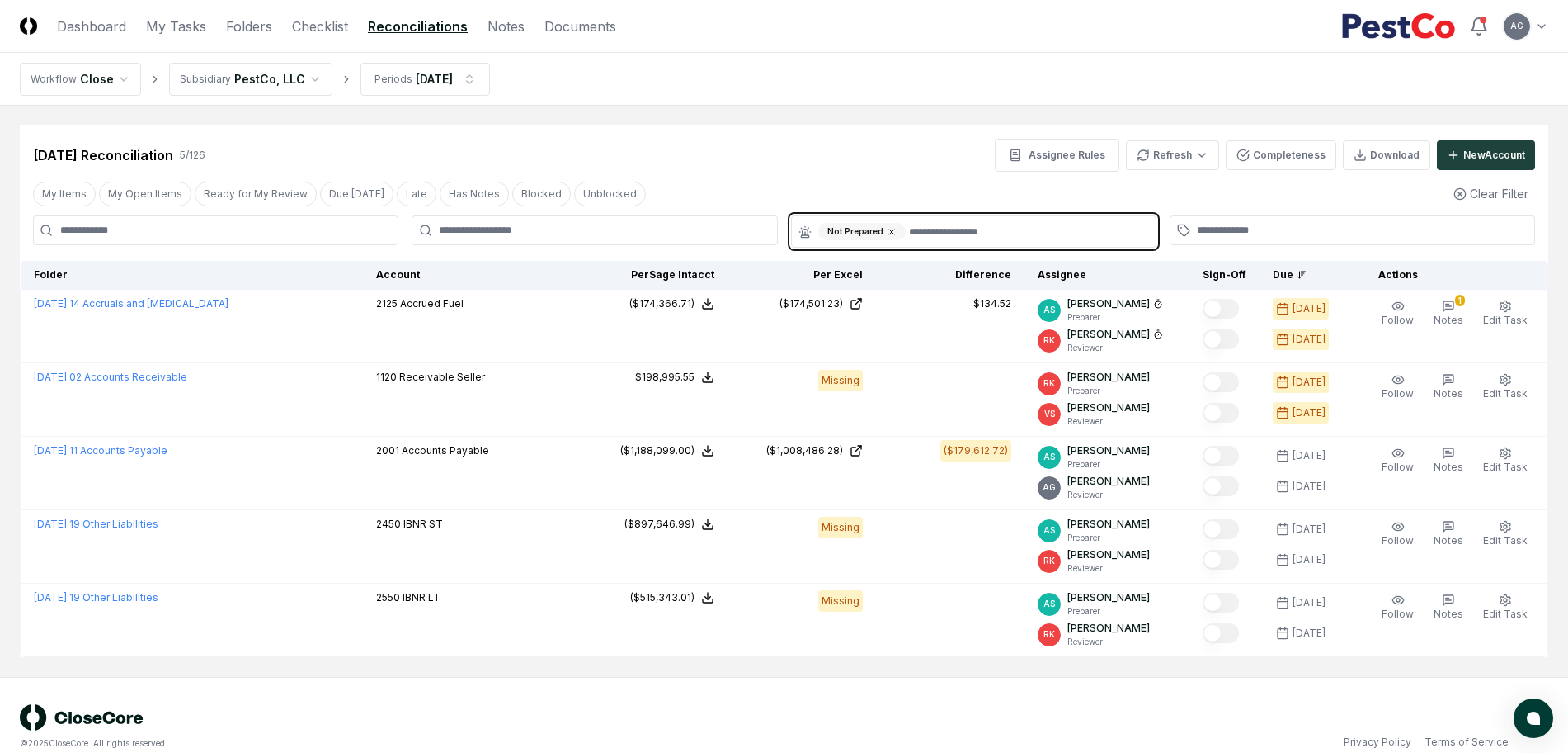
click at [909, 234] on input "text" at bounding box center [1027, 231] width 237 height 17
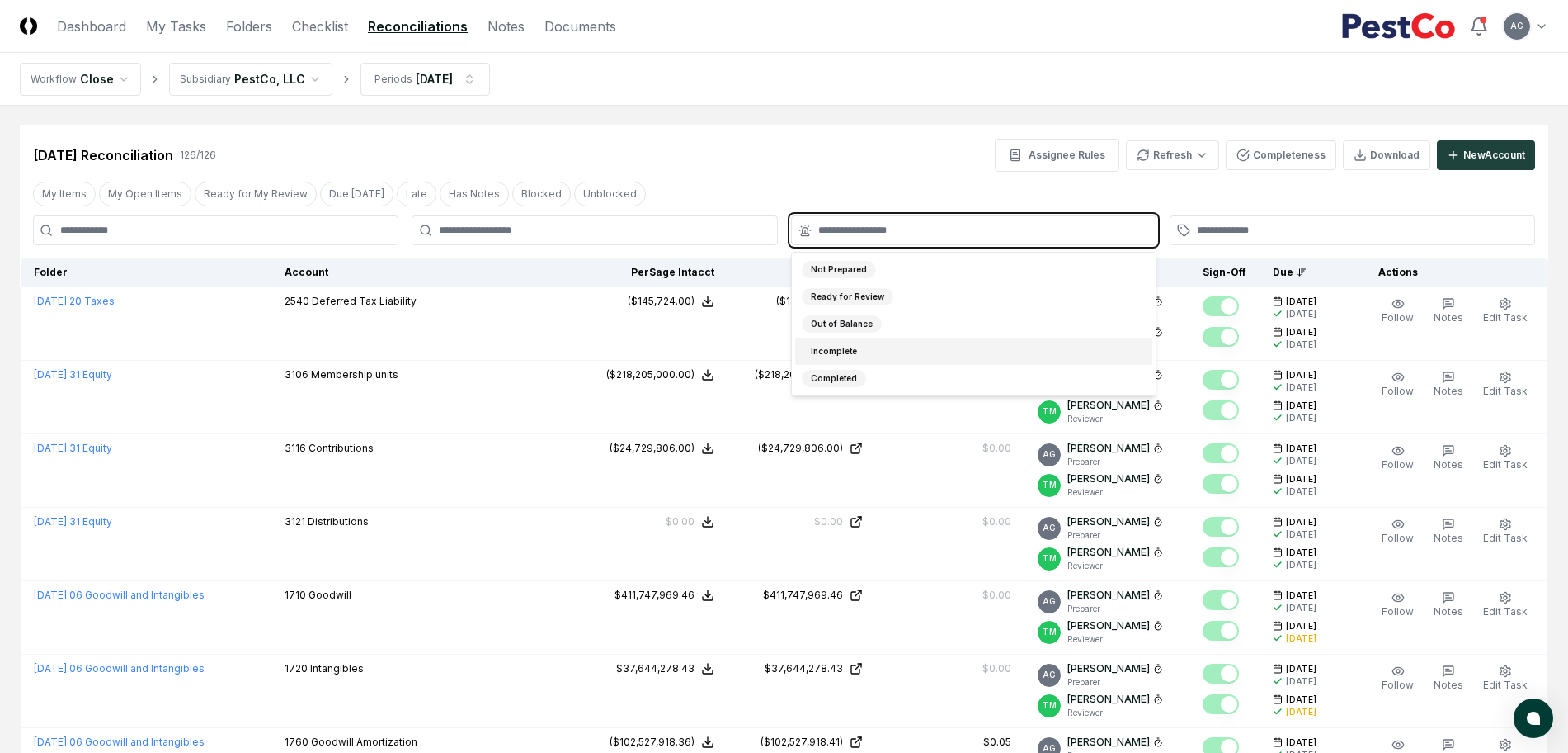
click at [904, 345] on div "Incomplete" at bounding box center [974, 351] width 358 height 27
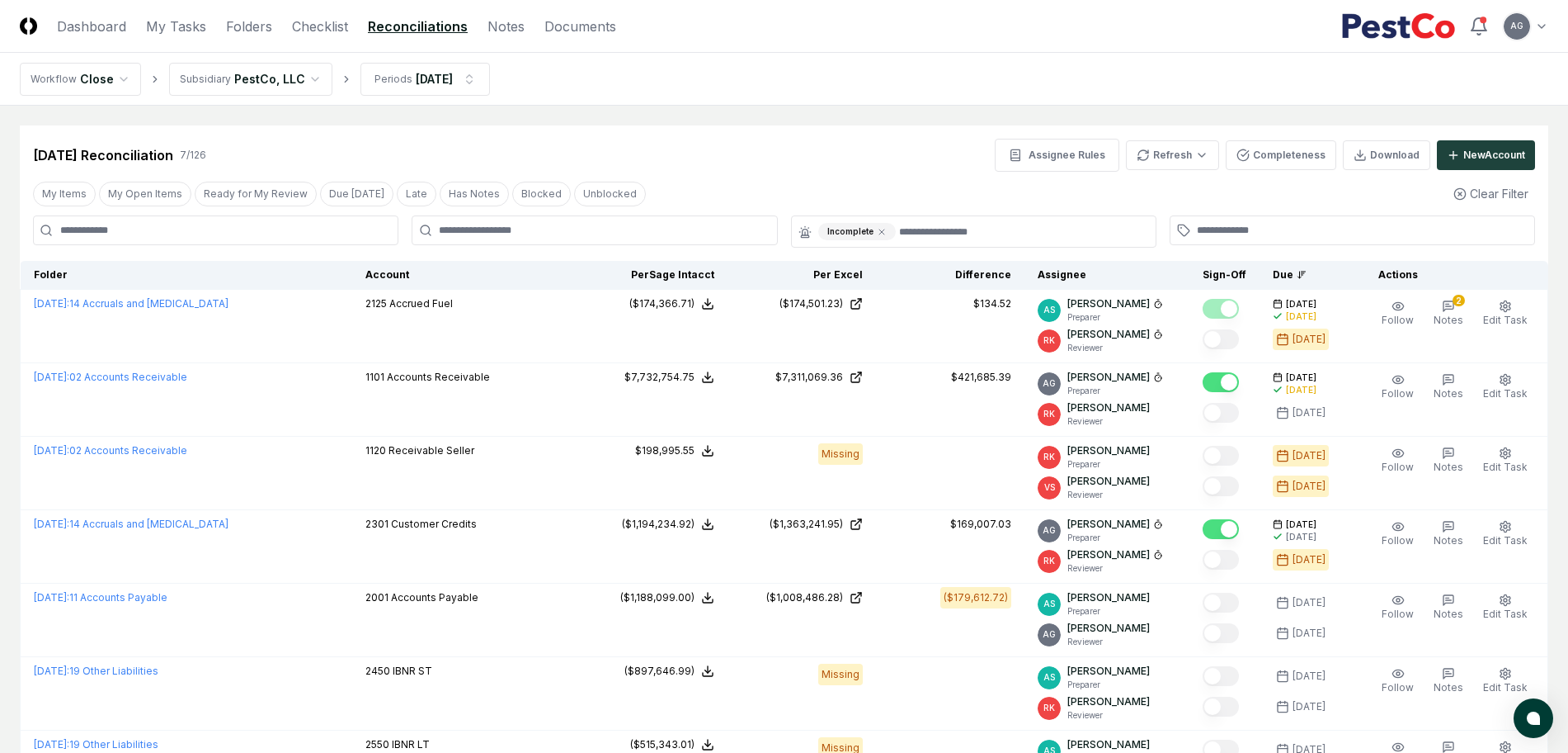
click at [826, 121] on main "Cancel Reassign [DATE] Reconciliation 7 / 126 Assignee Rules Refresh Completene…" at bounding box center [784, 465] width 1568 height 718
click at [320, 27] on link "Checklist" at bounding box center [320, 27] width 56 height 20
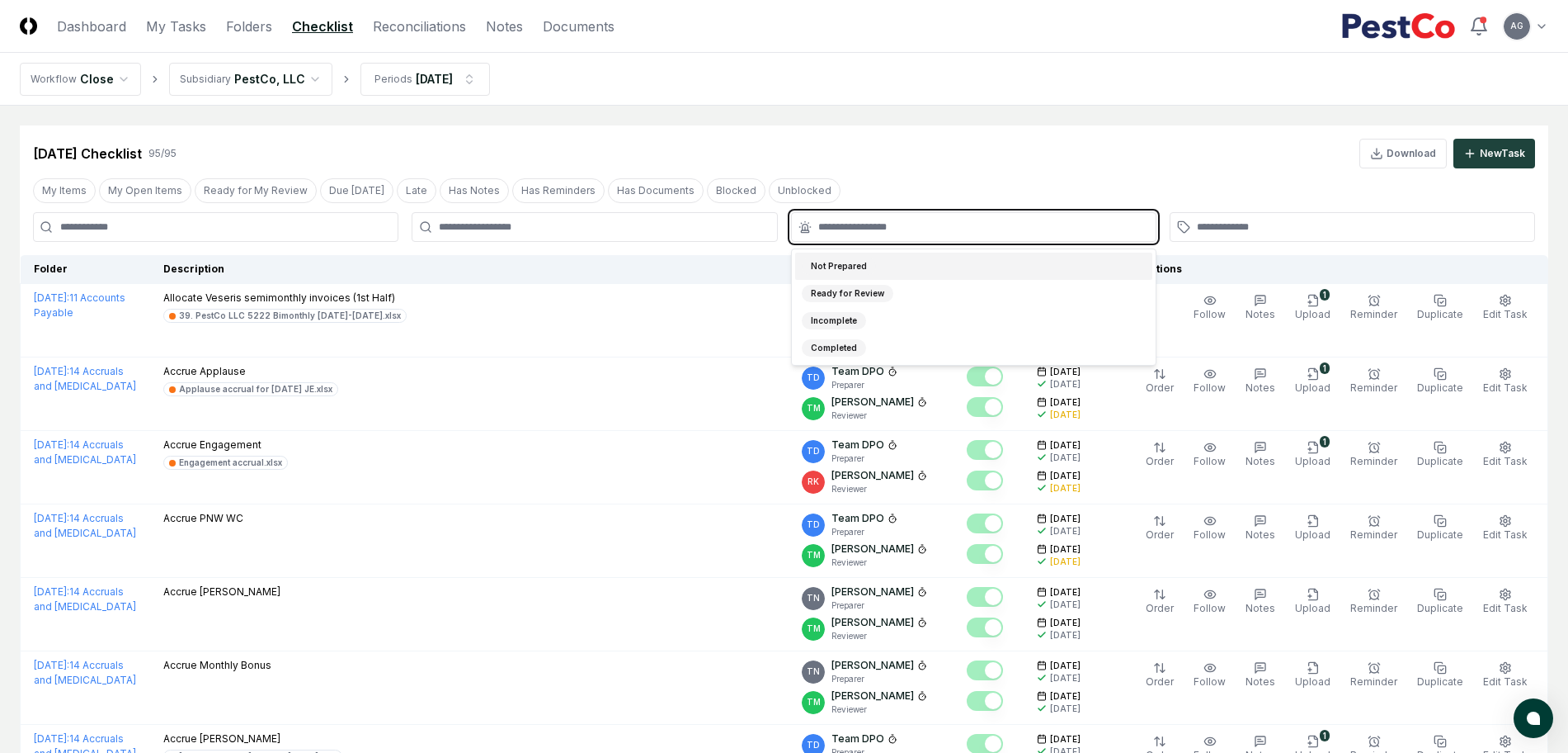
click at [883, 220] on input "text" at bounding box center [982, 227] width 328 height 15
click at [890, 260] on div "Not Prepared" at bounding box center [974, 266] width 358 height 27
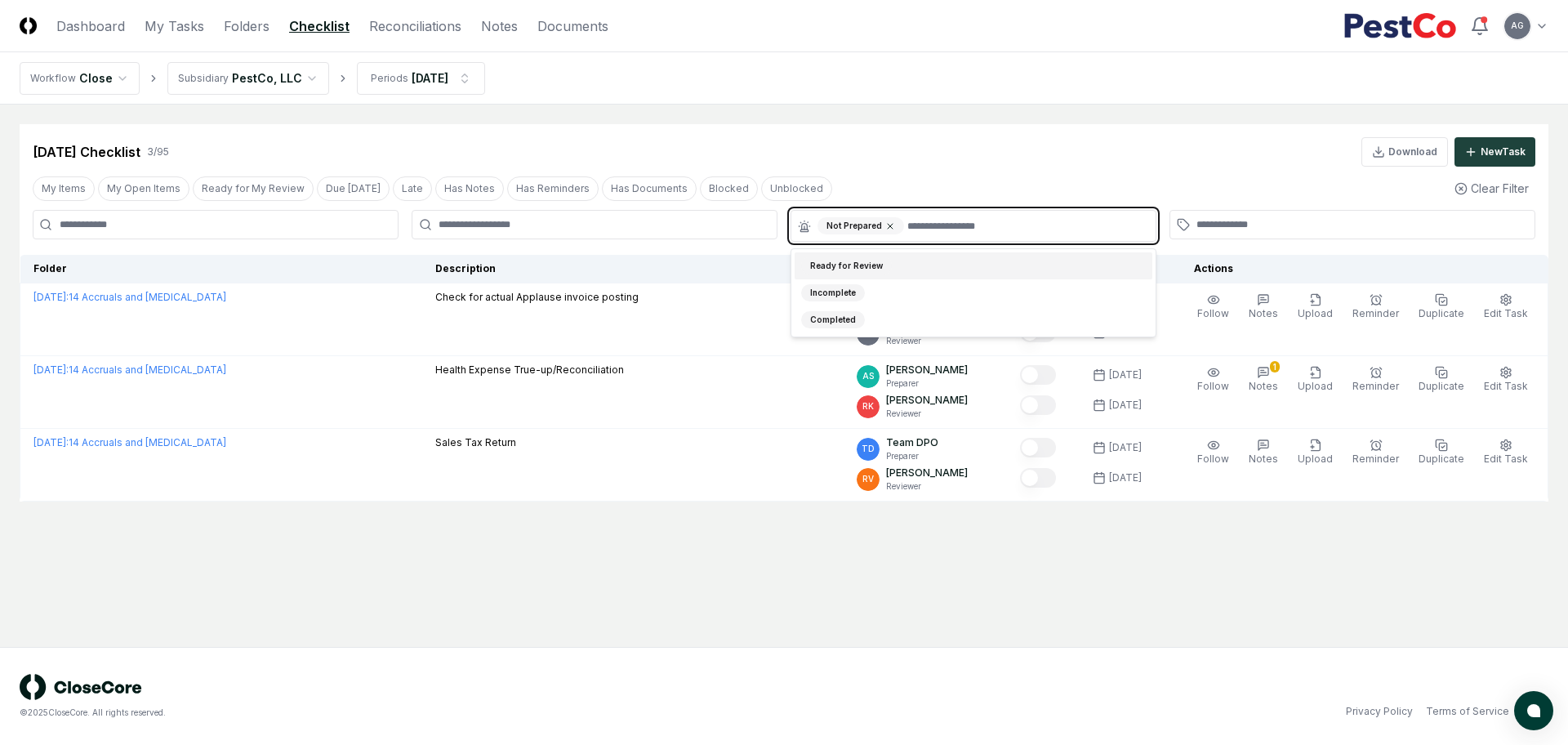
click at [885, 224] on icon at bounding box center [890, 226] width 10 height 10
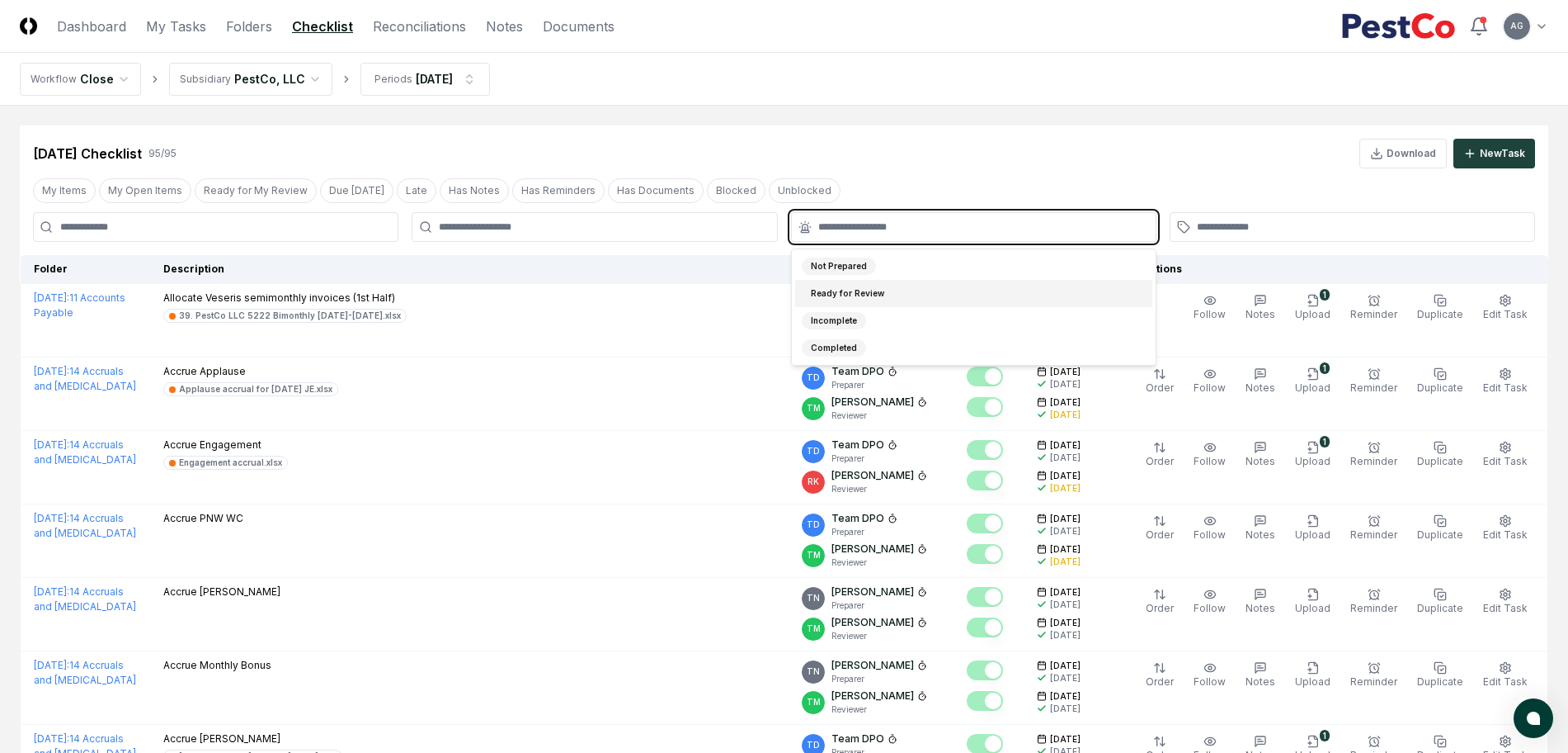
click at [897, 227] on input "text" at bounding box center [982, 227] width 328 height 15
click at [887, 321] on div "Incomplete" at bounding box center [974, 320] width 358 height 27
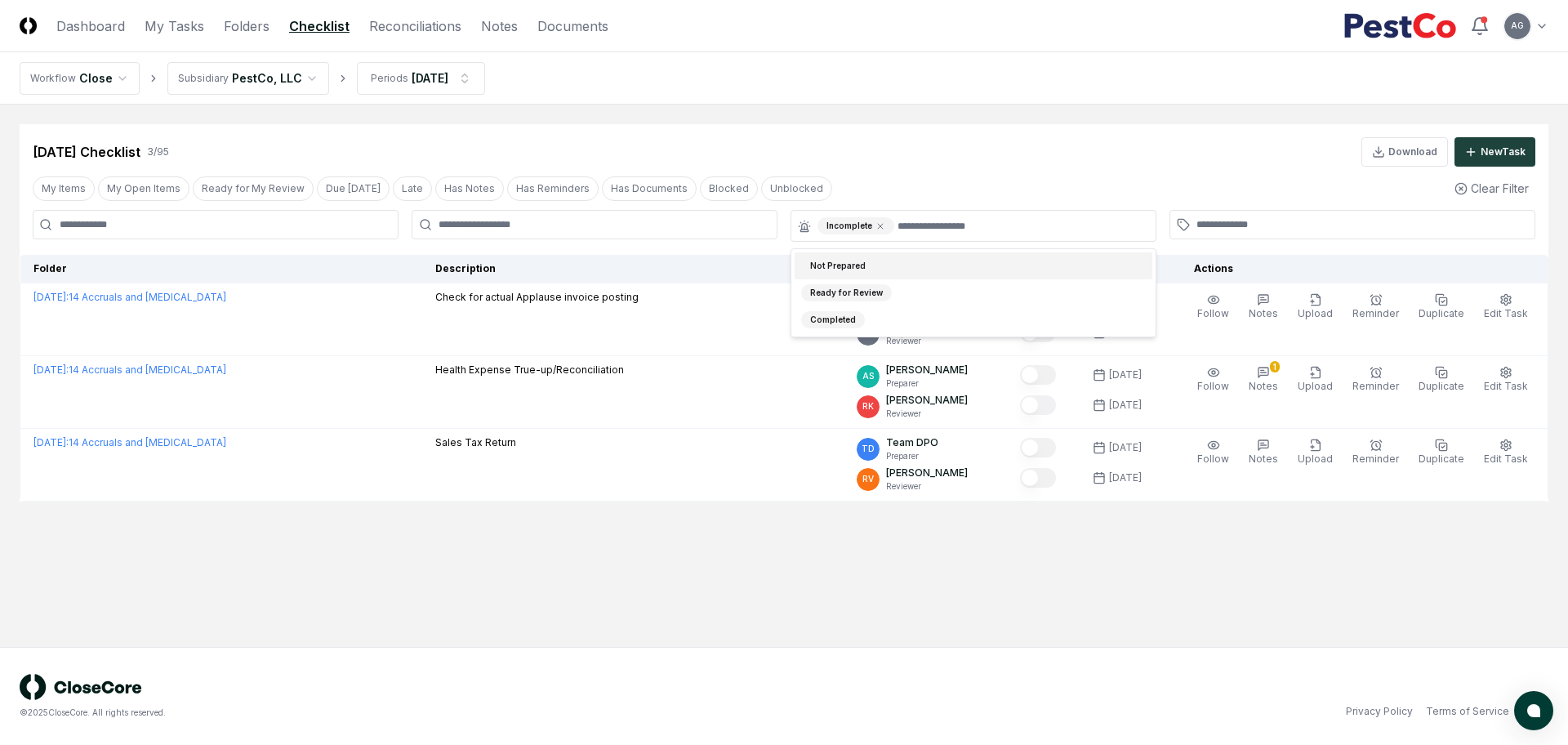
click at [886, 120] on main "Cancel Reassign [DATE] Checklist 3 / 95 Download New Task My Items My Open Item…" at bounding box center [784, 375] width 1568 height 542
click at [879, 222] on icon at bounding box center [881, 226] width 10 height 10
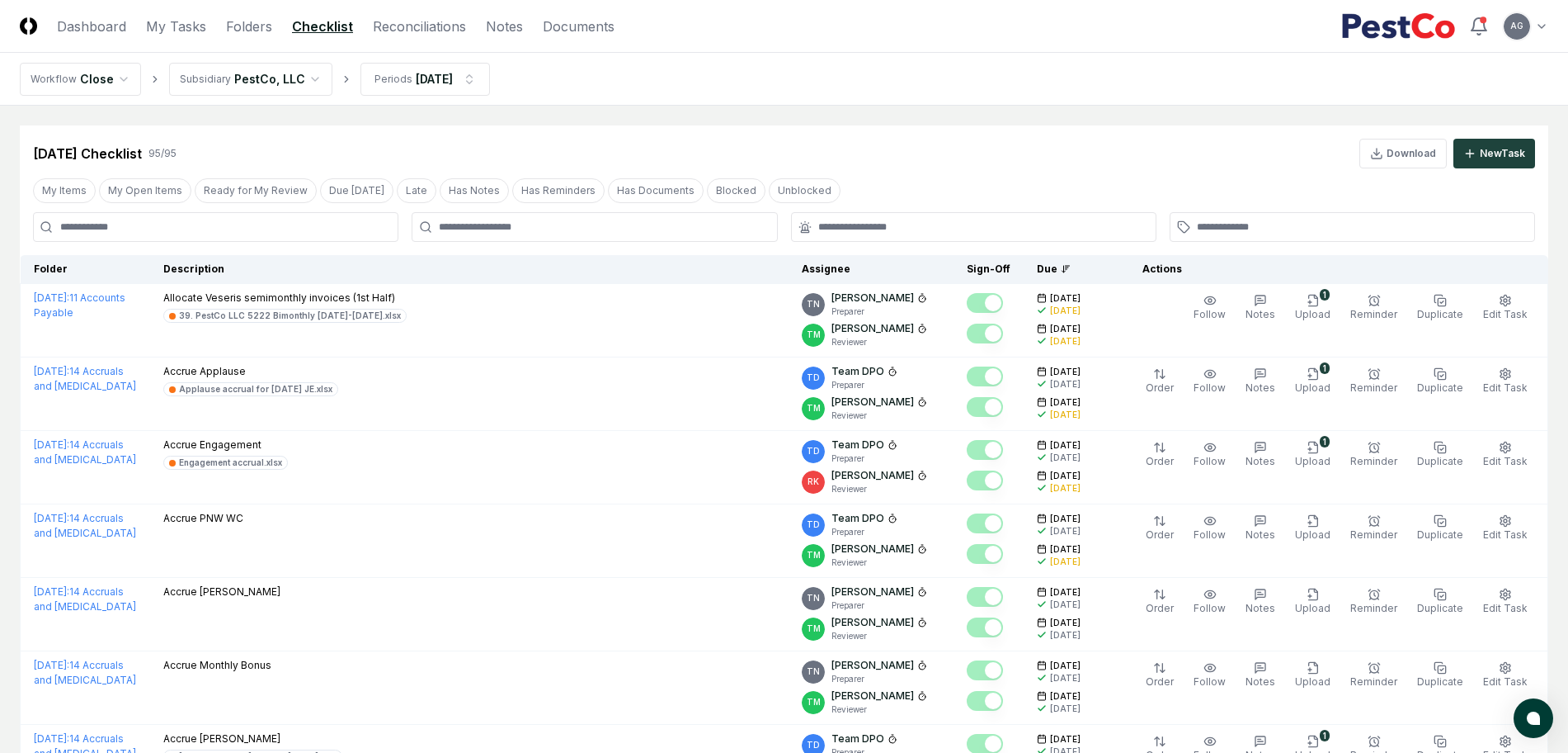
click at [343, 233] on input at bounding box center [215, 227] width 366 height 30
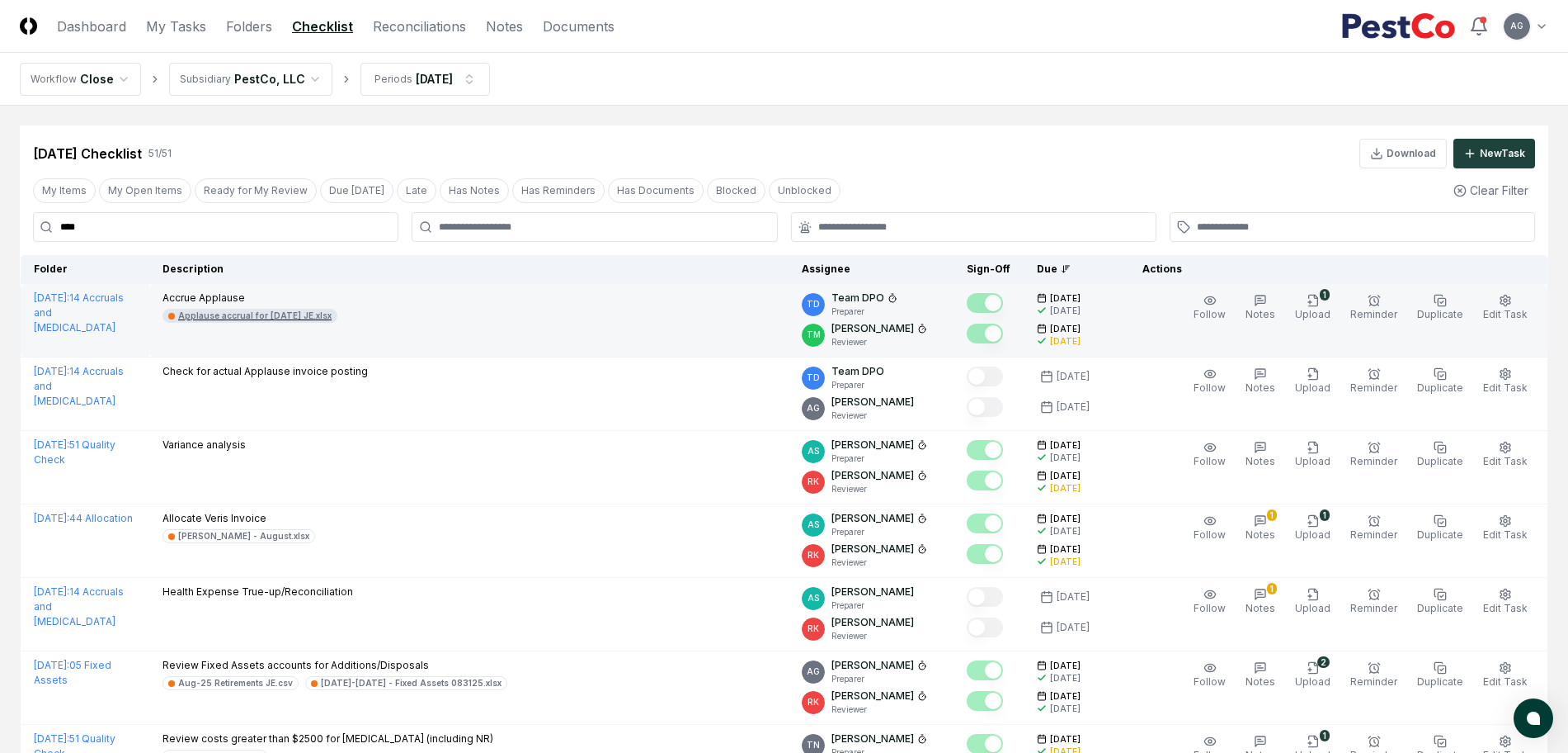
type input "****"
click at [268, 318] on div "Applause accrual for [DATE] JE.xlsx" at bounding box center [255, 315] width 154 height 12
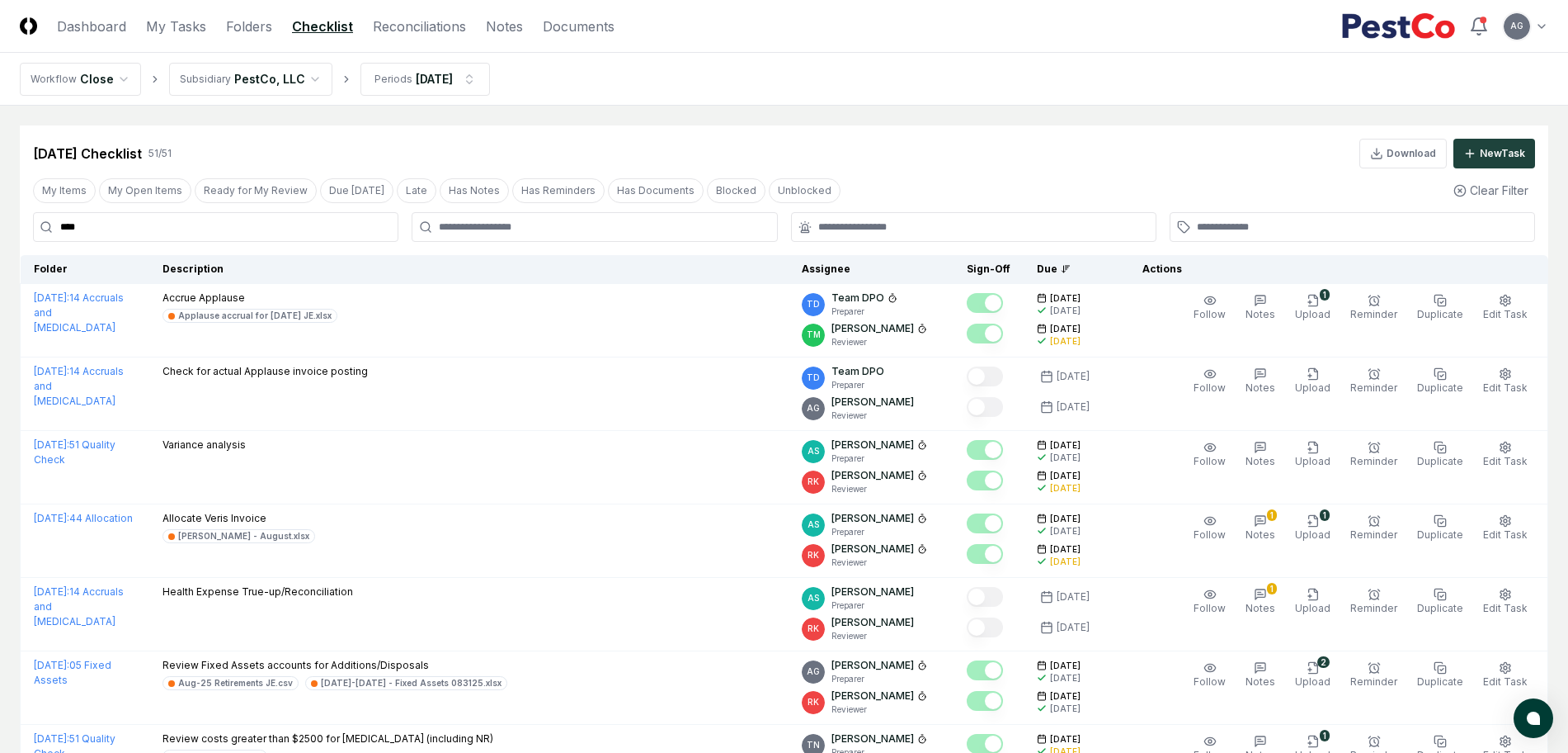
click at [924, 82] on nav "Workflow Close Subsidiary PestCo, LLC Periods [DATE]" at bounding box center [784, 78] width 1568 height 53
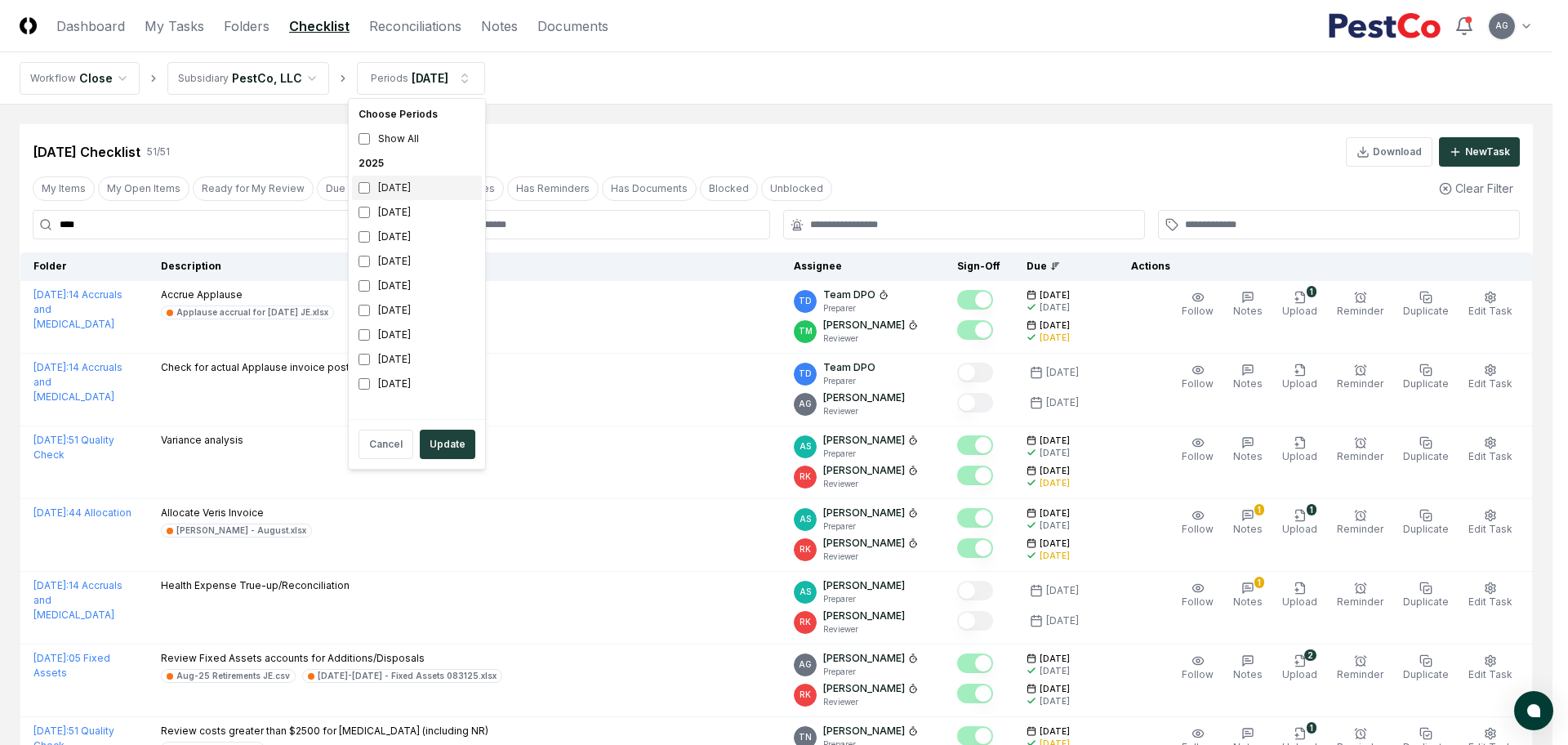
click at [441, 192] on div "[DATE]" at bounding box center [417, 187] width 129 height 25
click at [424, 213] on div "[DATE]" at bounding box center [417, 212] width 129 height 25
click at [444, 444] on button "Update" at bounding box center [447, 444] width 56 height 29
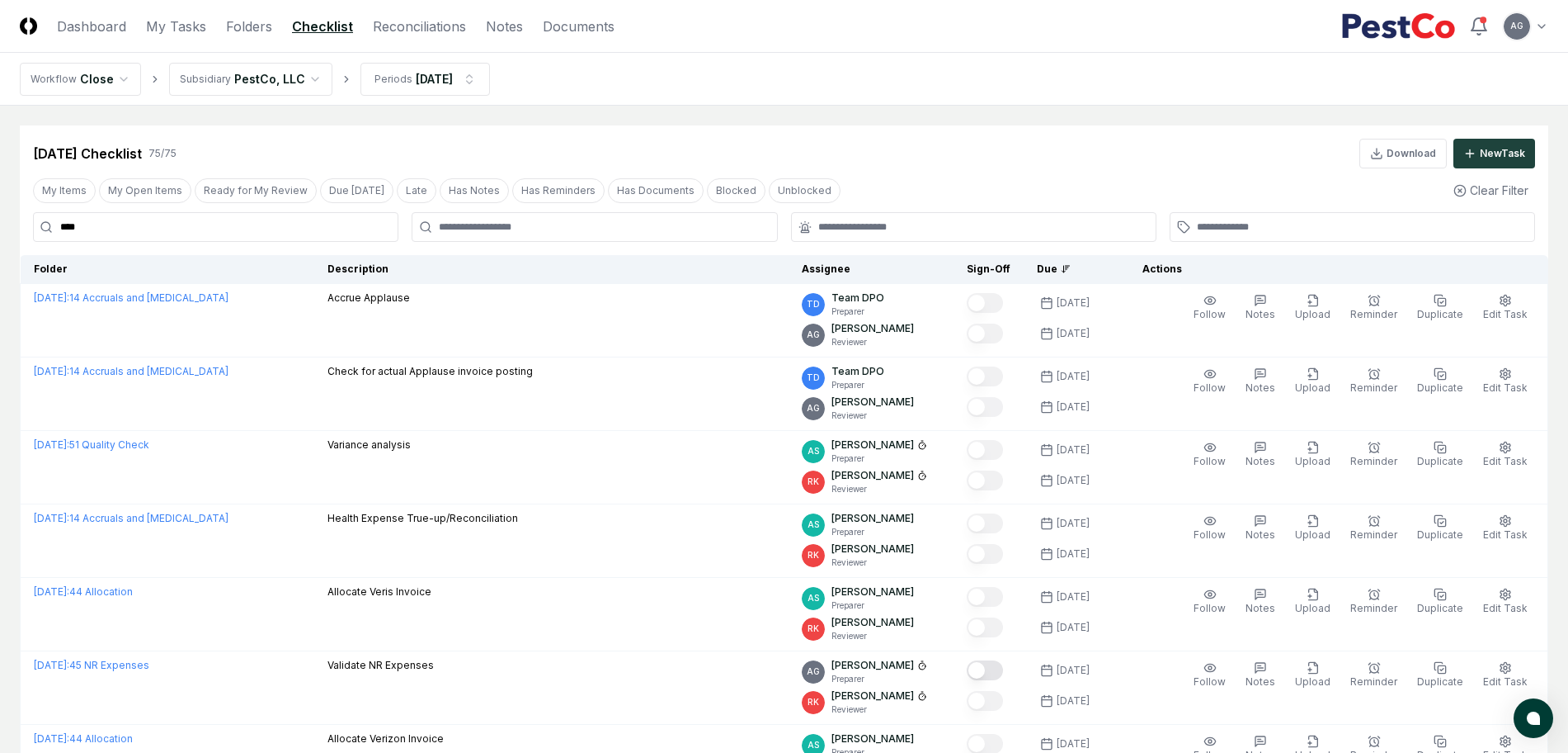
click at [1071, 267] on icon at bounding box center [1066, 269] width 10 height 10
click at [1094, 274] on div "Due" at bounding box center [1070, 269] width 66 height 15
click at [1060, 276] on th "Due" at bounding box center [1070, 269] width 92 height 29
click at [1060, 269] on div "Due" at bounding box center [1070, 269] width 66 height 15
click at [1066, 270] on icon at bounding box center [1064, 271] width 3 height 2
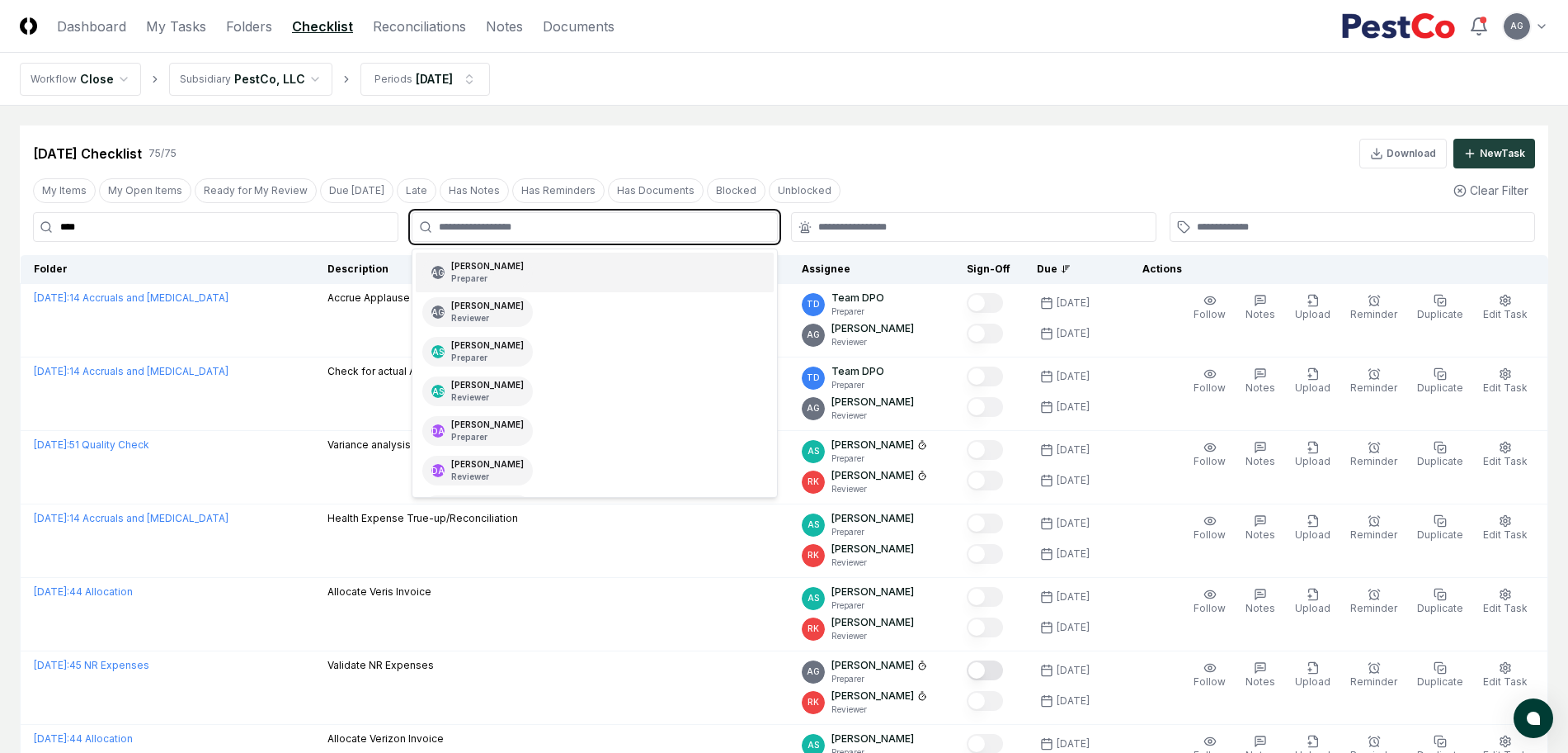
click at [713, 224] on input "text" at bounding box center [602, 227] width 328 height 15
click at [669, 273] on div "AG [PERSON_NAME] Preparer" at bounding box center [594, 272] width 358 height 40
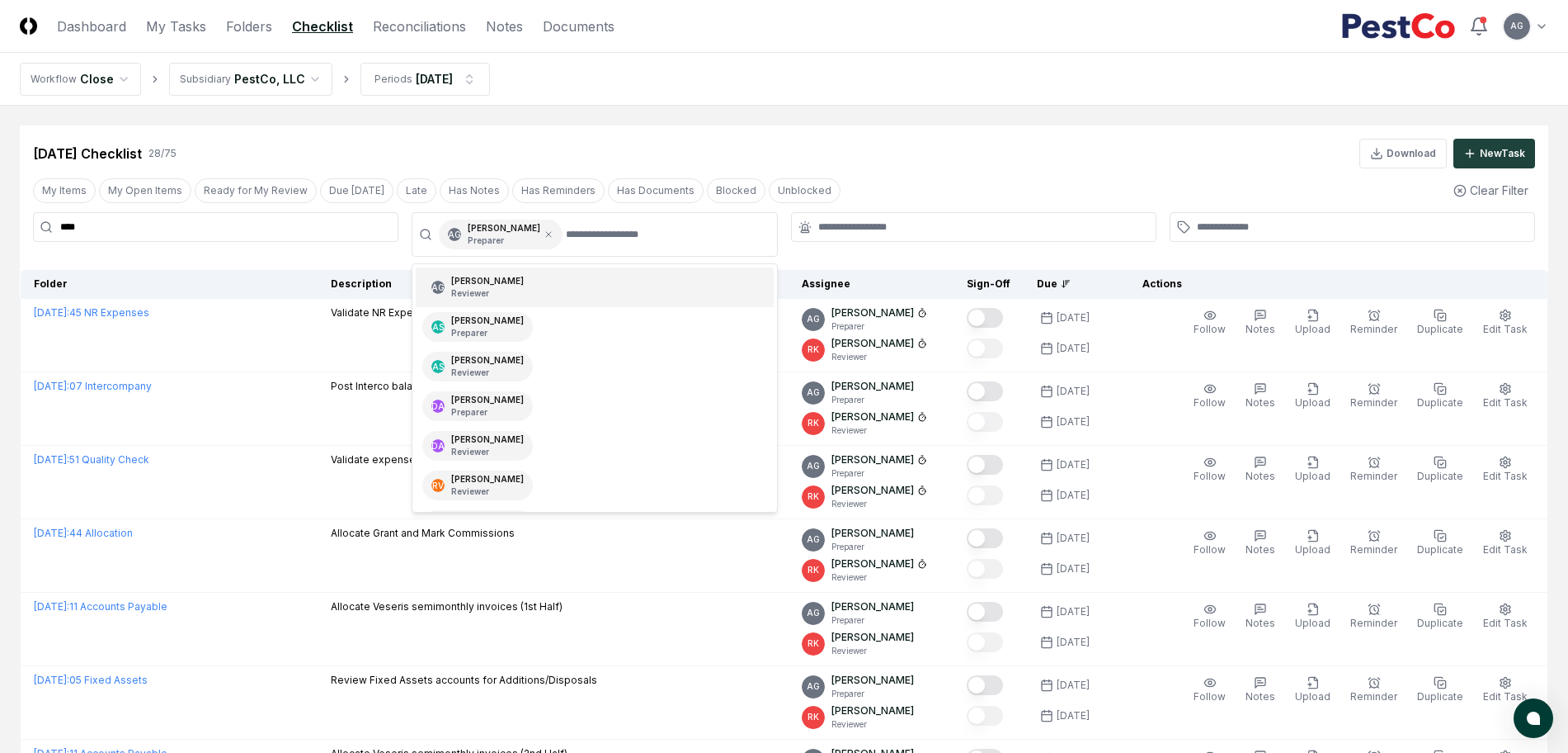
click at [822, 139] on div "[DATE] Checklist 28 / 75 Download New Task" at bounding box center [784, 154] width 1503 height 30
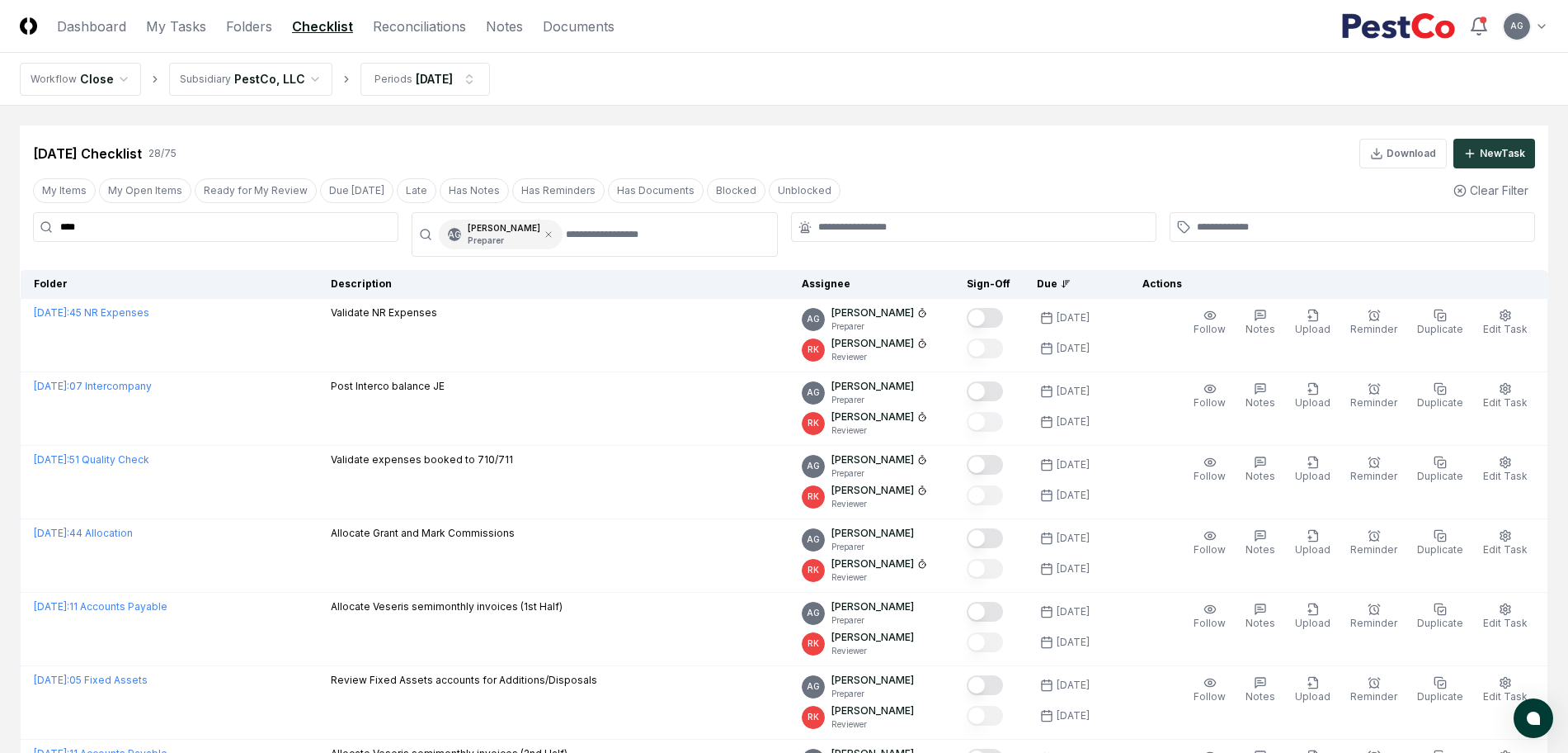
click at [827, 72] on nav "Workflow Close Subsidiary PestCo, LLC Periods [DATE]" at bounding box center [784, 78] width 1568 height 53
click at [1071, 283] on div "Due" at bounding box center [1070, 283] width 66 height 15
click at [1071, 283] on icon at bounding box center [1066, 284] width 10 height 10
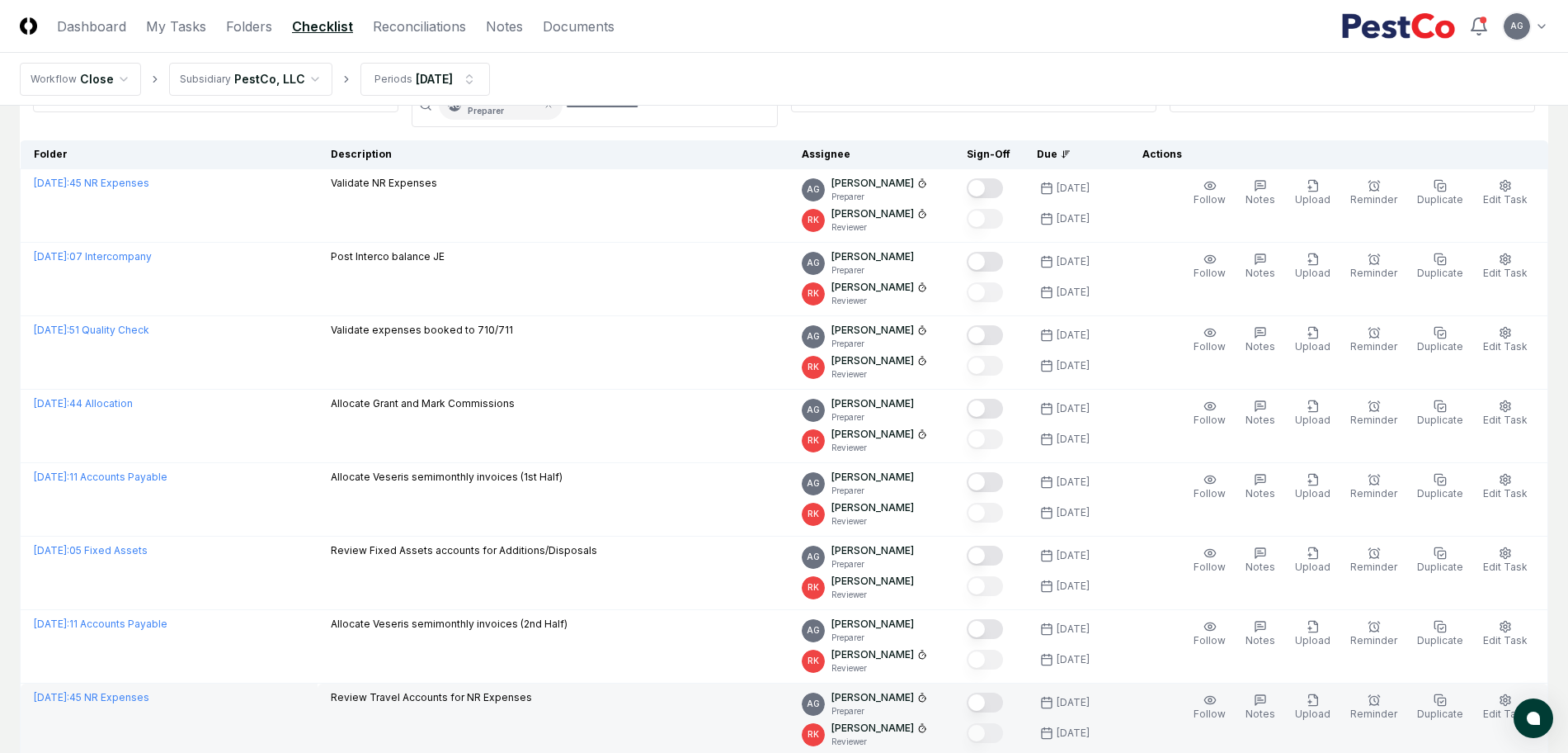
scroll to position [103, 0]
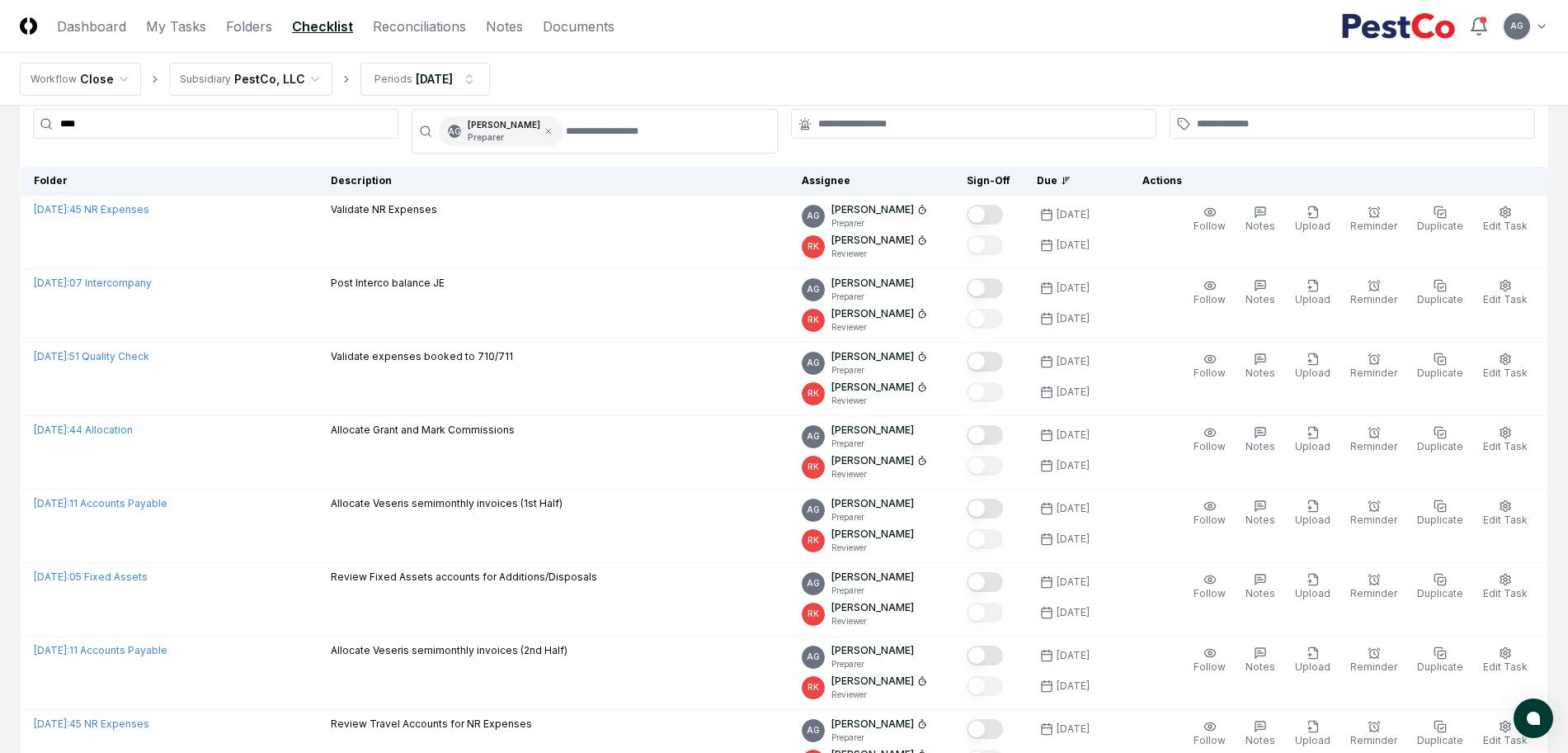
click at [1060, 180] on div "Due" at bounding box center [1070, 180] width 66 height 15
click at [1069, 178] on div "Due" at bounding box center [1070, 180] width 66 height 15
click at [1092, 178] on div "Due" at bounding box center [1070, 180] width 66 height 15
